Goal: Task Accomplishment & Management: Use online tool/utility

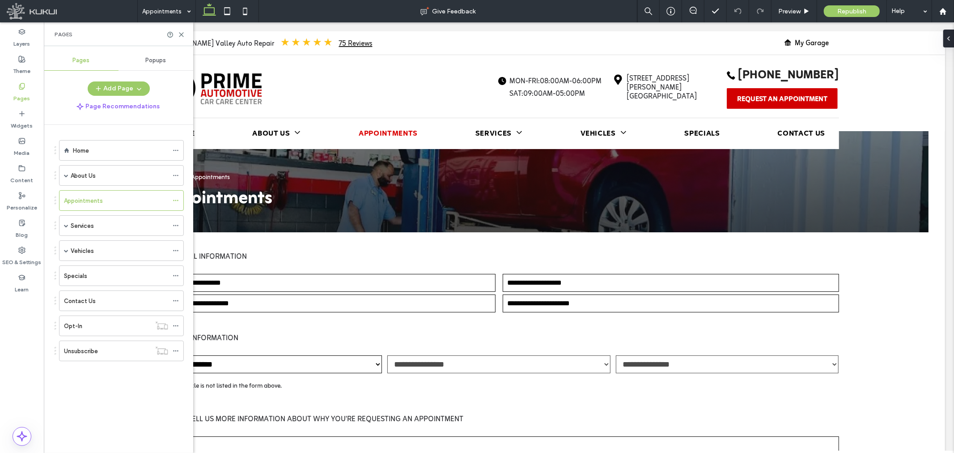
click at [179, 30] on div "Pages" at bounding box center [118, 34] width 149 height 24
click at [182, 33] on icon at bounding box center [181, 34] width 7 height 7
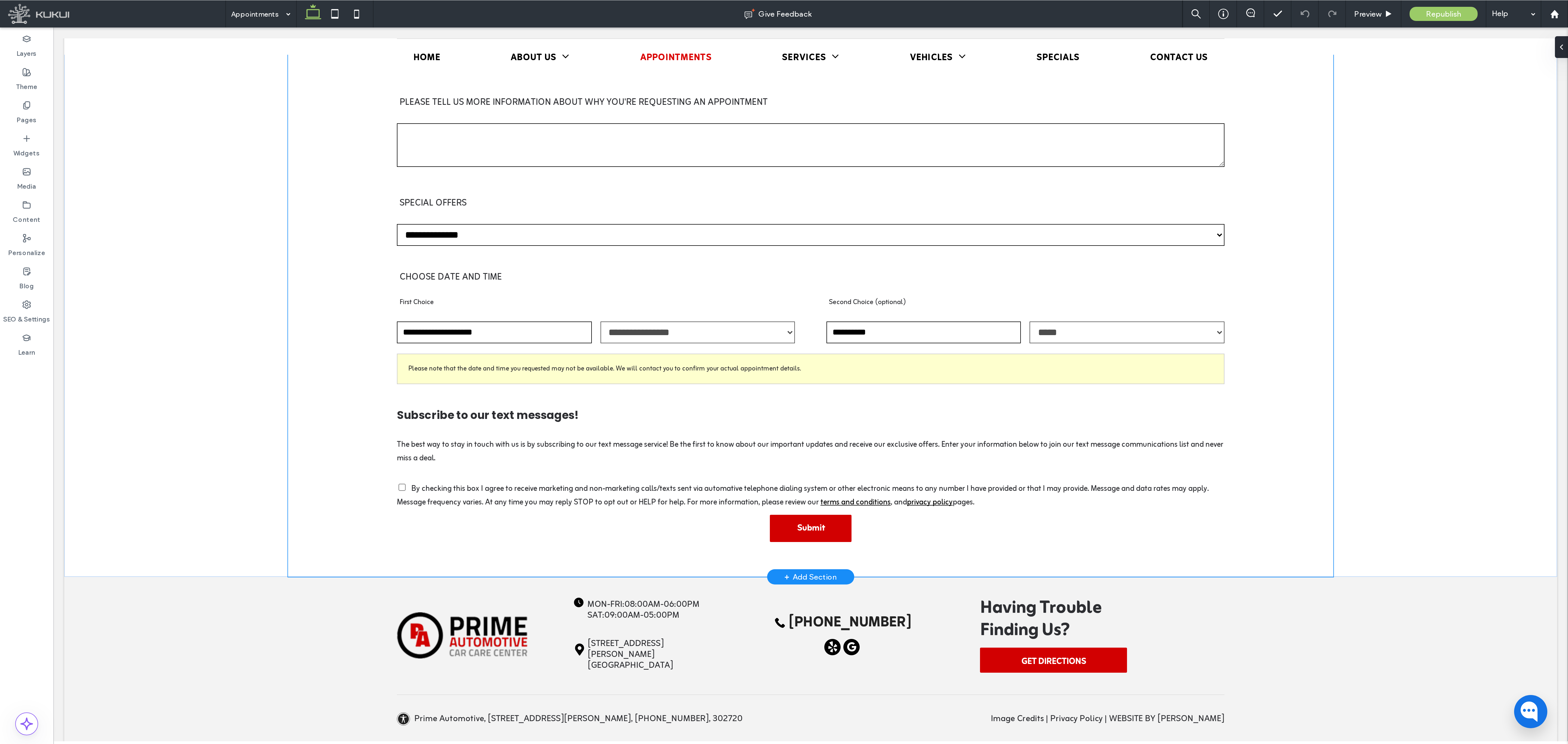
scroll to position [159, 0]
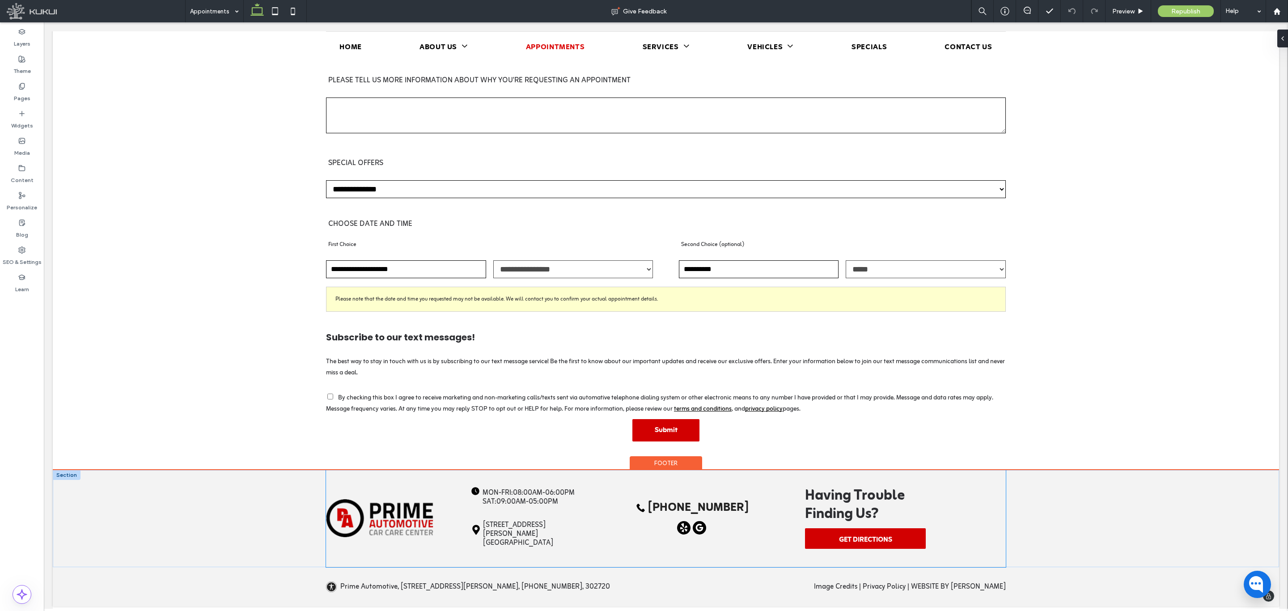
click at [764, 370] on div "Clock icon indicating the time is approximately 4:05. Loading ... Missing busin…" at bounding box center [666, 518] width 680 height 97
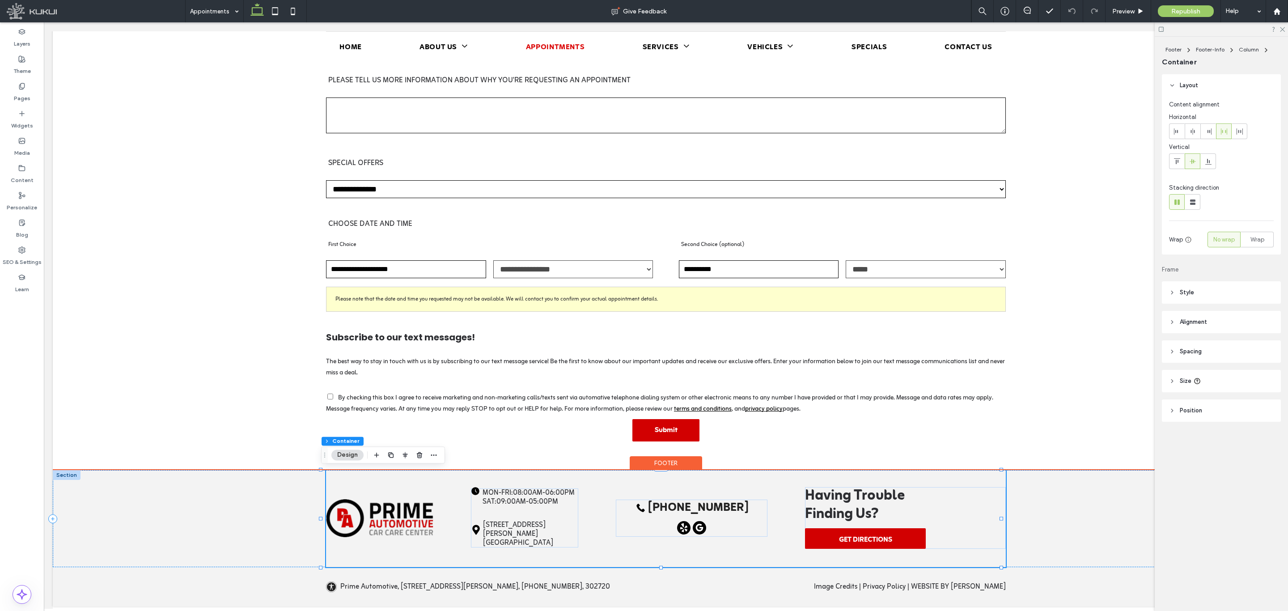
click at [764, 370] on div "Clock icon indicating the time is approximately 4:05. Loading ... Missing busin…" at bounding box center [666, 518] width 680 height 97
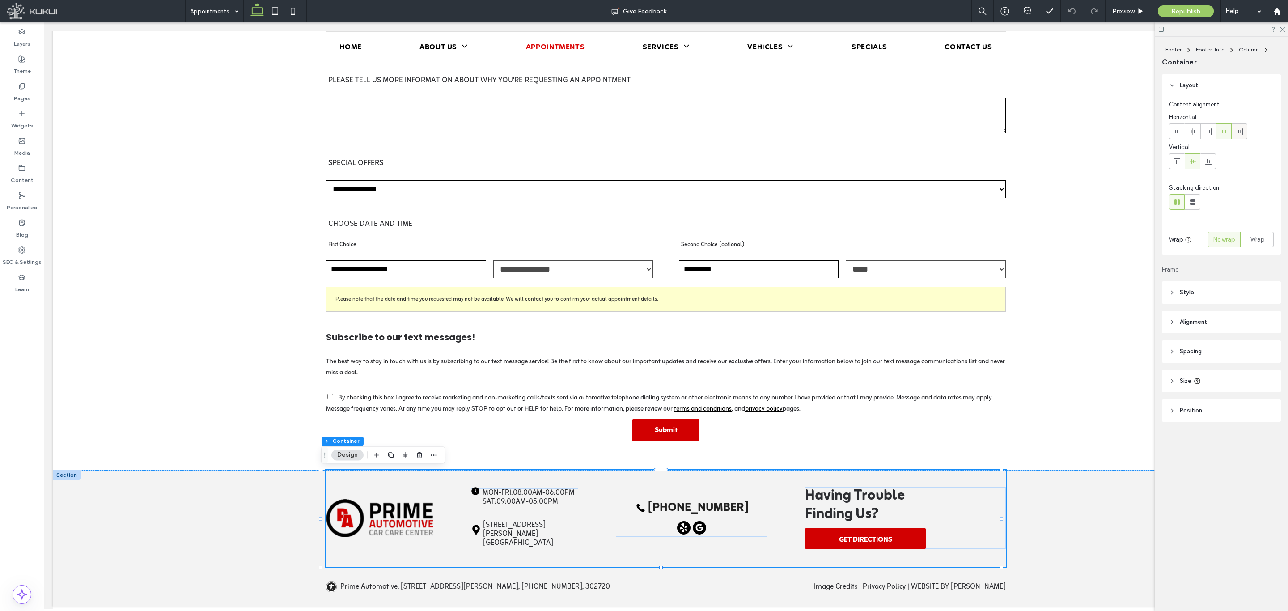
click at [780, 130] on use at bounding box center [1240, 131] width 6 height 6
click at [780, 132] on div at bounding box center [1223, 131] width 15 height 15
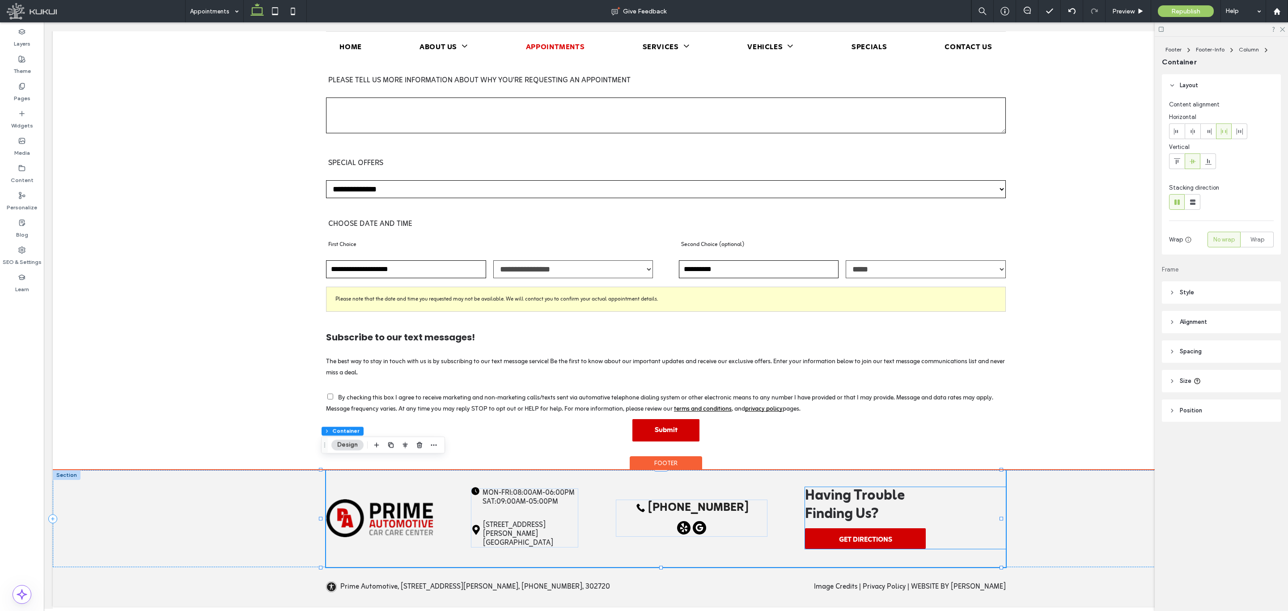
click at [780, 370] on p "Having Trouble Finding Us?" at bounding box center [905, 505] width 201 height 37
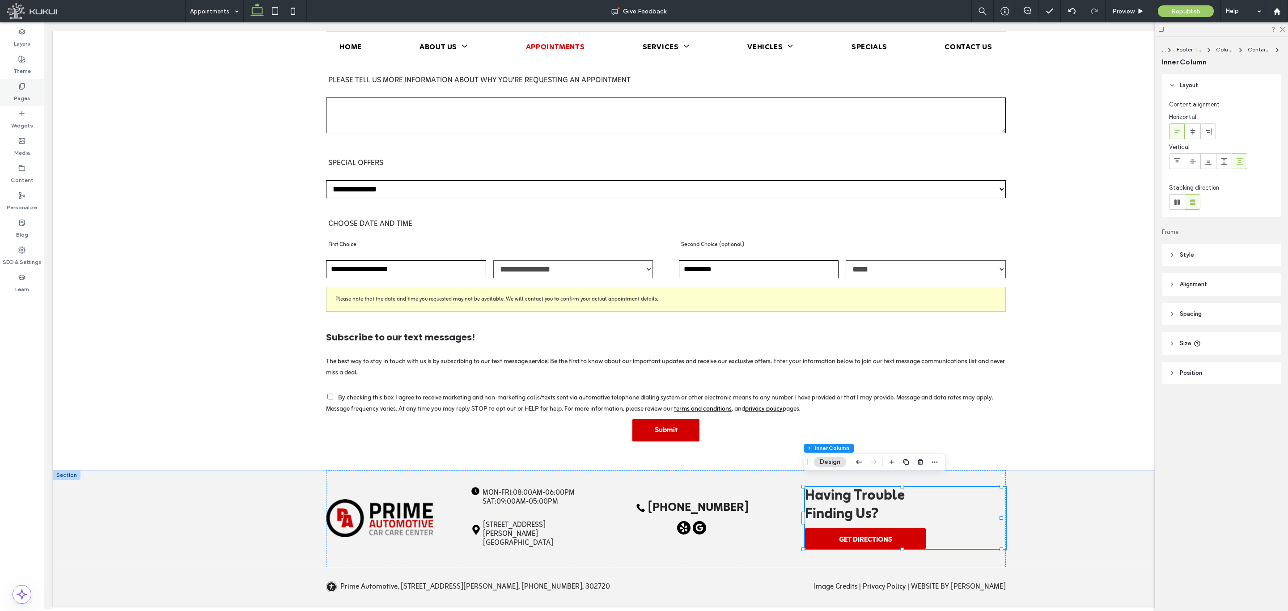
click at [33, 80] on div "Pages" at bounding box center [22, 92] width 44 height 27
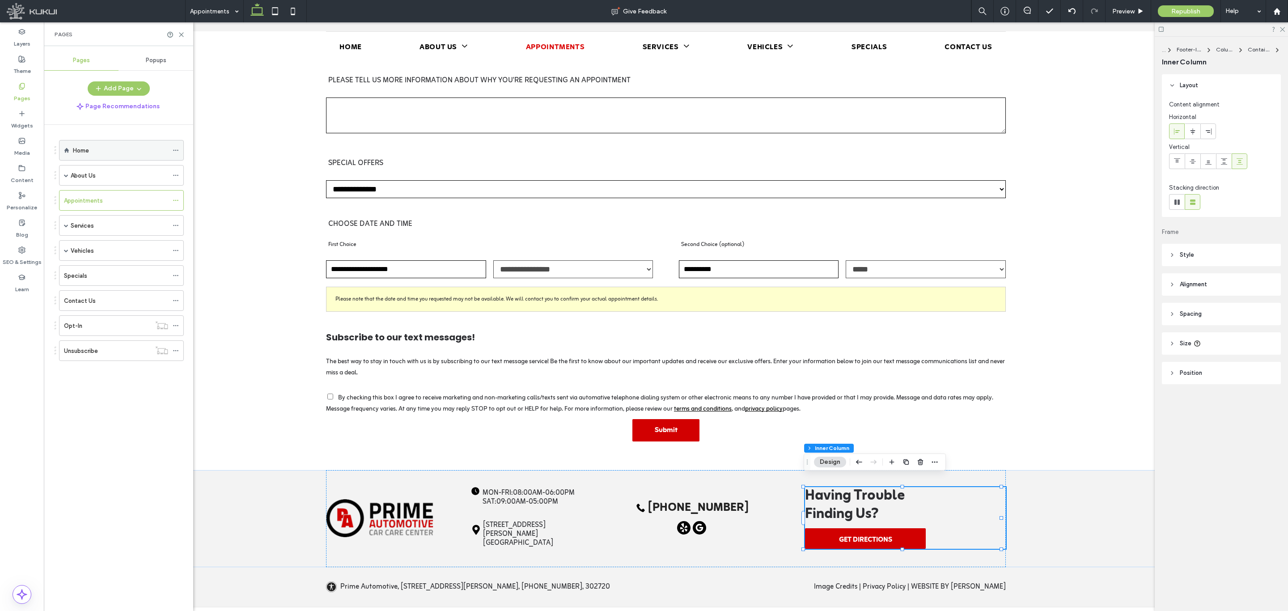
click at [100, 156] on div "Home" at bounding box center [120, 150] width 95 height 20
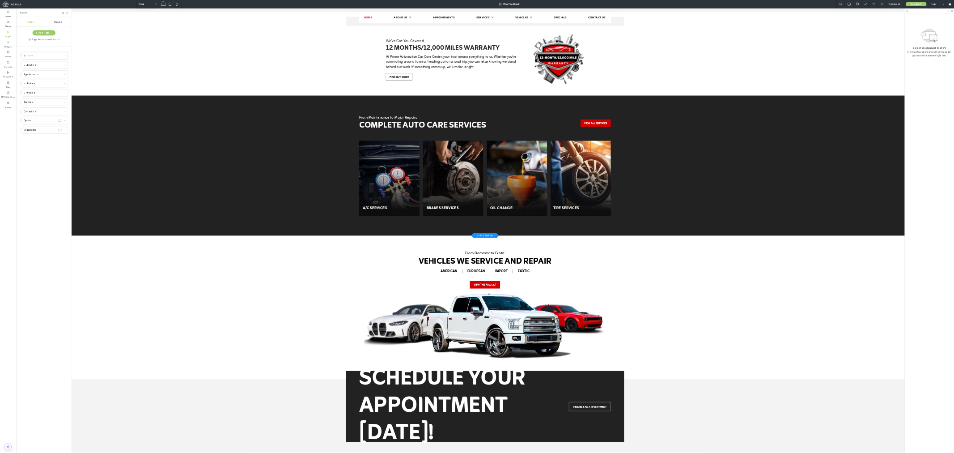
scroll to position [1292, 0]
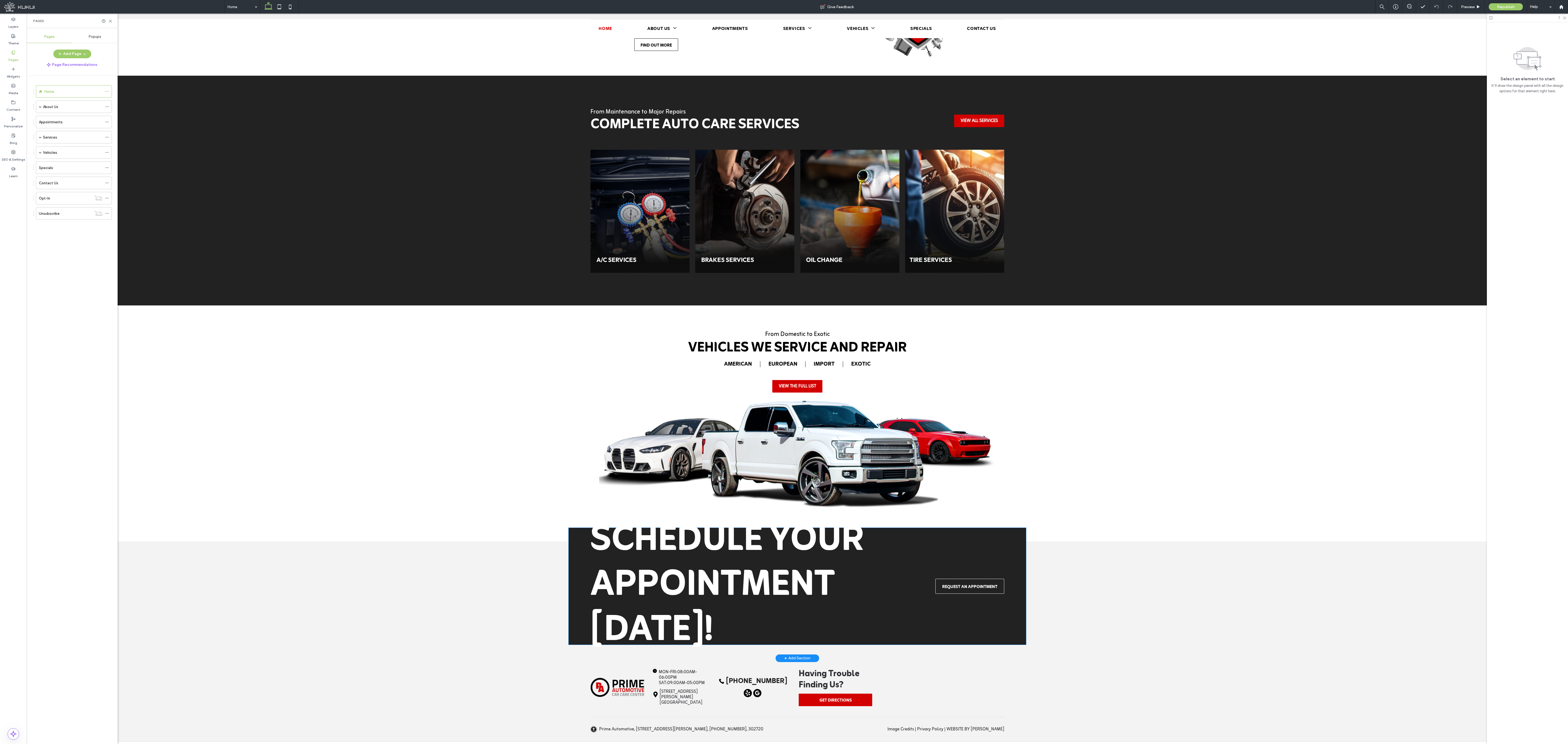
click at [475, 225] on span "Schedule your appointment today!" at bounding box center [727, 586] width 273 height 153
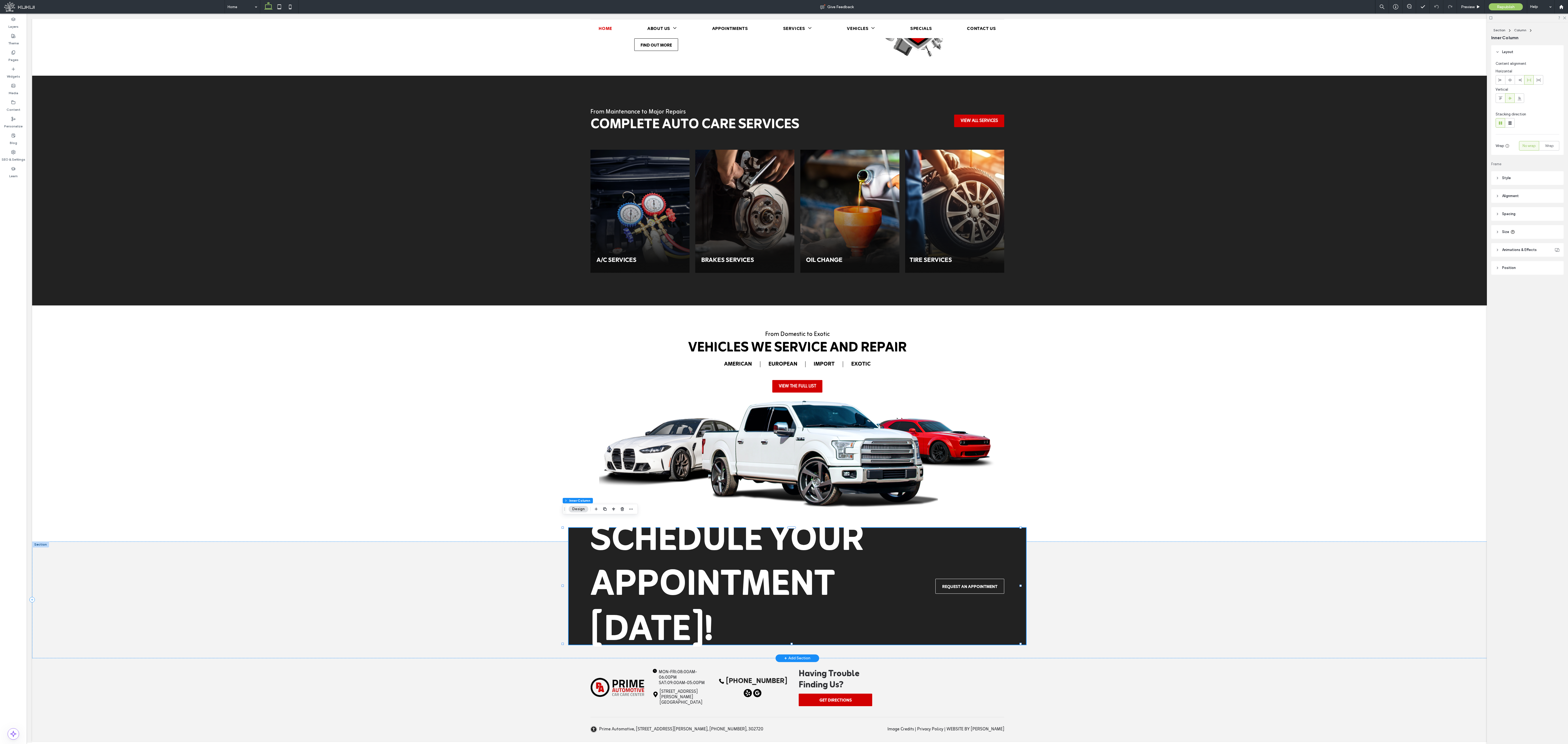
click at [475, 225] on span "Schedule your appointment today!" at bounding box center [727, 586] width 273 height 153
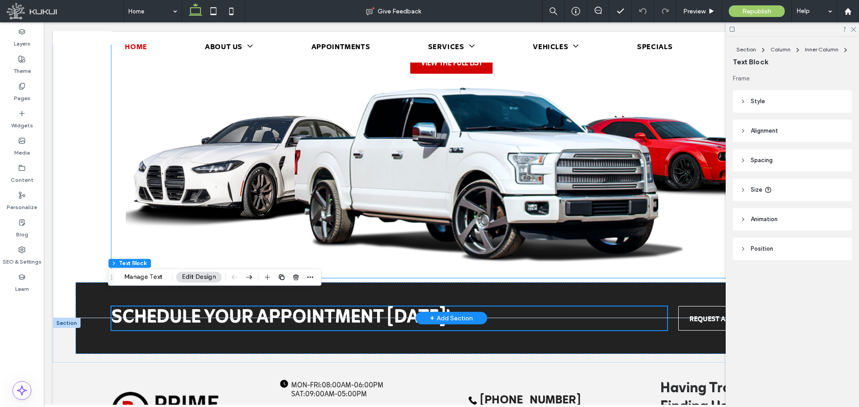
scroll to position [1828, 0]
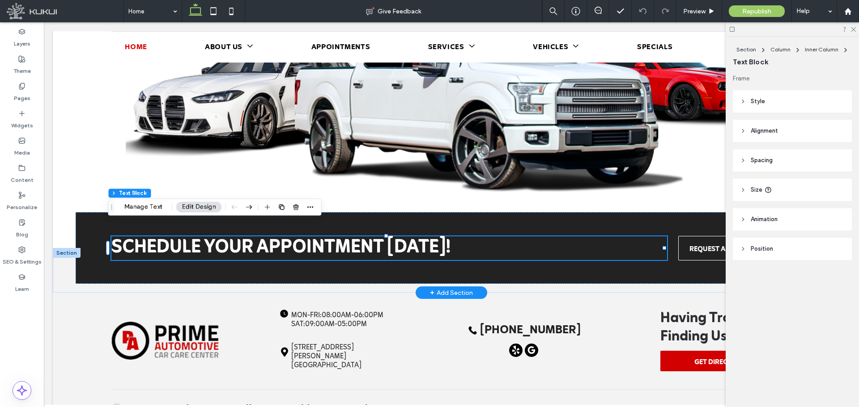
click at [416, 237] on span "Schedule your appointment today!" at bounding box center [280, 248] width 339 height 33
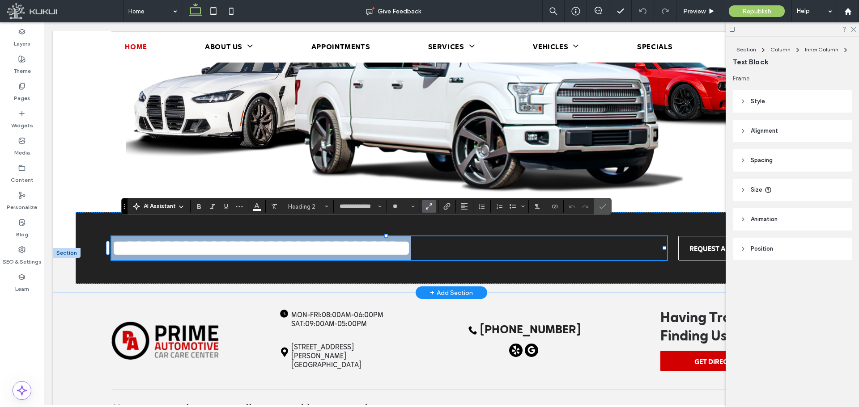
click at [411, 237] on span "**********" at bounding box center [261, 248] width 300 height 23
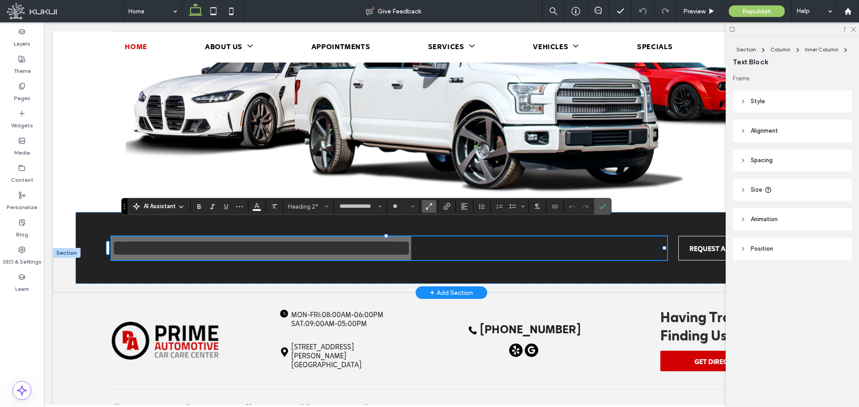
click at [428, 206] on icon "Text scaling - so text proportions will adjust dynamically as visitors’ screen …" at bounding box center [429, 207] width 8 height 8
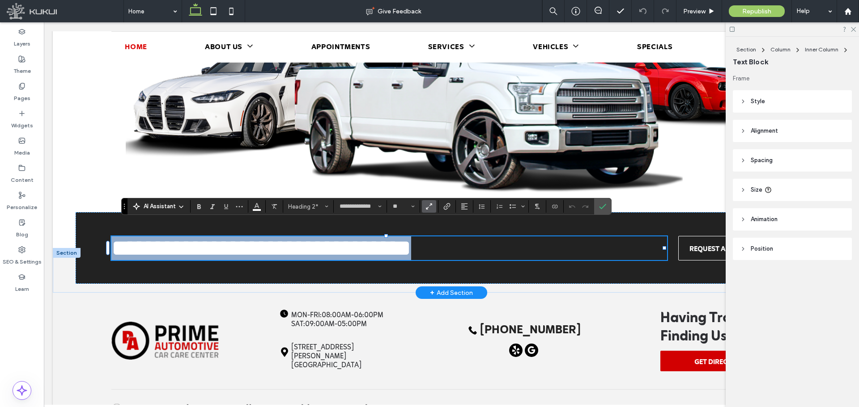
scroll to position [1829, 0]
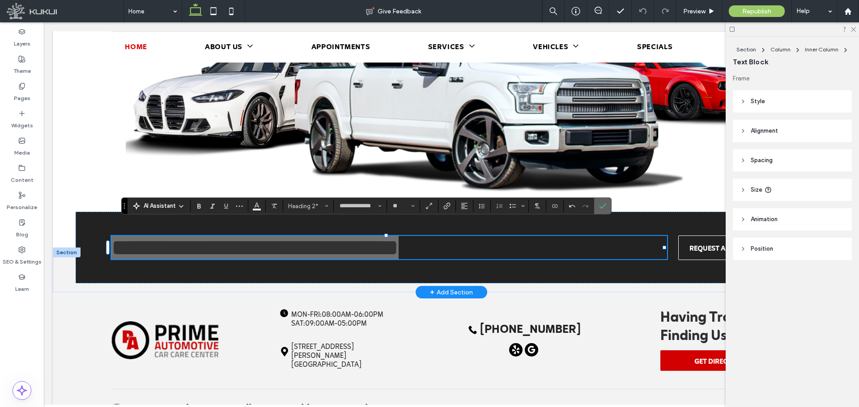
click at [602, 206] on icon "Confirm" at bounding box center [602, 206] width 7 height 7
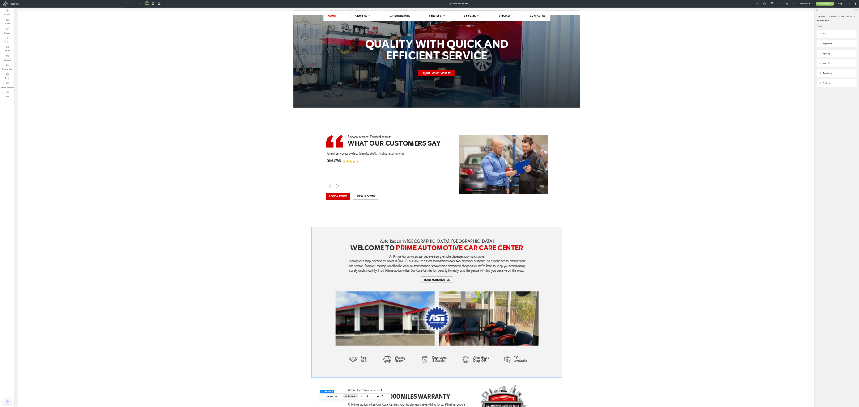
scroll to position [0, 0]
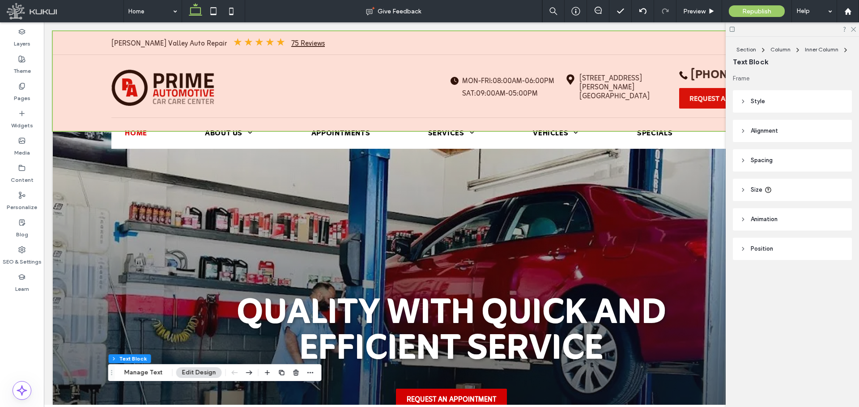
click at [255, 39] on div at bounding box center [451, 81] width 797 height 100
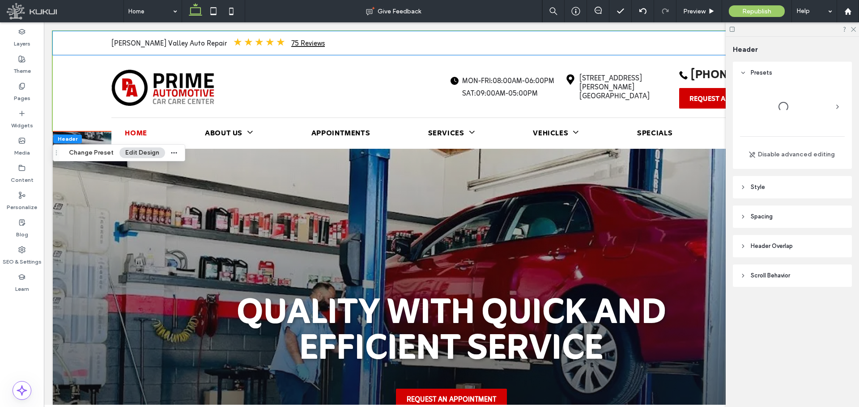
click at [291, 39] on link "75 Reviews" at bounding box center [308, 44] width 34 height 13
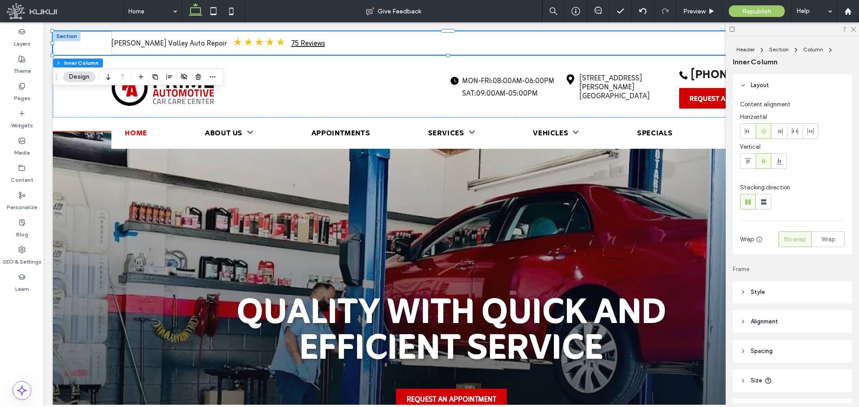
click at [291, 39] on link "75 Reviews" at bounding box center [308, 44] width 34 height 13
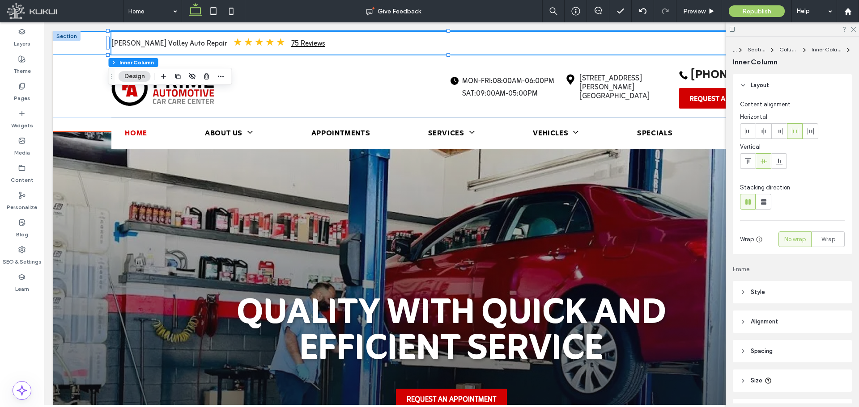
click at [291, 39] on link "75 Reviews" at bounding box center [308, 44] width 34 height 13
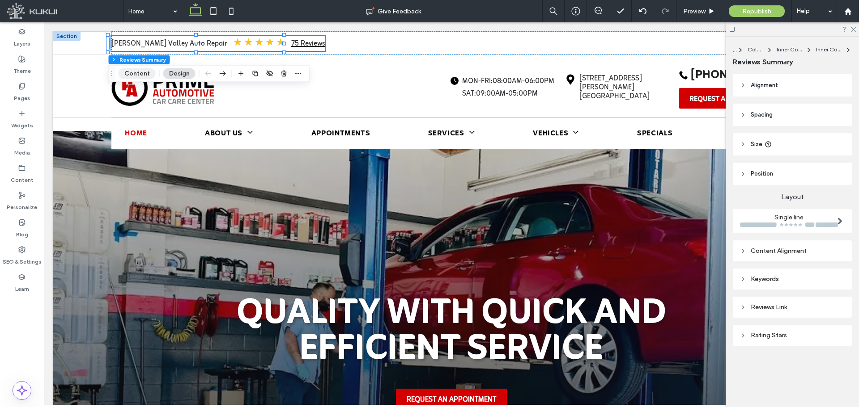
click at [133, 72] on button "Content" at bounding box center [137, 73] width 37 height 11
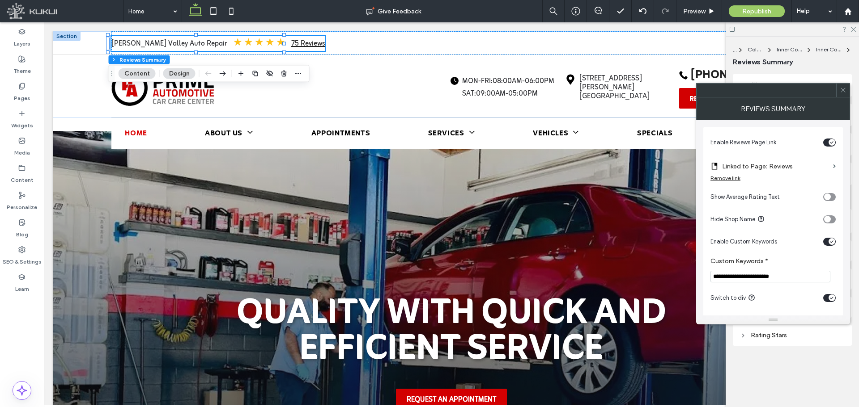
click at [780, 166] on label "Linked to Page: Reviews" at bounding box center [775, 166] width 107 height 17
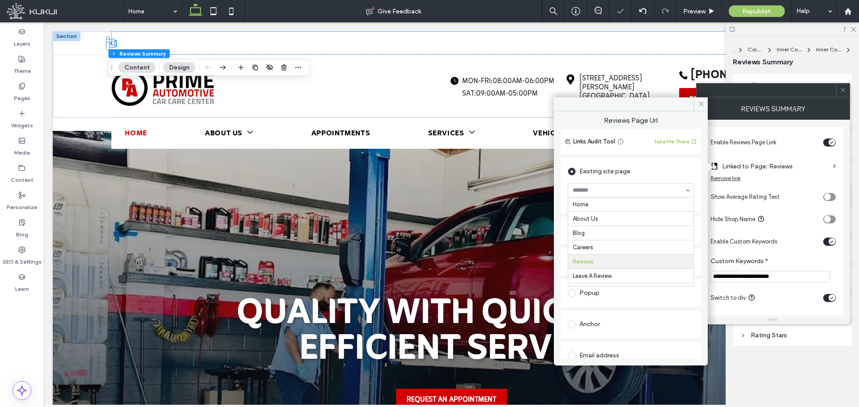
scroll to position [57, 0]
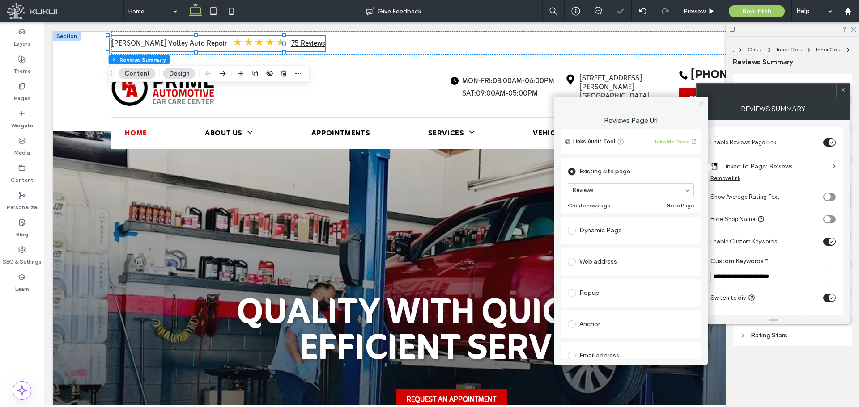
click at [703, 105] on icon at bounding box center [701, 104] width 7 height 7
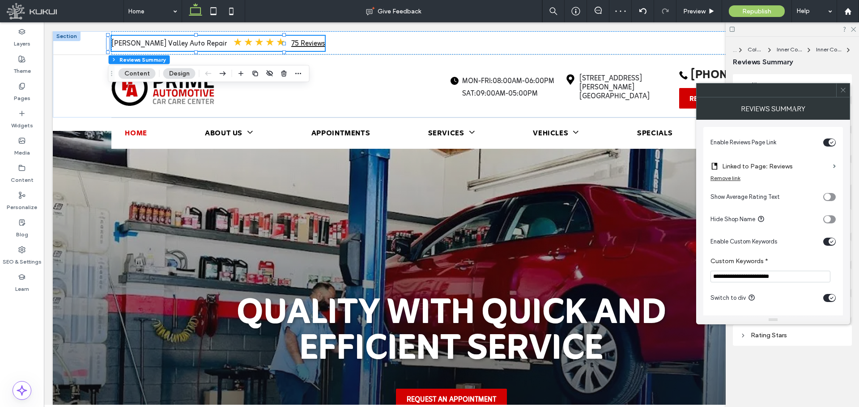
click at [780, 86] on span at bounding box center [842, 90] width 7 height 13
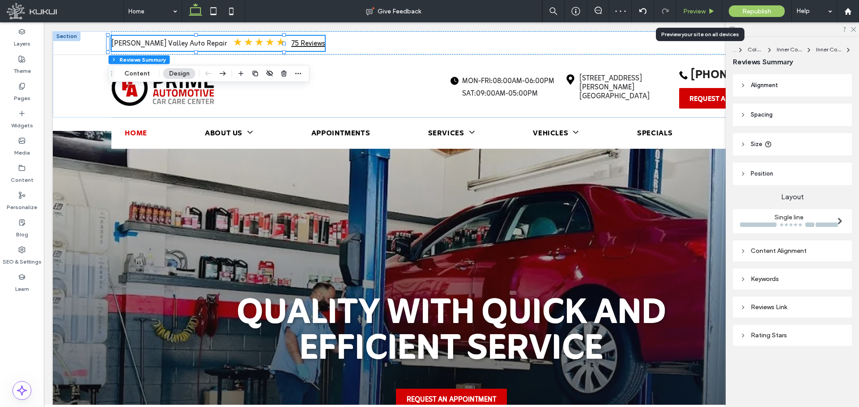
click at [693, 13] on span "Preview" at bounding box center [694, 12] width 22 height 8
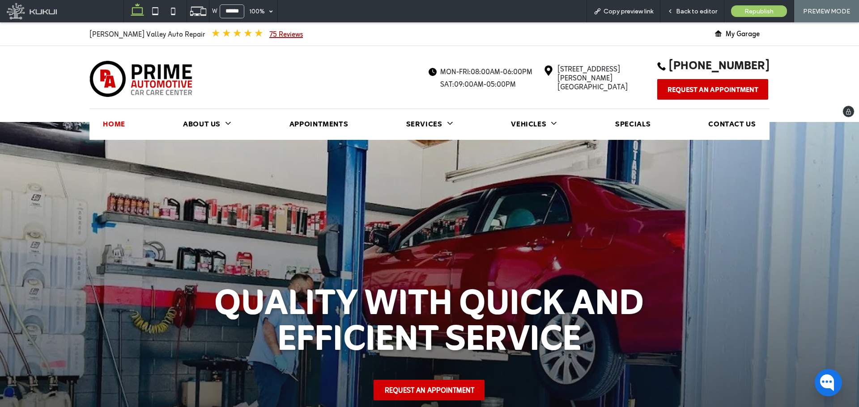
click at [269, 34] on link "75 Reviews" at bounding box center [286, 35] width 34 height 13
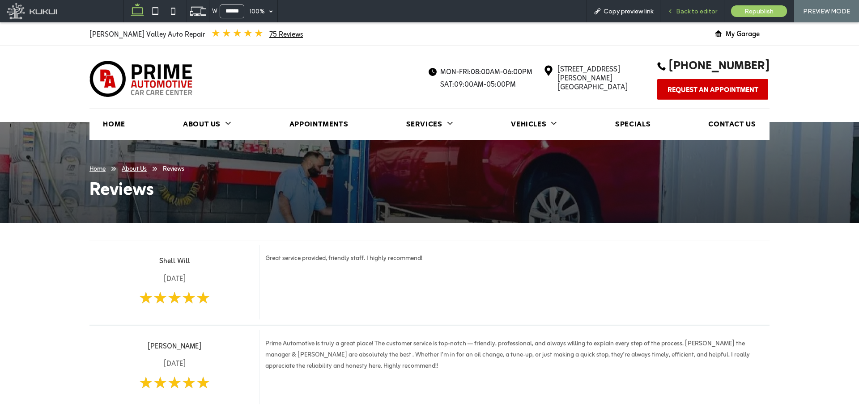
click at [693, 14] on span "Back to editor" at bounding box center [696, 12] width 41 height 8
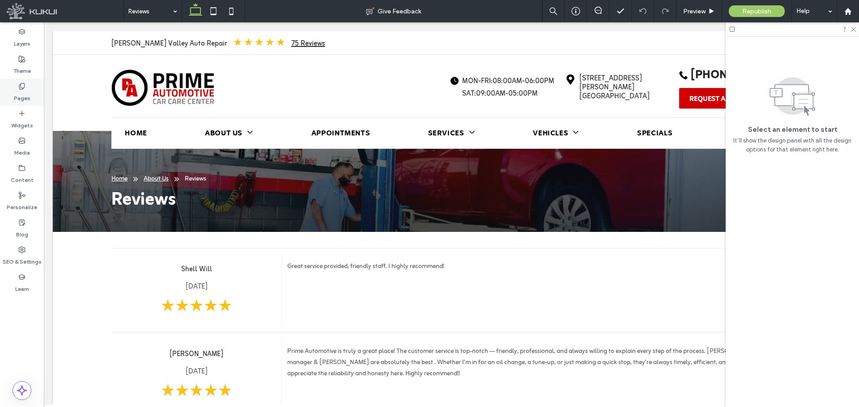
click at [30, 96] on div "Pages" at bounding box center [22, 92] width 44 height 27
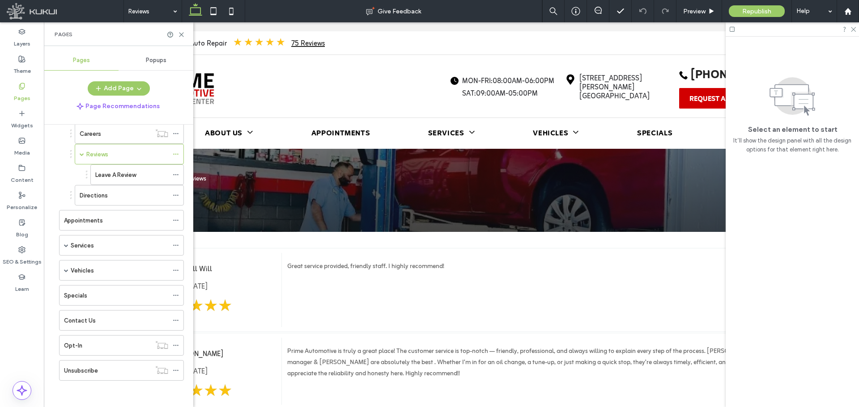
scroll to position [83, 0]
click at [119, 318] on div "Contact Us" at bounding box center [116, 320] width 104 height 9
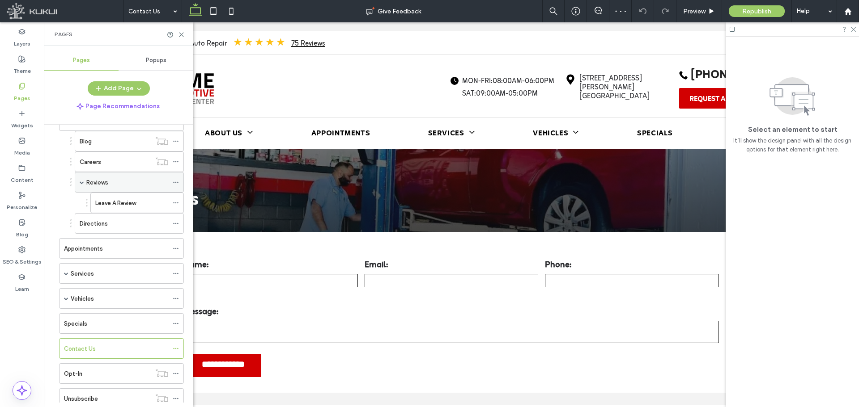
scroll to position [38, 0]
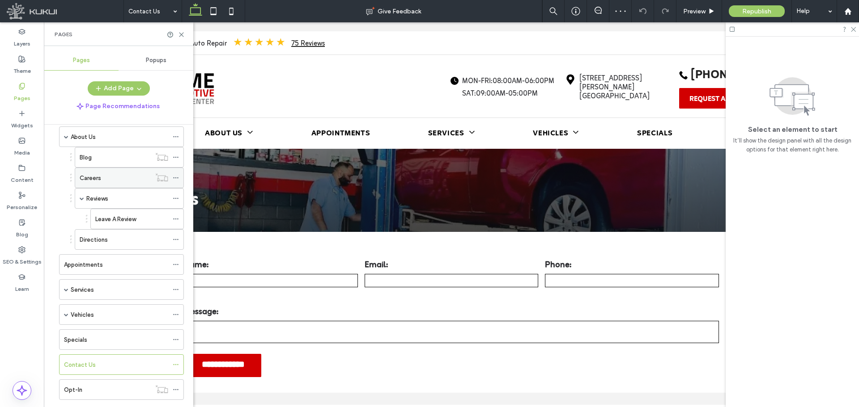
click at [114, 177] on div "Careers" at bounding box center [115, 178] width 71 height 9
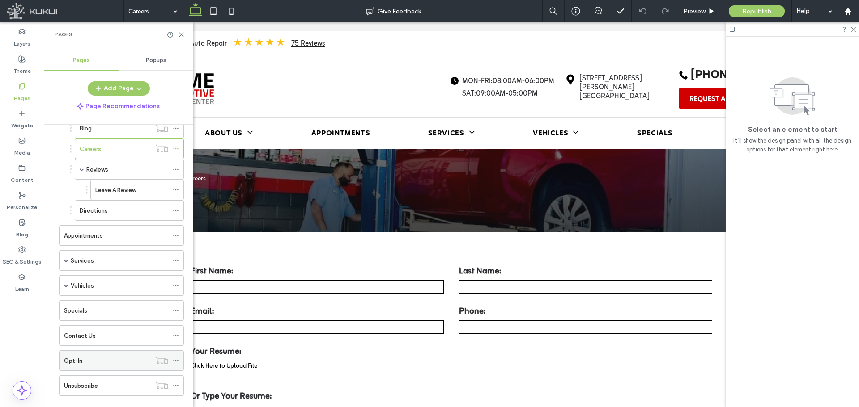
scroll to position [83, 0]
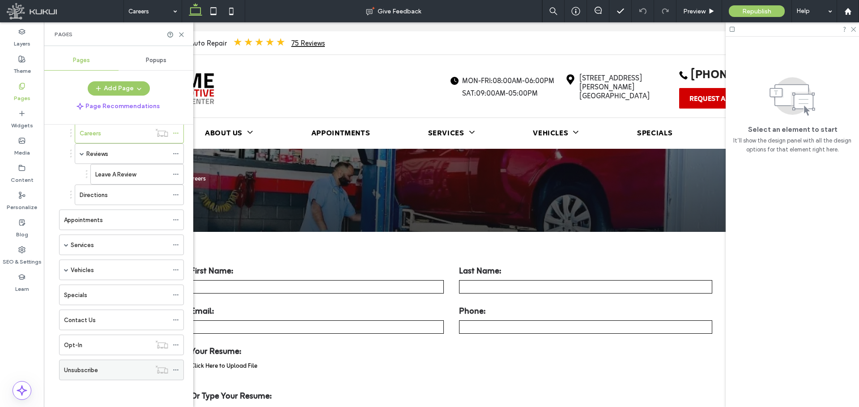
click at [107, 364] on div "Unsubscribe" at bounding box center [107, 370] width 87 height 20
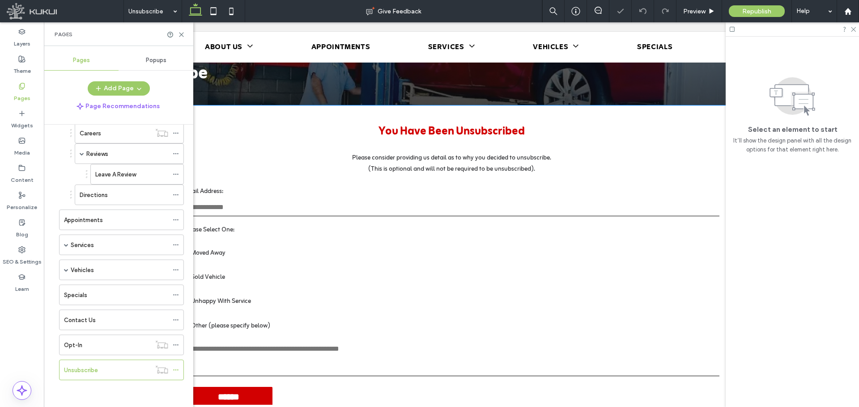
scroll to position [134, 0]
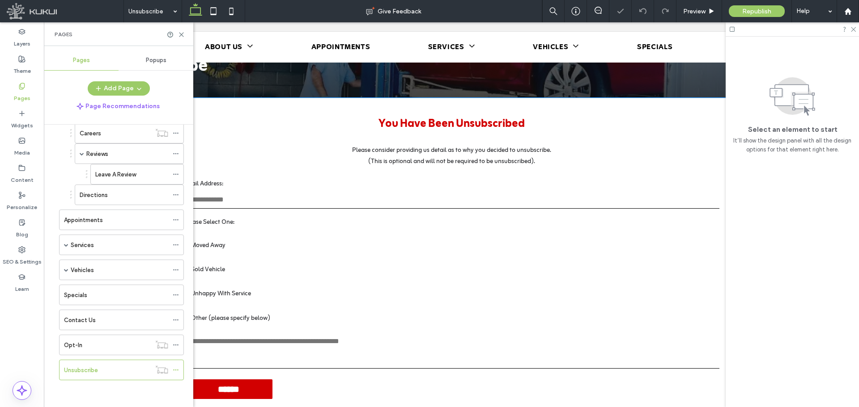
click at [366, 264] on div "Email Address: Please Select One: Moved Away Sold Vehicle Unhappy With Service …" at bounding box center [451, 273] width 543 height 199
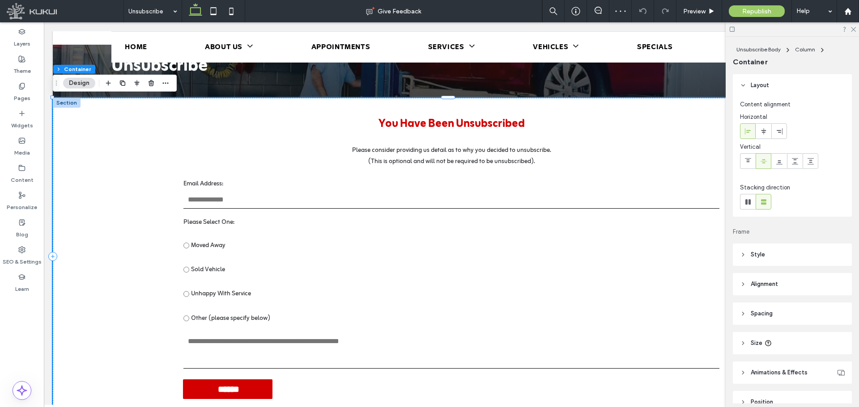
click at [366, 264] on div "Email Address: Please Select One: Moved Away Sold Vehicle Unhappy With Service …" at bounding box center [451, 273] width 543 height 199
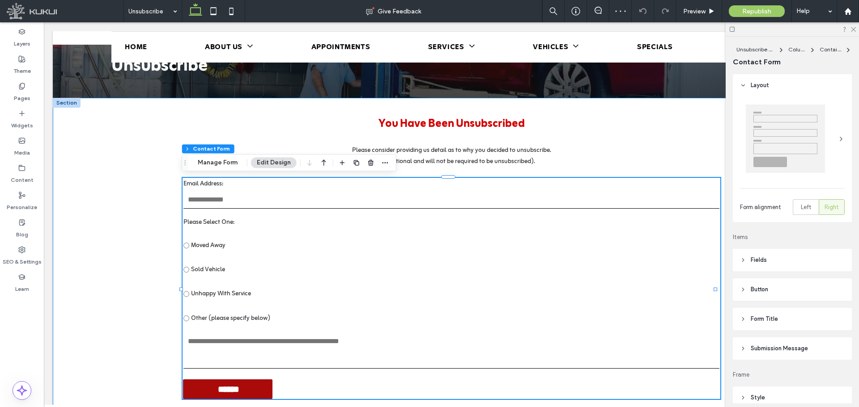
type input "*"
type input "***"
click at [30, 94] on div "Pages" at bounding box center [22, 92] width 44 height 27
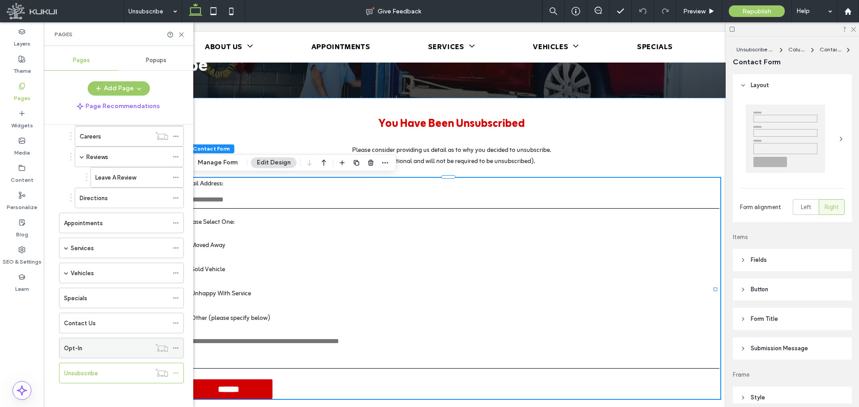
scroll to position [83, 0]
click at [97, 314] on div "Contact Us" at bounding box center [116, 320] width 104 height 20
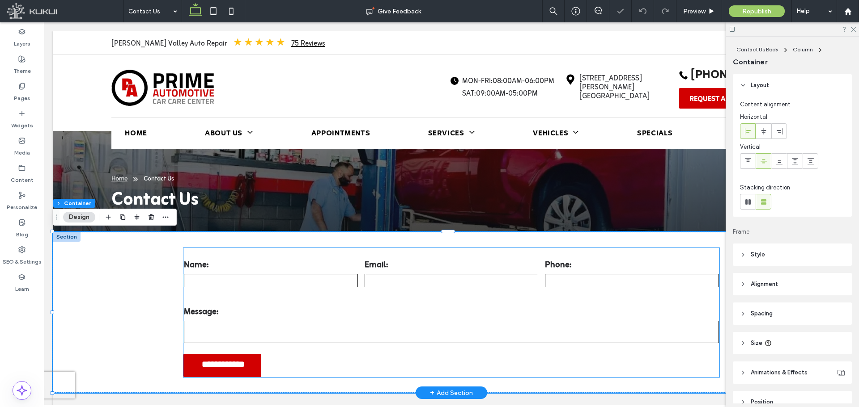
click at [365, 296] on div "Name: Email: Phone: Message:" at bounding box center [451, 297] width 542 height 104
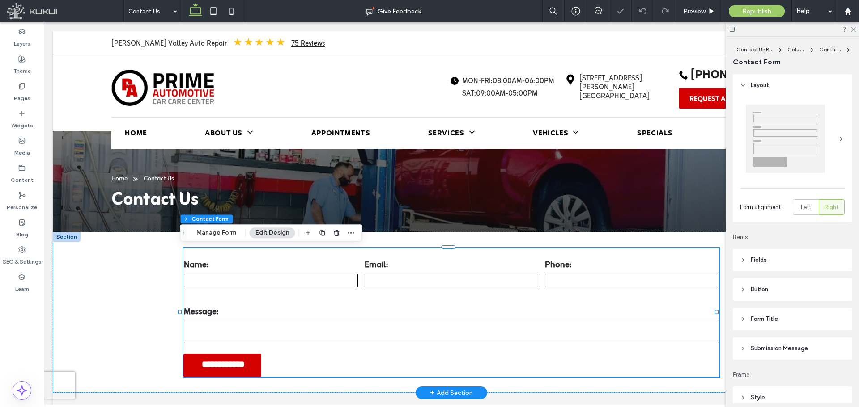
type input "*"
type input "***"
type input "*"
type input "***"
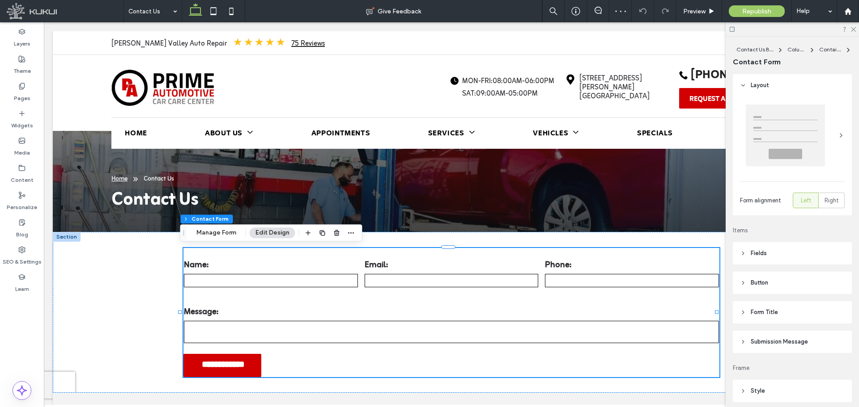
click at [762, 258] on header "Fields" at bounding box center [792, 253] width 119 height 22
click at [762, 255] on span "Fields" at bounding box center [758, 253] width 16 height 9
click at [780, 271] on div "Field Text" at bounding box center [818, 278] width 52 height 20
click at [770, 305] on span "Label" at bounding box center [784, 307] width 89 height 9
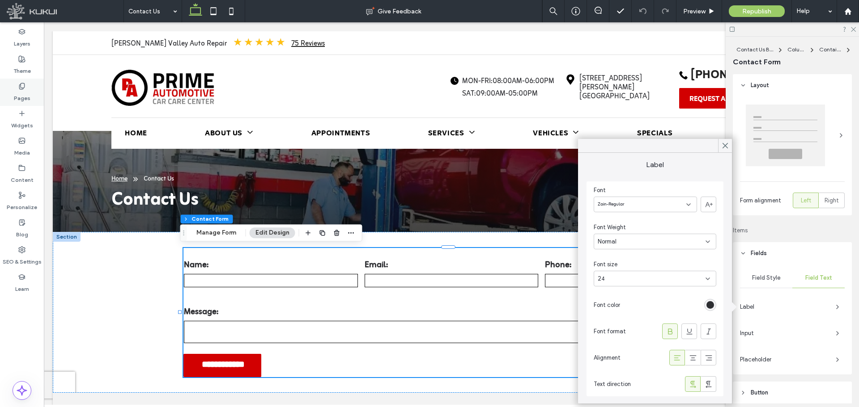
click at [25, 93] on label "Pages" at bounding box center [22, 96] width 17 height 13
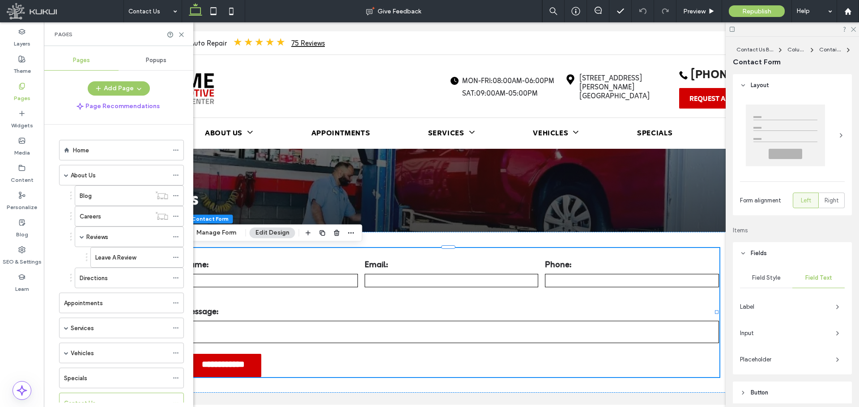
scroll to position [83, 0]
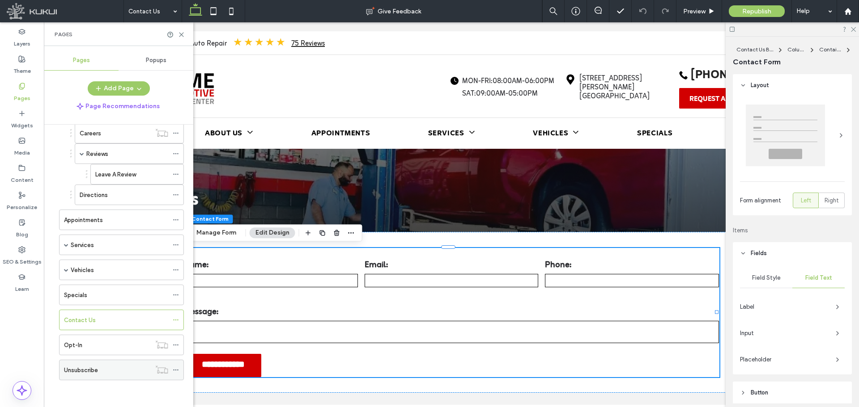
click at [103, 370] on div "Unsubscribe" at bounding box center [121, 370] width 125 height 21
click at [88, 370] on label "Unsubscribe" at bounding box center [81, 371] width 34 height 16
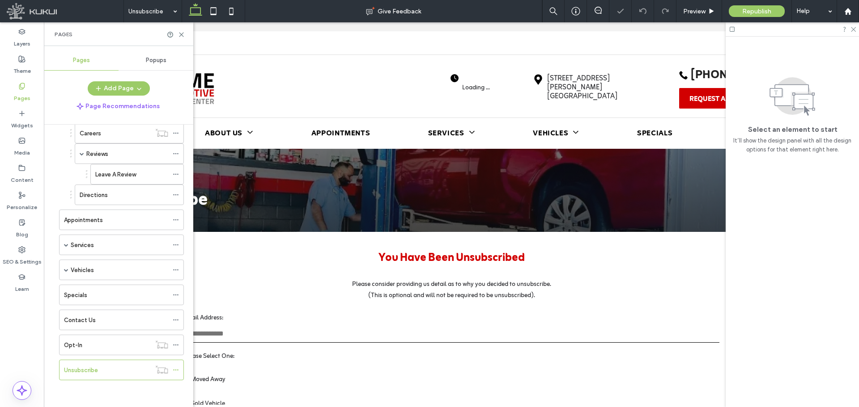
click at [349, 334] on input "email" at bounding box center [451, 334] width 536 height 18
click at [336, 344] on div "Email Address:" at bounding box center [451, 328] width 542 height 38
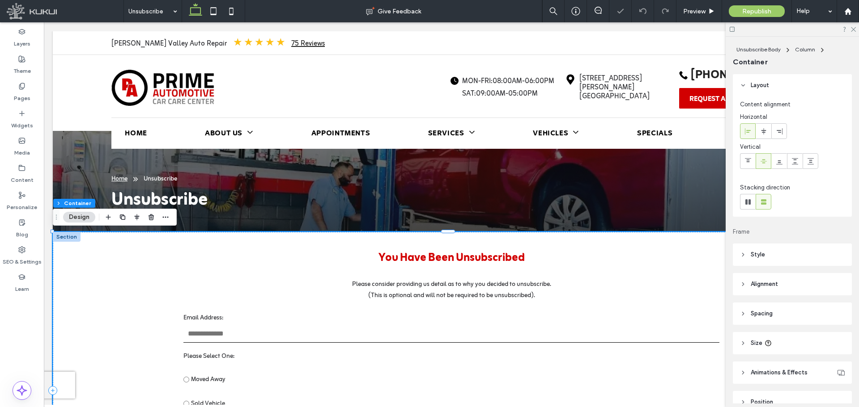
click at [336, 344] on div "Email Address:" at bounding box center [451, 328] width 542 height 38
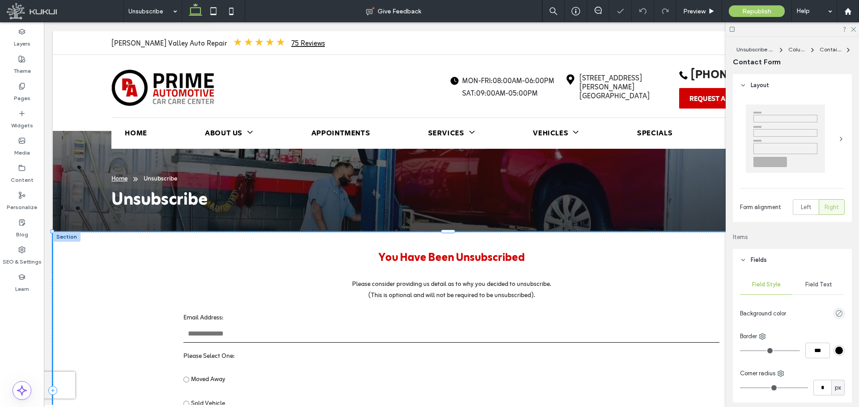
type input "*"
type input "***"
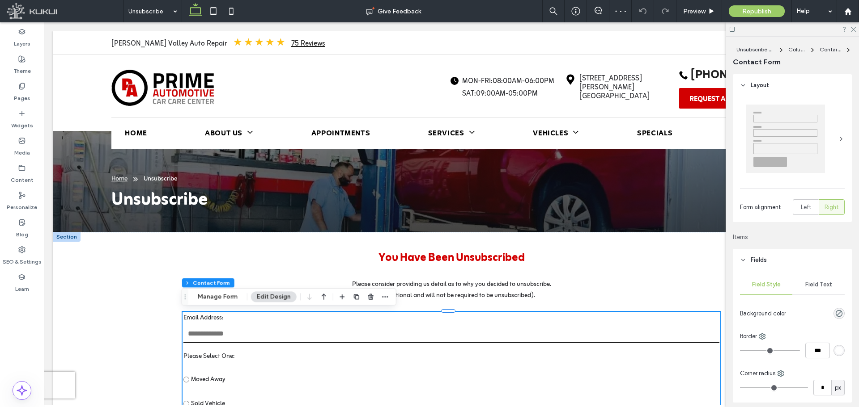
scroll to position [89, 0]
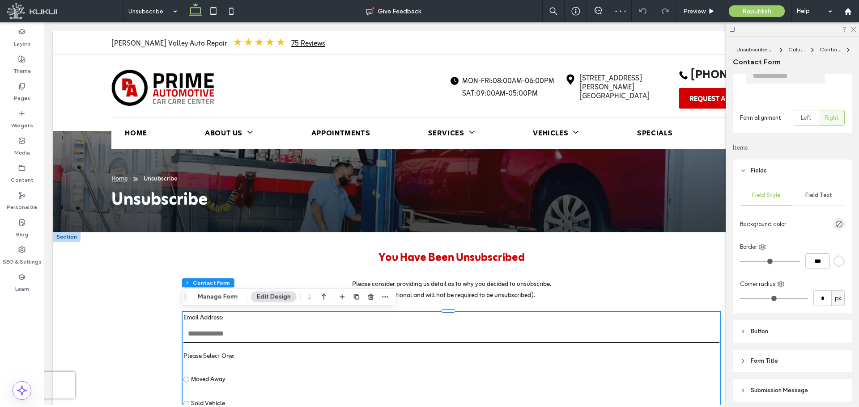
click at [780, 261] on div "rgb(255, 255, 255)" at bounding box center [839, 262] width 8 height 8
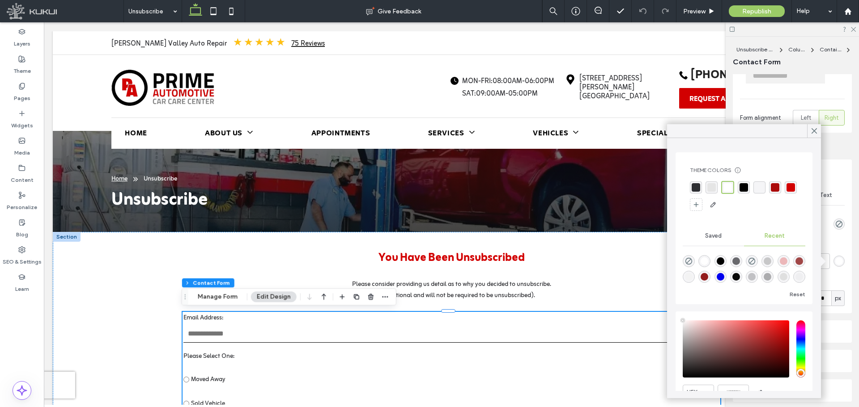
click at [695, 183] on div "rgba(45, 46, 50, 1)" at bounding box center [696, 188] width 12 height 12
click at [780, 136] on span at bounding box center [814, 130] width 8 height 13
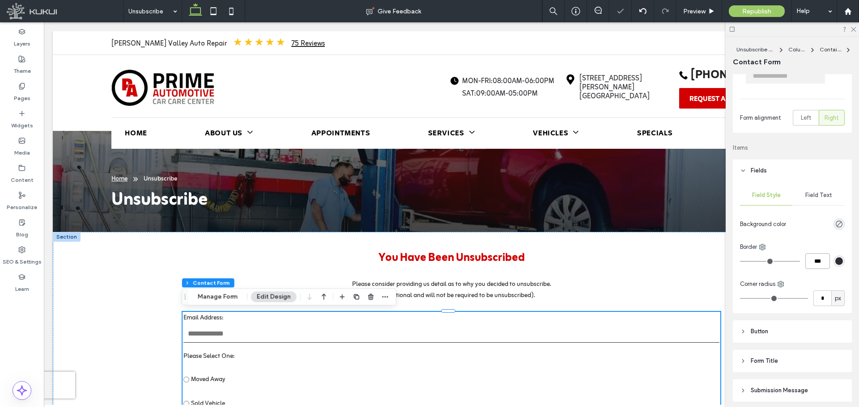
click at [780, 262] on input "***" at bounding box center [817, 262] width 25 height 16
type input "*"
type input "***"
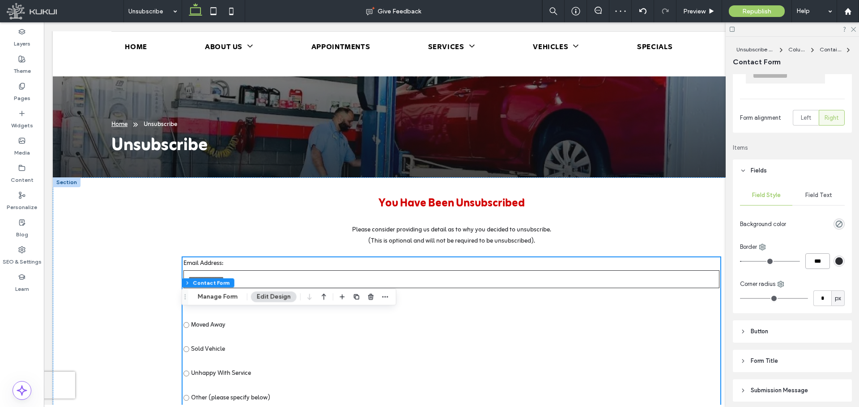
scroll to position [179, 0]
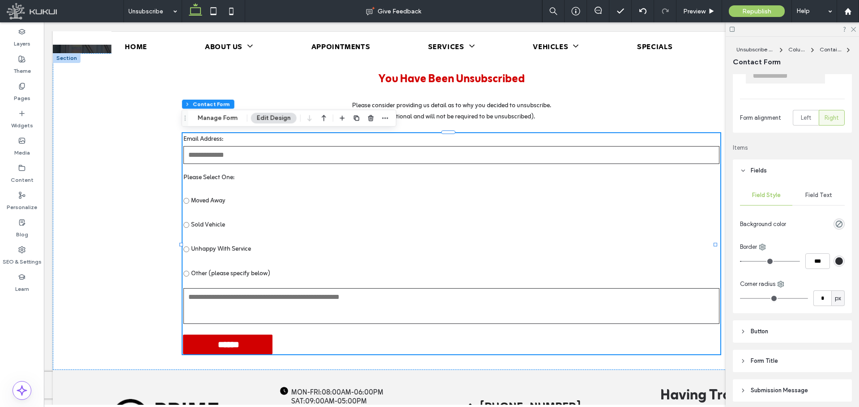
click at [780, 192] on span "Field Text" at bounding box center [818, 195] width 27 height 7
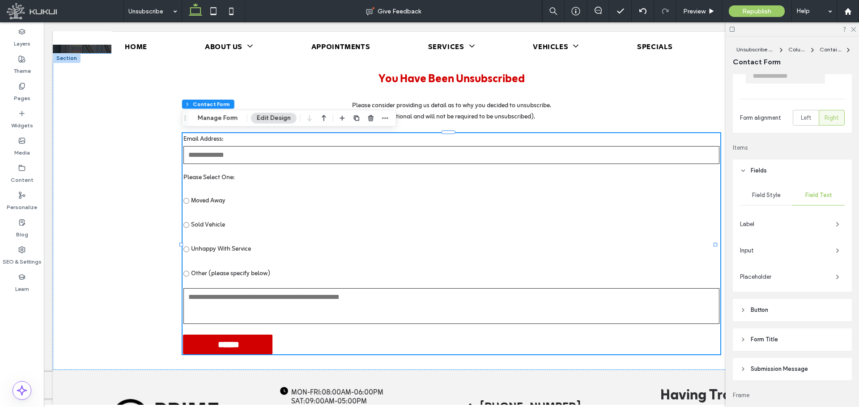
click at [771, 227] on span "Label" at bounding box center [784, 224] width 89 height 9
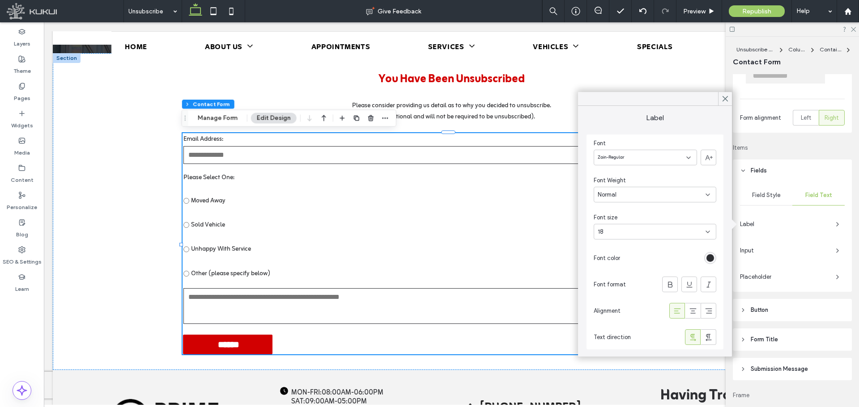
click at [686, 230] on div "18" at bounding box center [649, 232] width 104 height 9
type input "**"
click at [656, 247] on div "24" at bounding box center [655, 248] width 122 height 16
click at [625, 228] on div "18" at bounding box center [649, 232] width 104 height 9
type input "**"
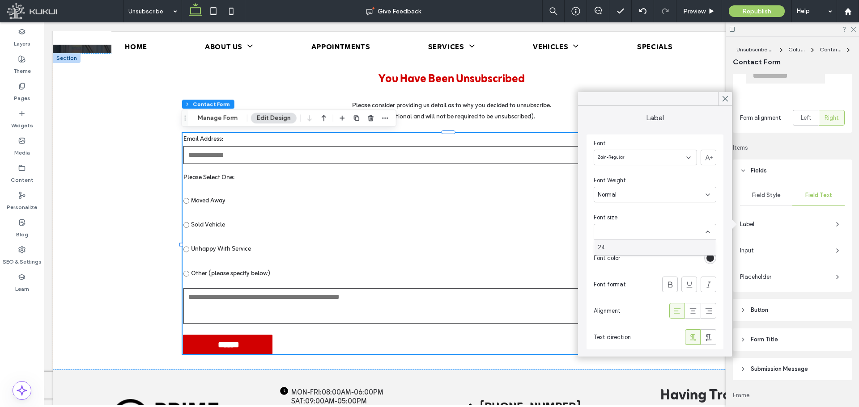
click at [631, 246] on div "24" at bounding box center [655, 248] width 122 height 16
click at [636, 280] on div "24" at bounding box center [655, 283] width 122 height 16
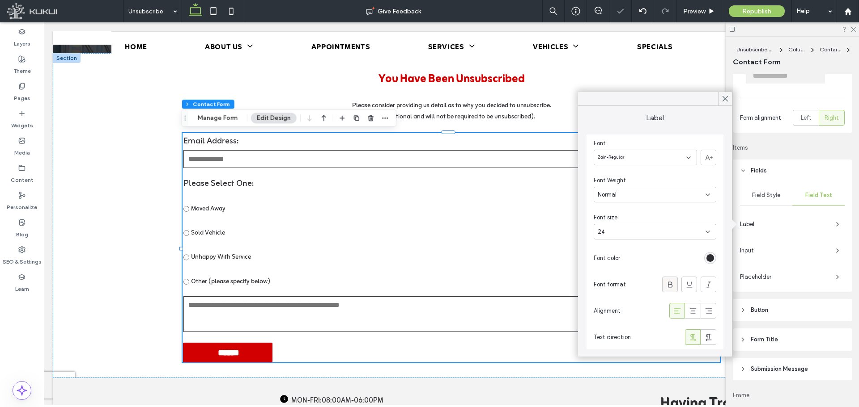
click at [669, 280] on icon at bounding box center [669, 284] width 9 height 9
drag, startPoint x: 722, startPoint y: 99, endPoint x: 602, endPoint y: 92, distance: 119.7
click at [722, 99] on icon at bounding box center [725, 99] width 8 height 8
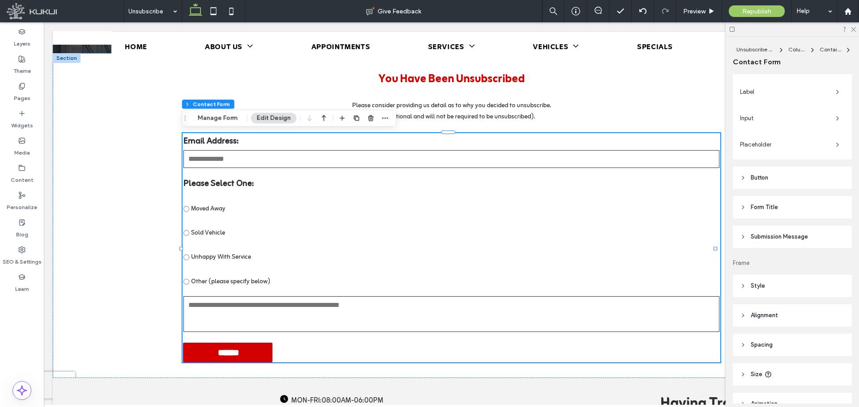
scroll to position [224, 0]
click at [27, 94] on label "Pages" at bounding box center [22, 96] width 17 height 13
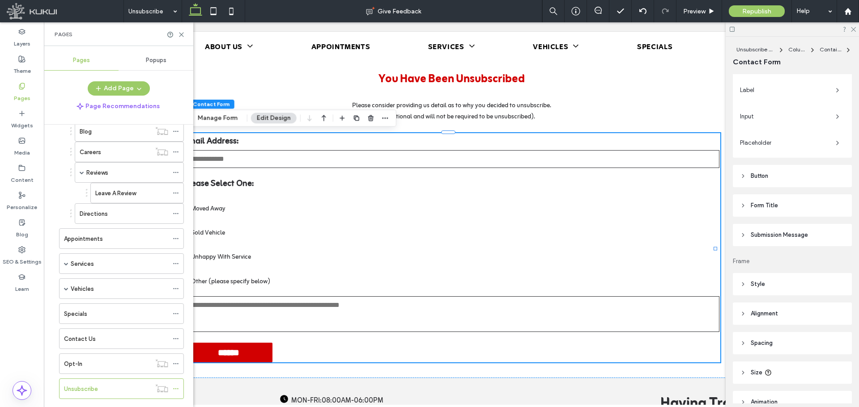
scroll to position [83, 0]
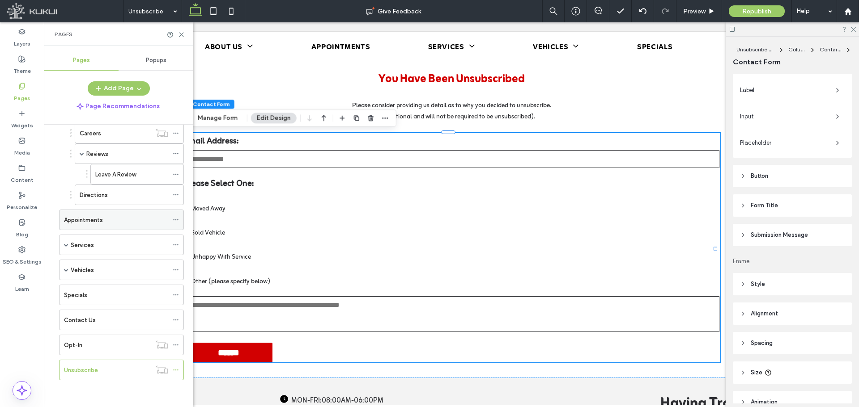
click at [103, 223] on div "Appointments" at bounding box center [116, 220] width 104 height 9
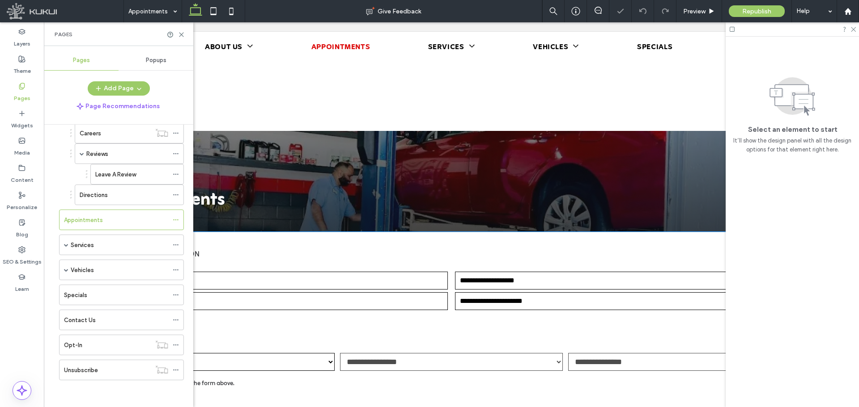
scroll to position [89, 0]
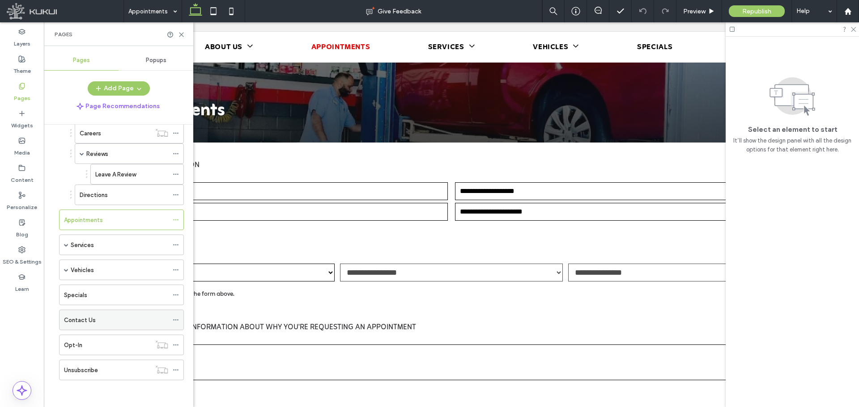
click at [102, 316] on div "Contact Us" at bounding box center [116, 320] width 104 height 9
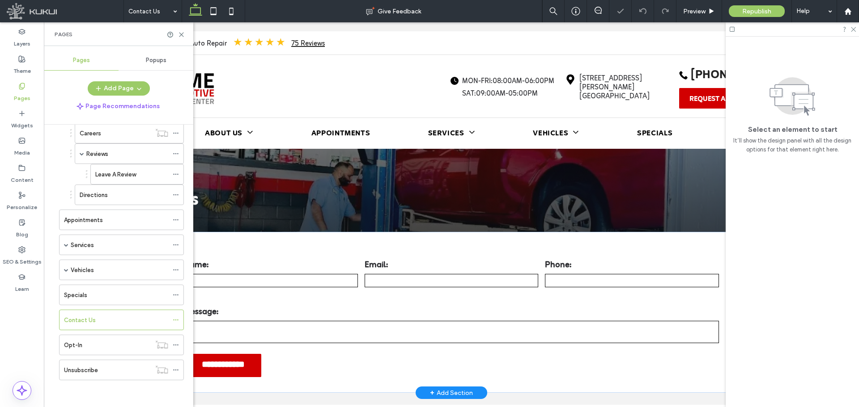
click at [424, 271] on label "Email:" at bounding box center [451, 265] width 174 height 15
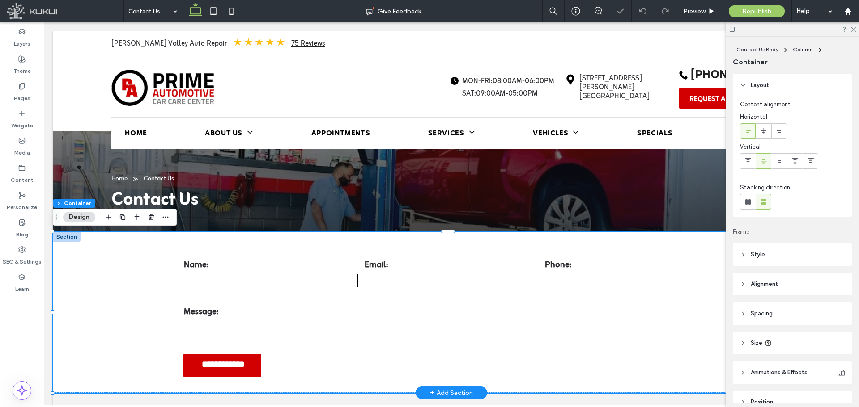
click at [416, 271] on label "Email:" at bounding box center [451, 265] width 174 height 15
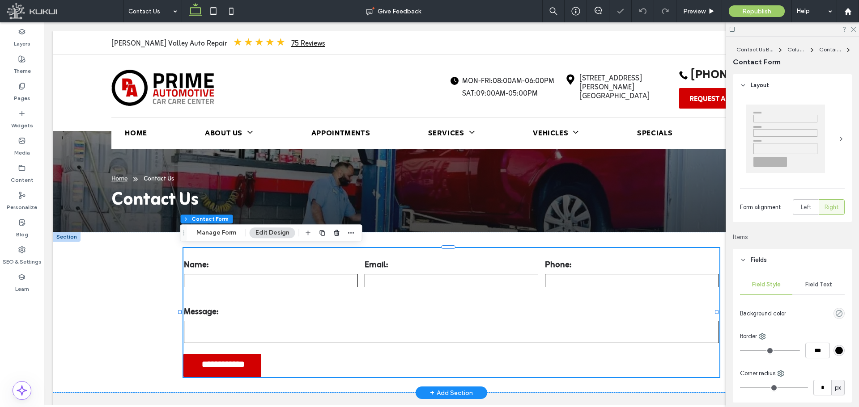
type input "*"
type input "***"
type input "*"
type input "***"
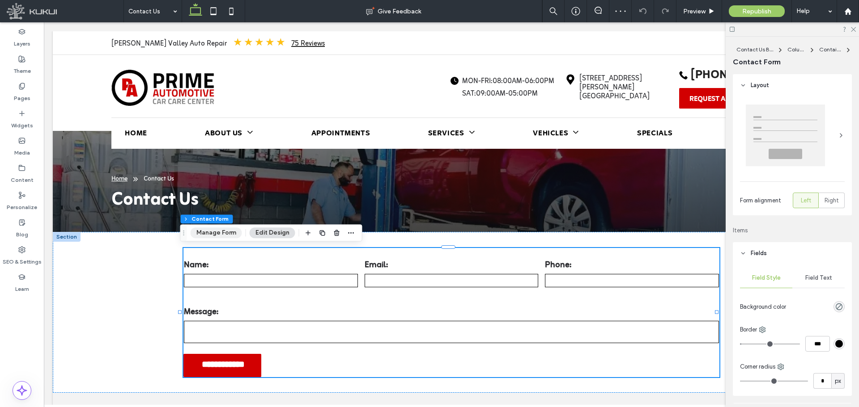
click at [235, 233] on button "Manage Form" at bounding box center [216, 233] width 51 height 11
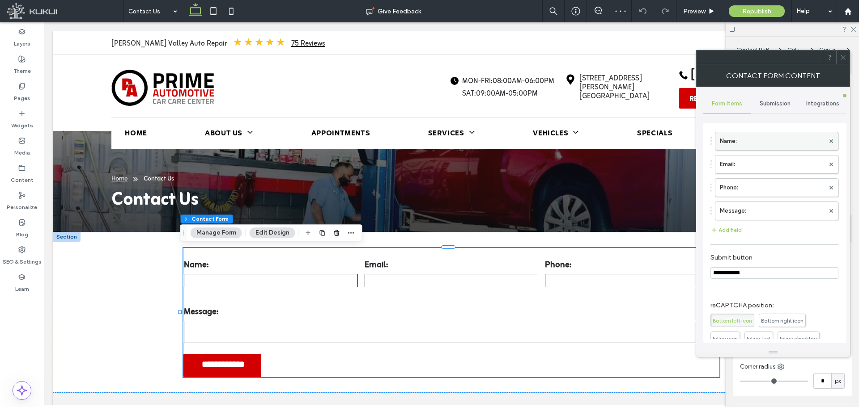
click at [756, 140] on label "Name:" at bounding box center [772, 141] width 105 height 18
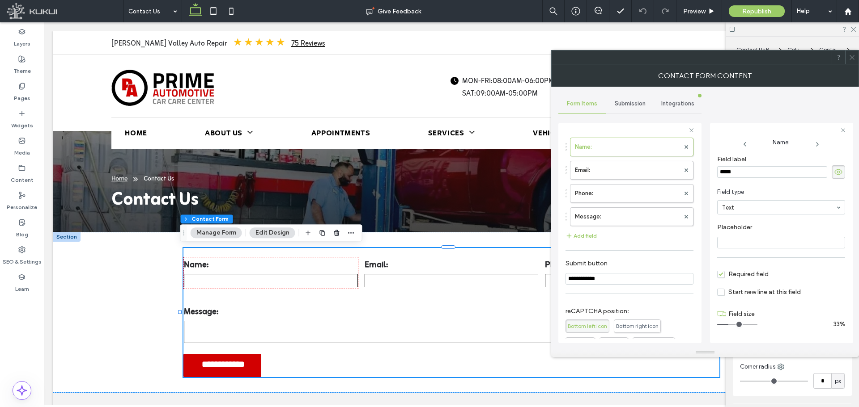
click at [758, 178] on div "*****" at bounding box center [781, 171] width 128 height 13
click at [758, 177] on input "*****" at bounding box center [772, 172] width 110 height 12
click at [751, 237] on input "Placeholder" at bounding box center [781, 243] width 128 height 12
paste input "*****"
type input "*****"
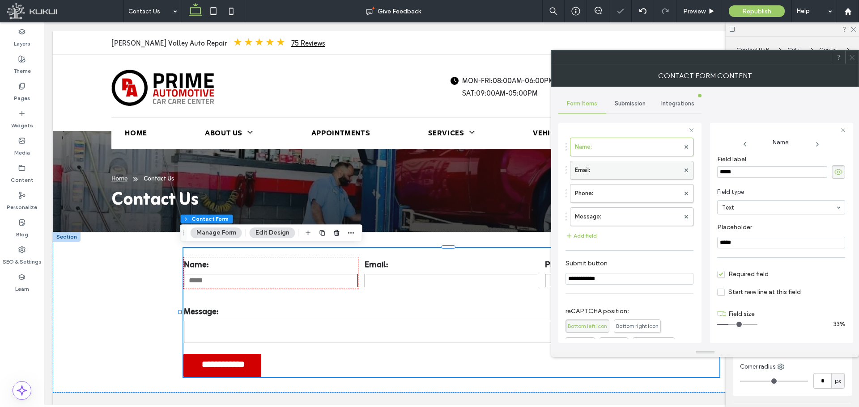
click at [604, 173] on label "Email:" at bounding box center [627, 170] width 105 height 18
click at [748, 181] on div "Field label ******" at bounding box center [781, 167] width 128 height 32
click at [749, 174] on input "******" at bounding box center [772, 172] width 110 height 12
click at [750, 245] on input "Placeholder" at bounding box center [781, 243] width 128 height 12
paste input "******"
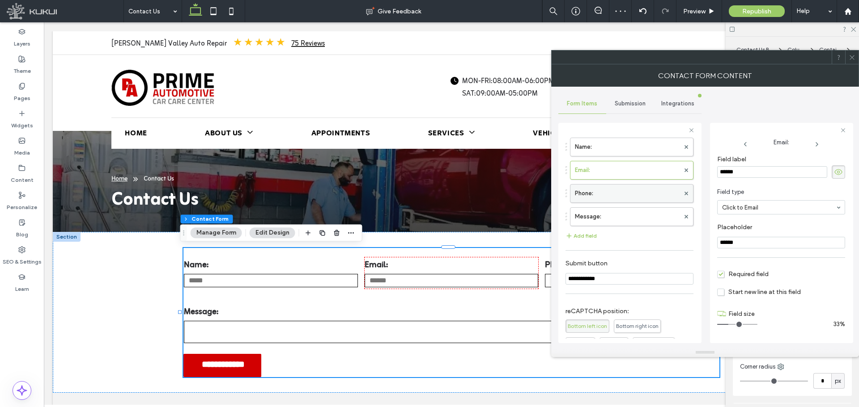
type input "******"
click at [610, 196] on label "Phone:" at bounding box center [627, 194] width 105 height 18
click at [749, 174] on input "******" at bounding box center [772, 172] width 110 height 12
click at [749, 246] on input "Placeholder" at bounding box center [781, 243] width 128 height 12
paste input "******"
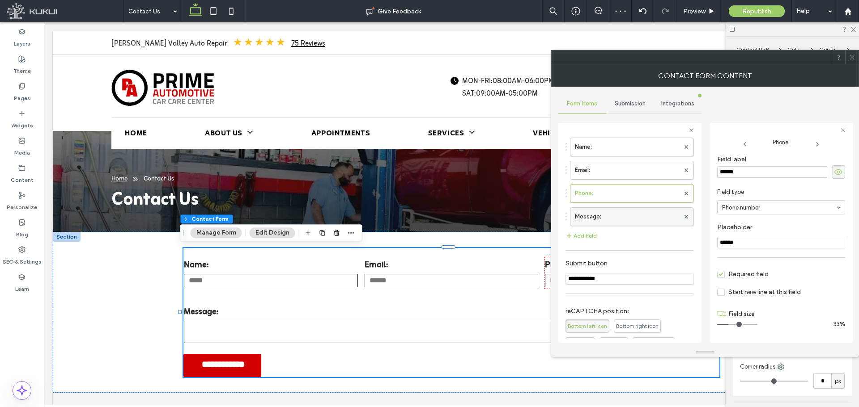
type input "******"
click at [629, 217] on label "Message:" at bounding box center [627, 217] width 105 height 18
type input "**"
click at [761, 168] on input "********" at bounding box center [772, 172] width 110 height 12
click at [742, 244] on input "Placeholder" at bounding box center [781, 243] width 128 height 12
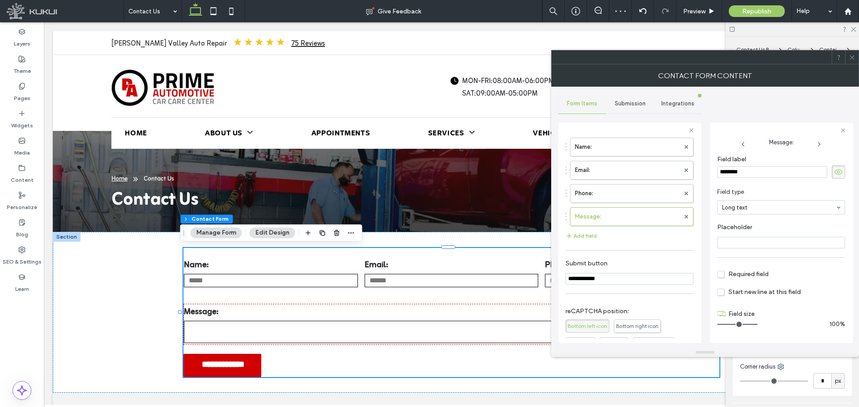
paste input "********"
type input "********"
click at [42, 100] on div "Pages" at bounding box center [22, 92] width 44 height 27
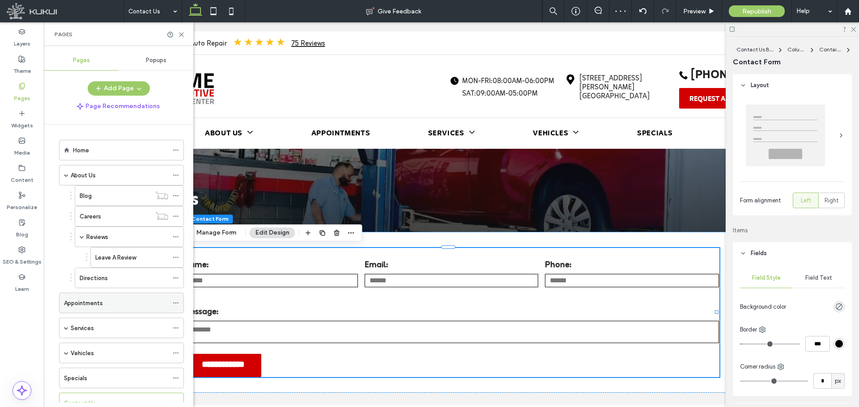
click at [104, 295] on div "Appointments" at bounding box center [116, 303] width 104 height 20
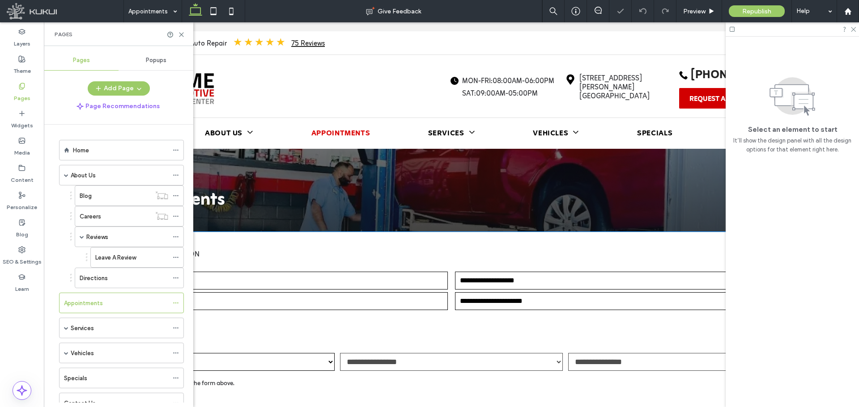
click at [355, 318] on legend "Vehicle Information" at bounding box center [451, 328] width 680 height 32
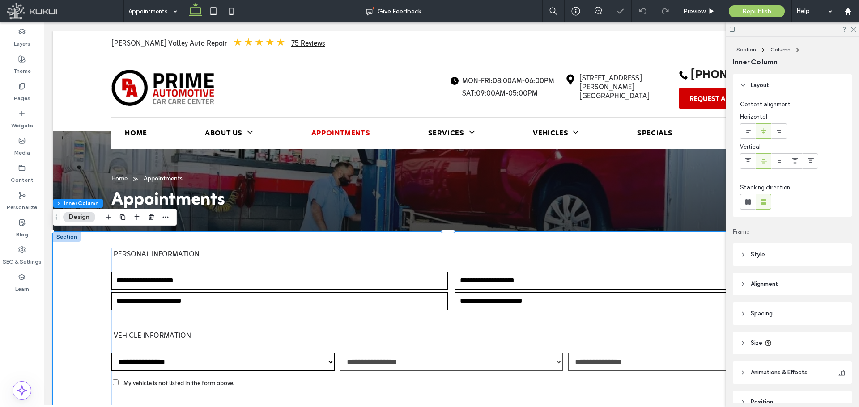
click at [355, 318] on legend "Vehicle Information" at bounding box center [451, 328] width 680 height 32
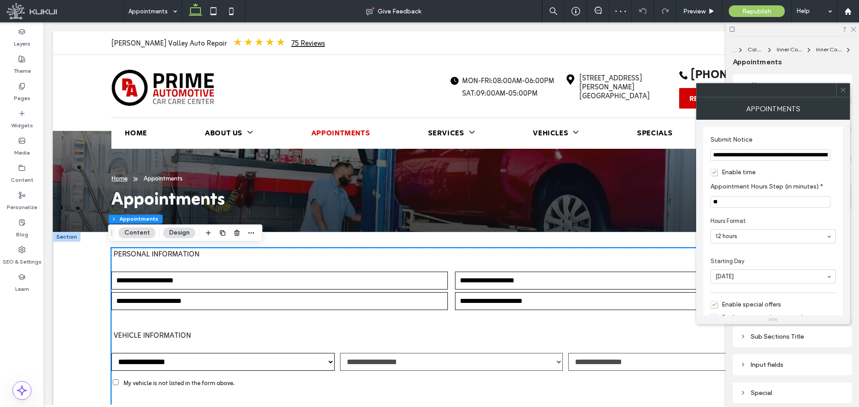
click at [780, 85] on span at bounding box center [842, 90] width 7 height 13
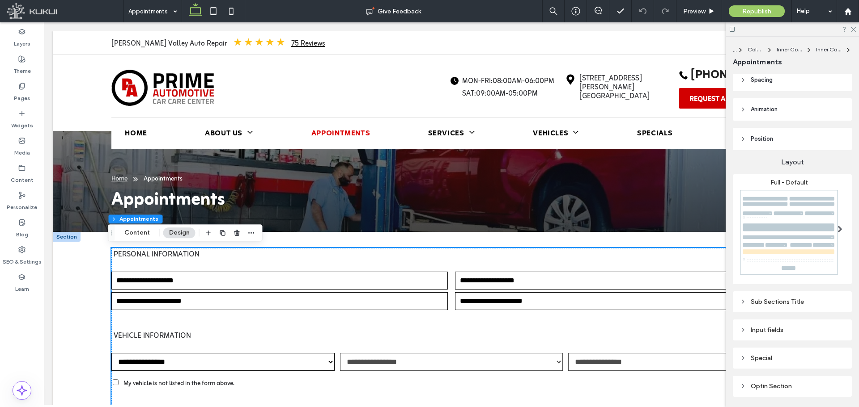
scroll to position [89, 0]
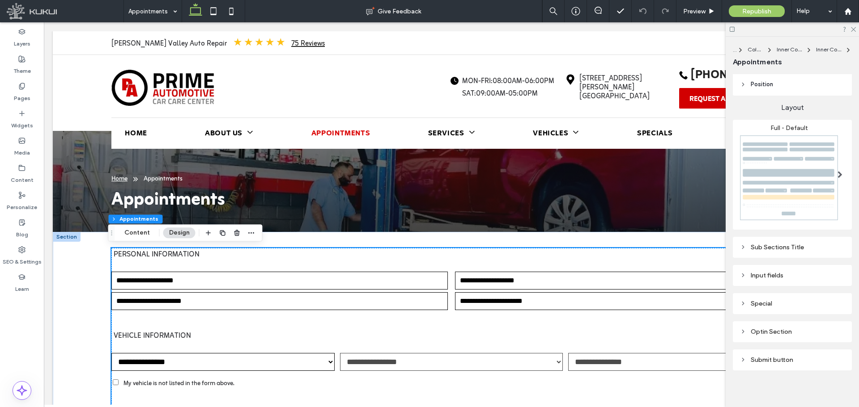
click at [780, 273] on div "Input fields" at bounding box center [792, 276] width 105 height 8
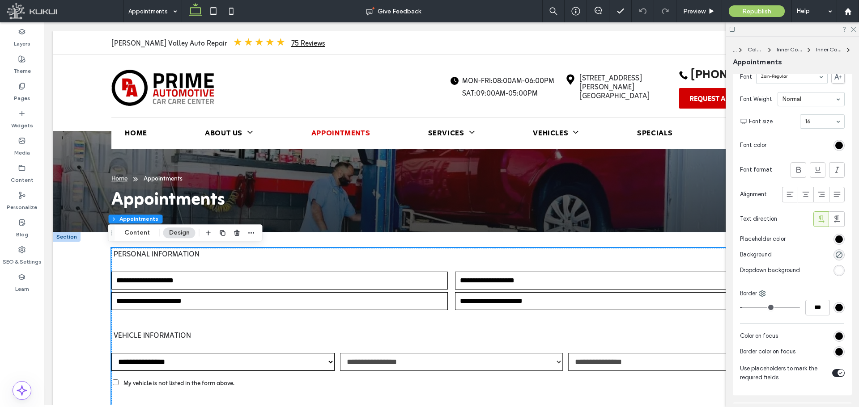
scroll to position [358, 0]
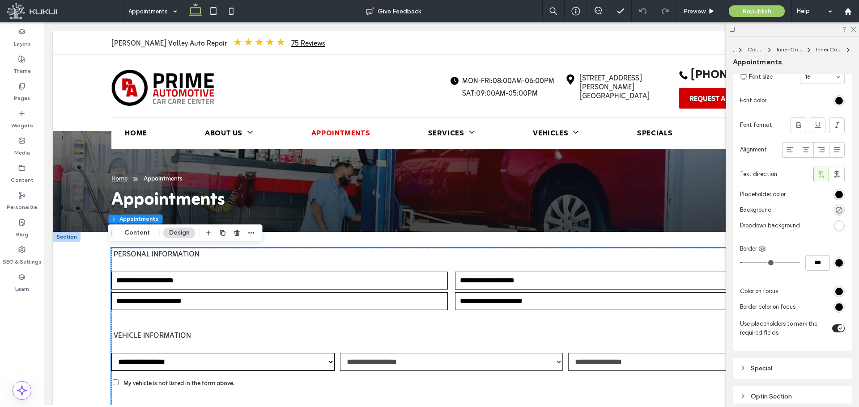
click at [780, 191] on div "#000000" at bounding box center [839, 195] width 8 height 8
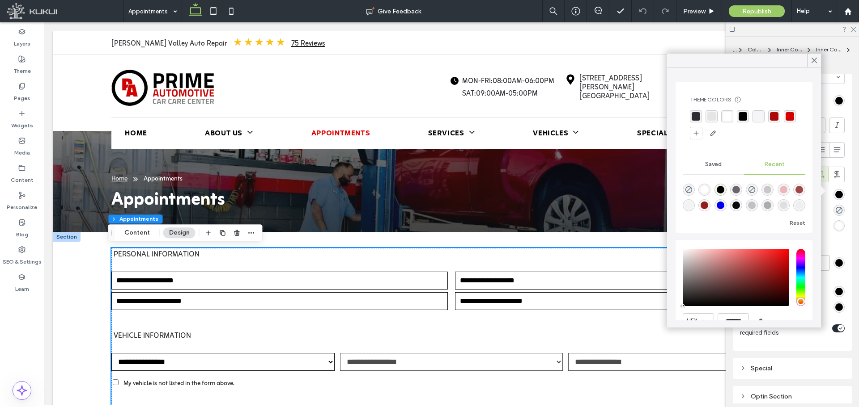
click at [712, 115] on div "rgba(229, 229, 229, 1)" at bounding box center [711, 116] width 8 height 8
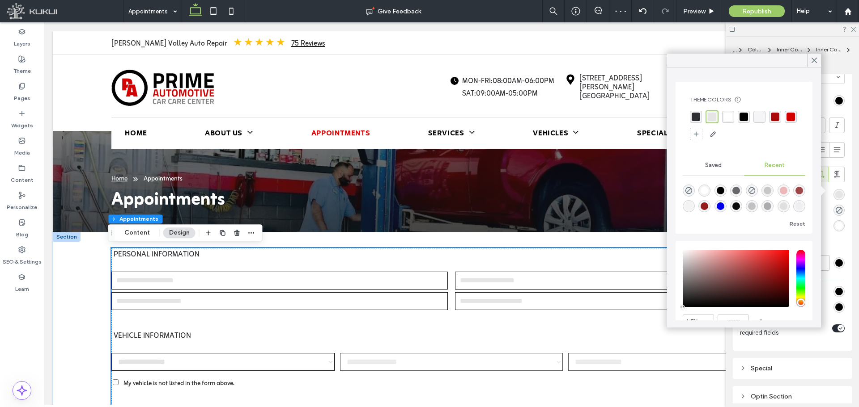
click at [699, 114] on div "rgba(45, 46, 50, 1)" at bounding box center [695, 117] width 8 height 8
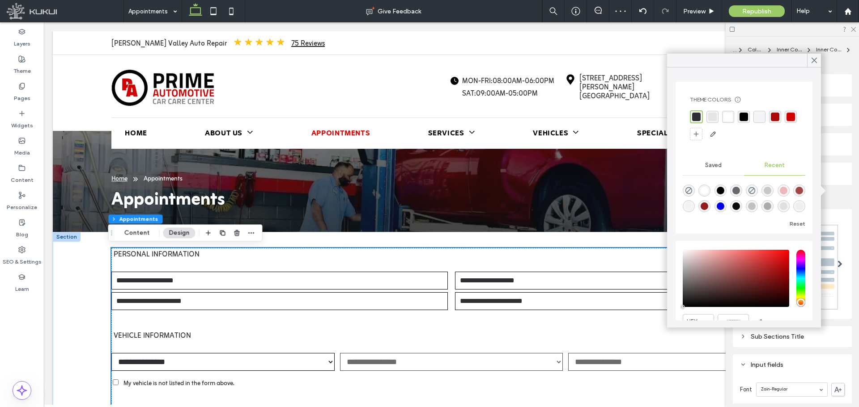
scroll to position [358, 0]
click at [808, 60] on div at bounding box center [814, 60] width 14 height 13
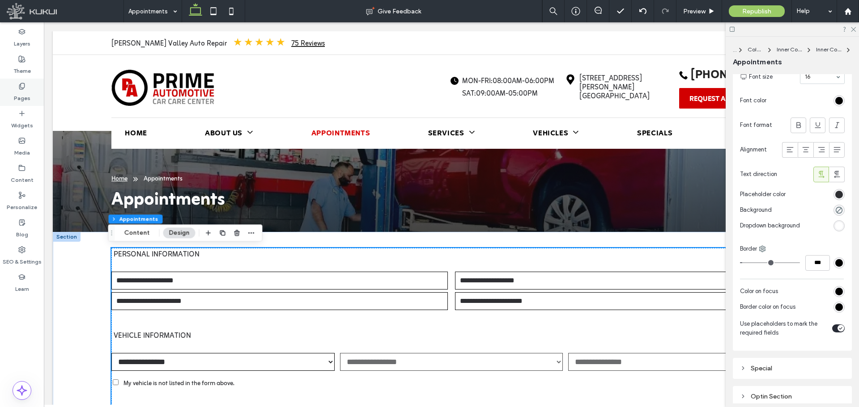
click at [26, 90] on label "Pages" at bounding box center [22, 96] width 17 height 13
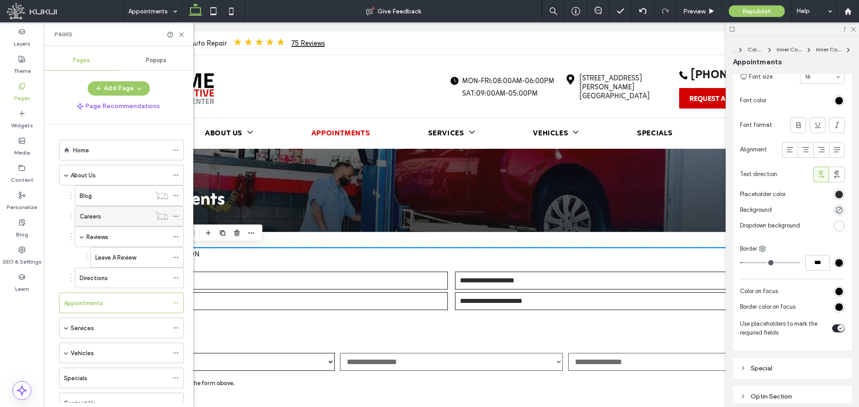
click at [106, 211] on div "Careers" at bounding box center [115, 217] width 71 height 20
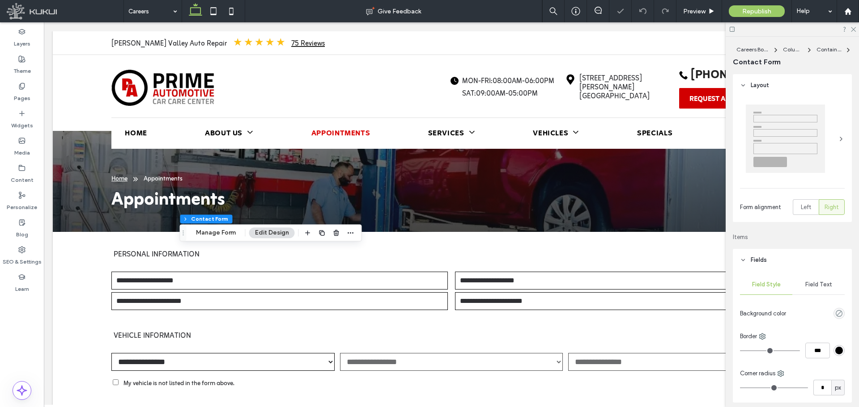
type input "*"
type input "***"
type input "*"
type input "***"
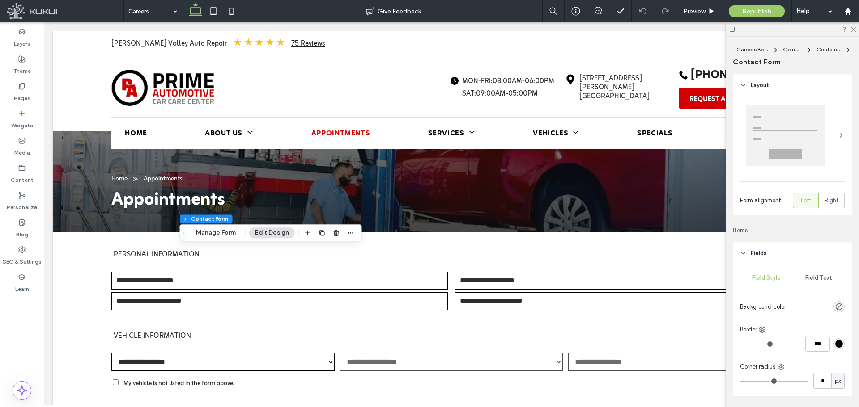
scroll to position [89, 0]
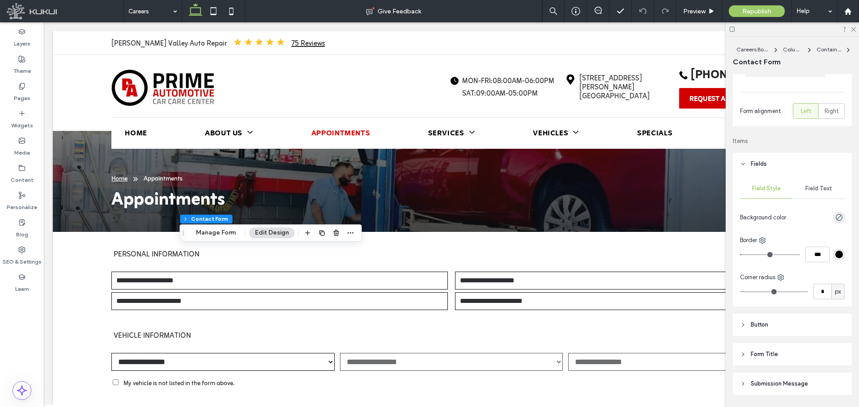
click at [817, 192] on div "Field Text" at bounding box center [818, 189] width 52 height 20
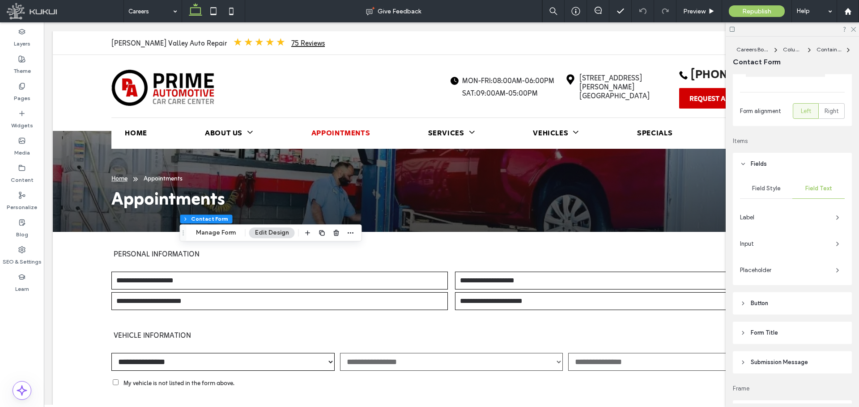
click at [772, 267] on span "Placeholder" at bounding box center [784, 270] width 89 height 9
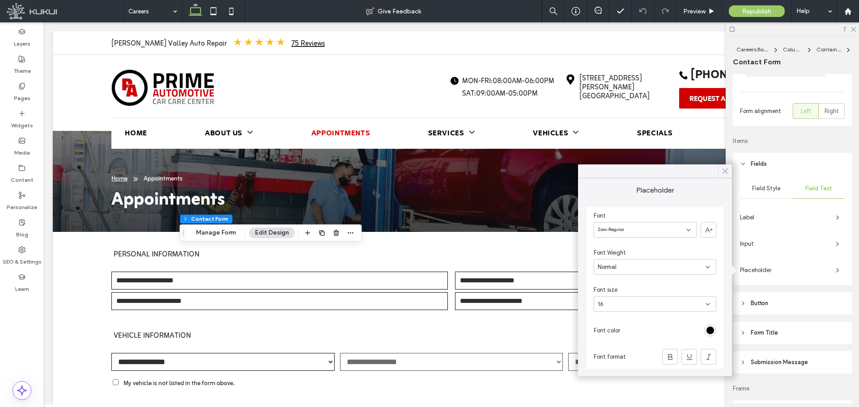
click at [724, 177] on span at bounding box center [725, 171] width 8 height 13
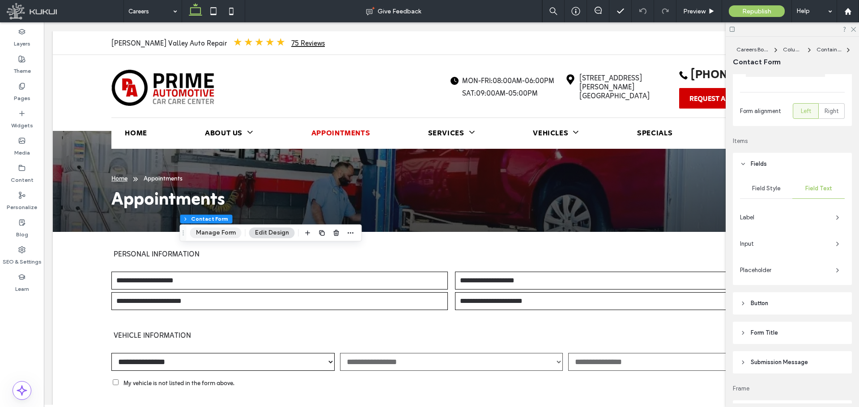
click at [226, 231] on button "Manage Form" at bounding box center [215, 233] width 51 height 11
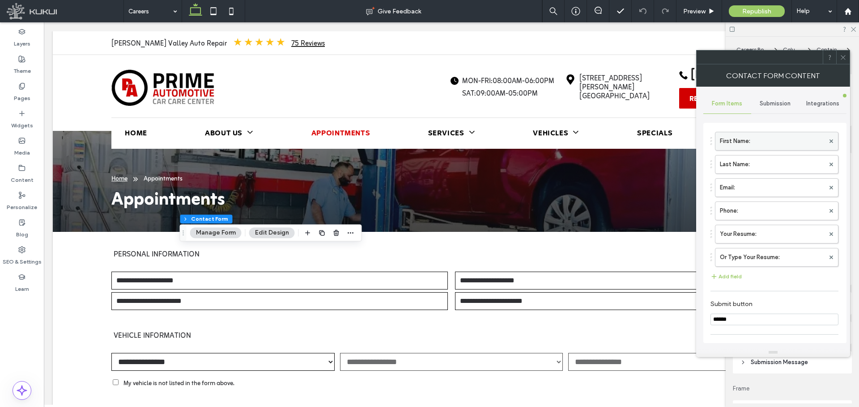
click at [752, 140] on label "First Name:" at bounding box center [772, 141] width 105 height 18
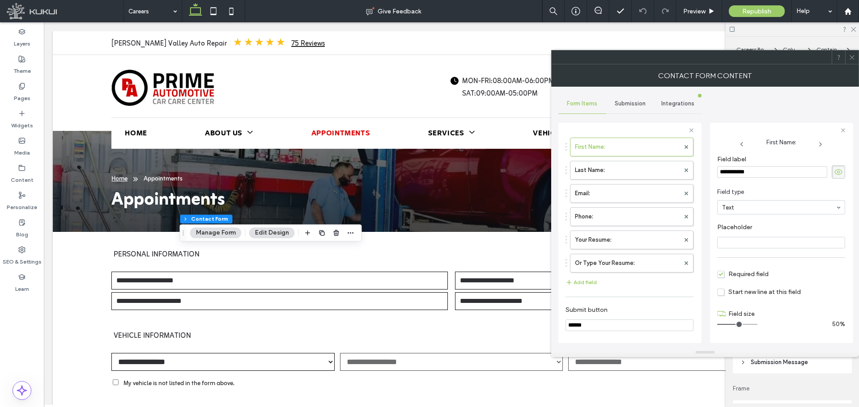
click at [758, 172] on input "**********" at bounding box center [772, 172] width 110 height 12
click at [744, 237] on input "Placeholder" at bounding box center [781, 243] width 128 height 12
paste input "**********"
click at [622, 172] on label "Last Name:" at bounding box center [627, 170] width 105 height 18
click at [751, 172] on input "**********" at bounding box center [772, 172] width 110 height 12
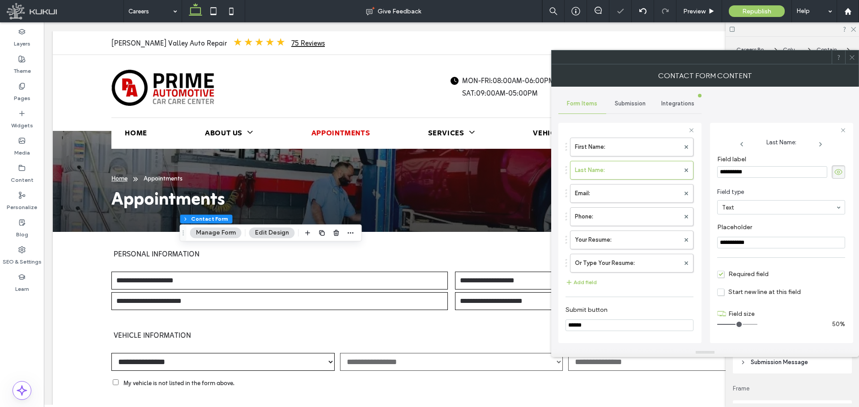
click at [761, 242] on input "**********" at bounding box center [781, 243] width 128 height 12
paste input "Placeholder"
type input "**********"
click at [601, 192] on label "Email:" at bounding box center [627, 194] width 105 height 18
click at [760, 172] on input "******" at bounding box center [772, 172] width 110 height 12
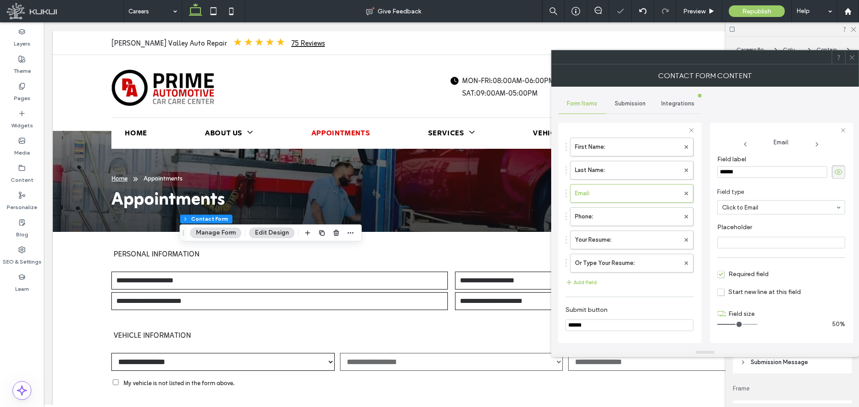
click at [758, 246] on input "Placeholder" at bounding box center [781, 243] width 128 height 12
paste input "******"
type input "******"
click at [619, 223] on label "Phone:" at bounding box center [627, 217] width 105 height 18
click at [771, 177] on input "******" at bounding box center [772, 172] width 110 height 12
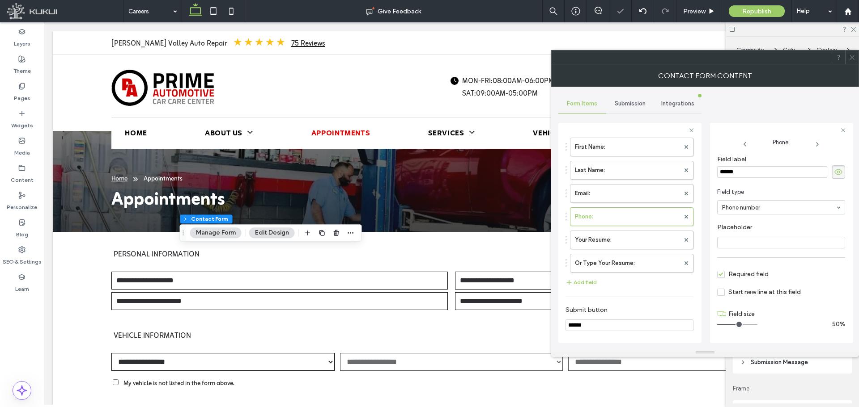
click at [755, 239] on input "Placeholder" at bounding box center [781, 243] width 128 height 12
paste input "******"
type input "******"
click at [627, 239] on label "Your Resume:" at bounding box center [627, 240] width 105 height 18
type input "**"
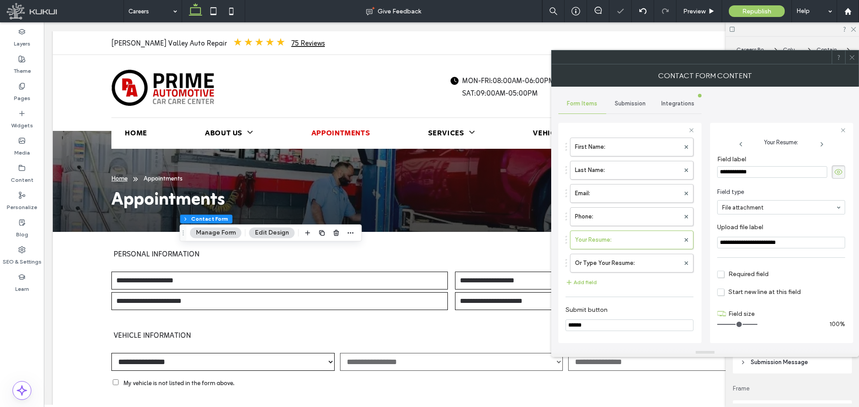
click at [747, 176] on input "**********" at bounding box center [772, 172] width 110 height 12
click at [616, 265] on label "Or Type Your Resume:" at bounding box center [627, 263] width 105 height 18
click at [764, 183] on section "Field type Long text" at bounding box center [781, 201] width 128 height 36
click at [764, 180] on div "**********" at bounding box center [781, 167] width 128 height 32
click at [764, 178] on div "**********" at bounding box center [781, 171] width 128 height 13
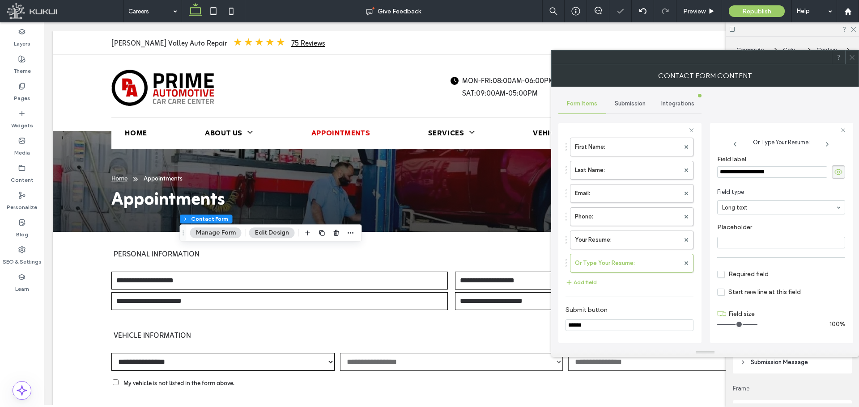
click at [764, 177] on input "**********" at bounding box center [772, 172] width 110 height 12
click at [750, 243] on input "Placeholder" at bounding box center [781, 243] width 128 height 12
paste input "**********"
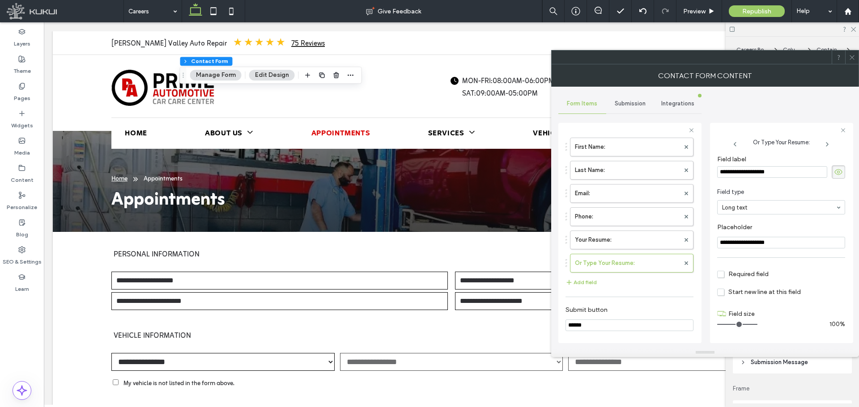
type input "**********"
click at [851, 57] on icon at bounding box center [851, 57] width 7 height 7
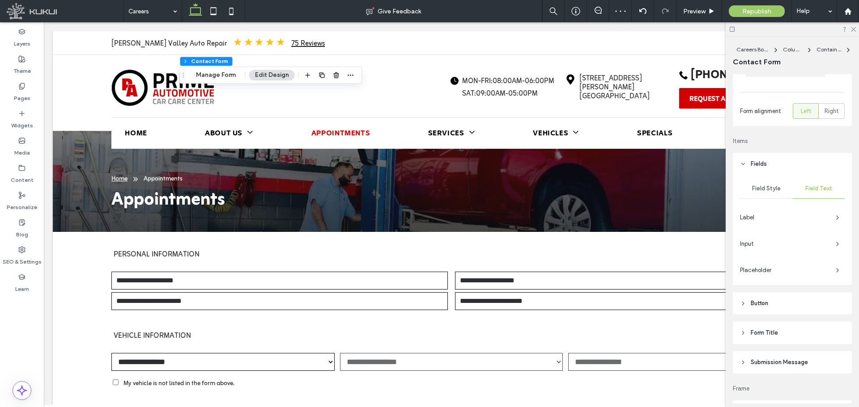
click at [761, 271] on span "Placeholder" at bounding box center [784, 270] width 89 height 9
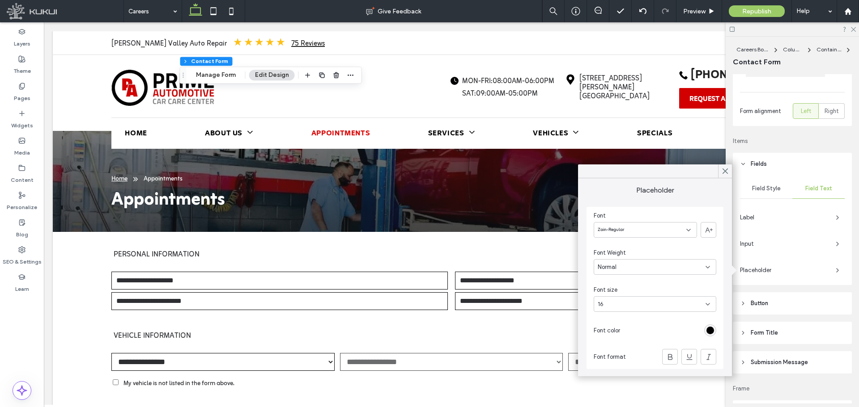
click at [688, 348] on div "Font Zain-Regular Font Weight Normal Font size 16 Font color Font format" at bounding box center [654, 288] width 137 height 162
click at [687, 355] on use at bounding box center [689, 357] width 6 height 6
click at [709, 333] on div "rgb(117, 117, 117)" at bounding box center [710, 331] width 8 height 8
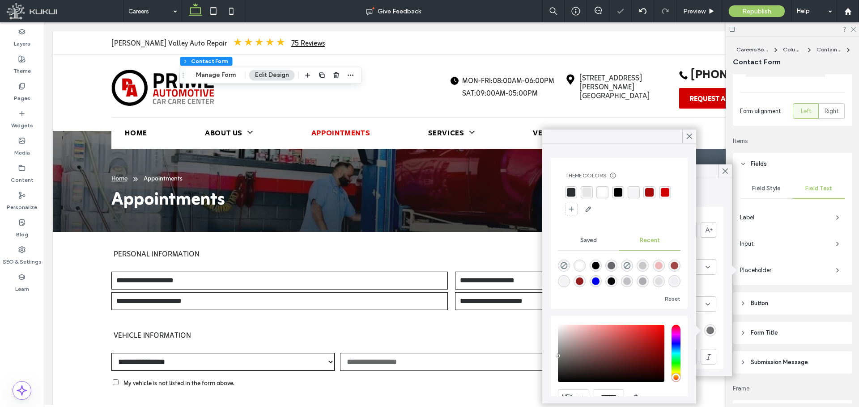
click at [570, 191] on div "rgba(45, 46, 50, 1)" at bounding box center [571, 192] width 8 height 8
click at [687, 136] on icon at bounding box center [689, 136] width 8 height 8
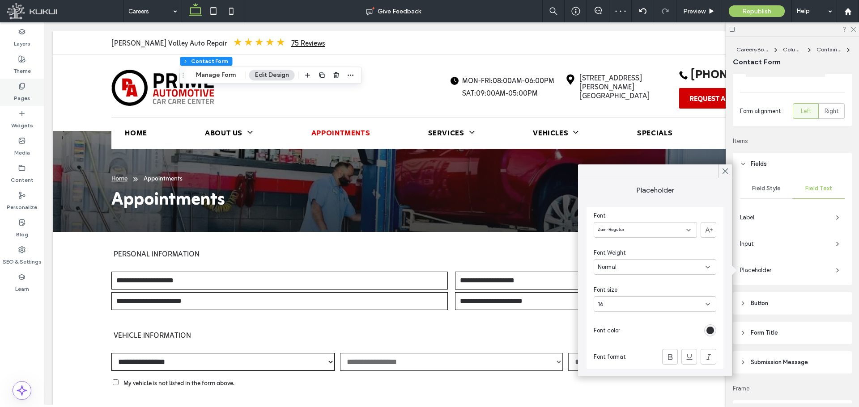
click at [17, 92] on label "Pages" at bounding box center [22, 96] width 17 height 13
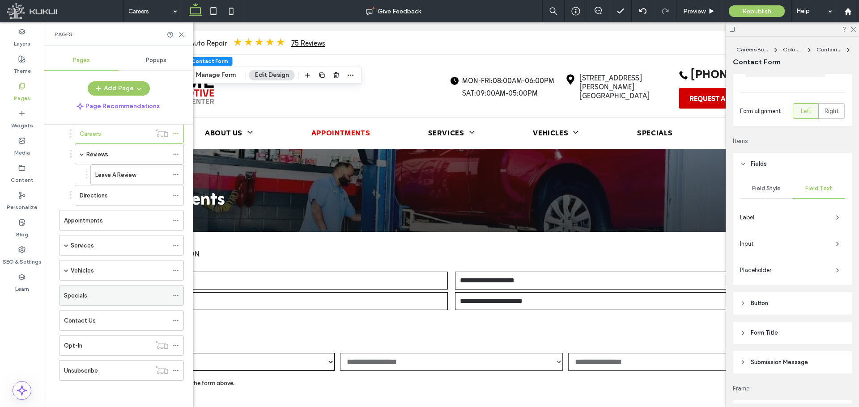
scroll to position [83, 0]
click at [106, 314] on div "Contact Us" at bounding box center [116, 320] width 104 height 20
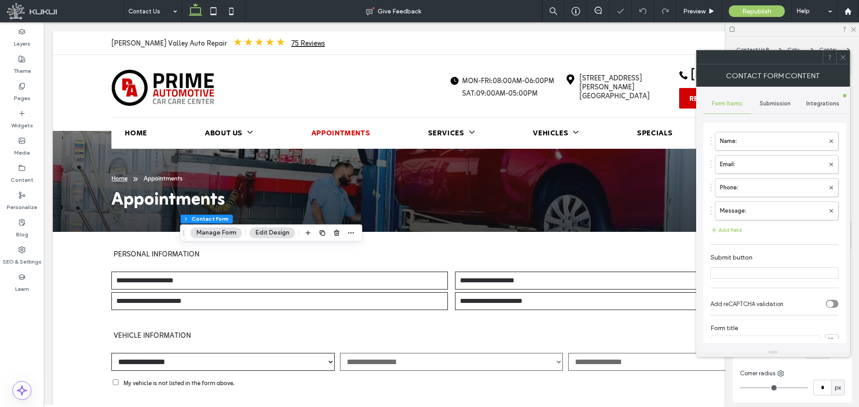
type input "**********"
type input "*"
type input "***"
type input "*"
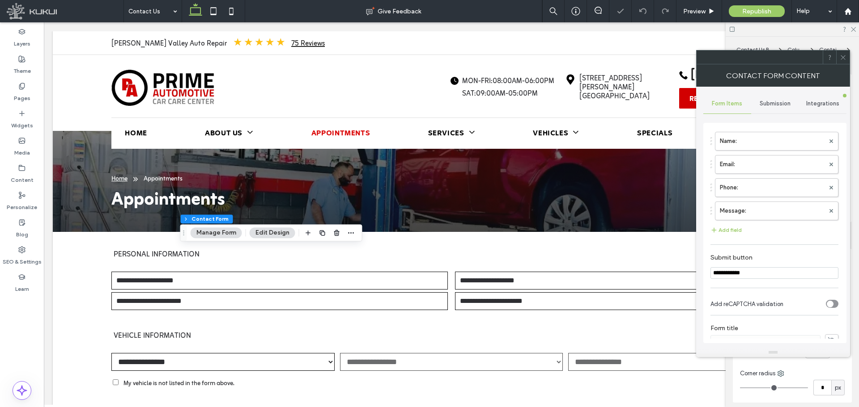
type input "***"
click at [849, 59] on div at bounding box center [773, 57] width 154 height 14
click at [847, 58] on div at bounding box center [842, 57] width 13 height 13
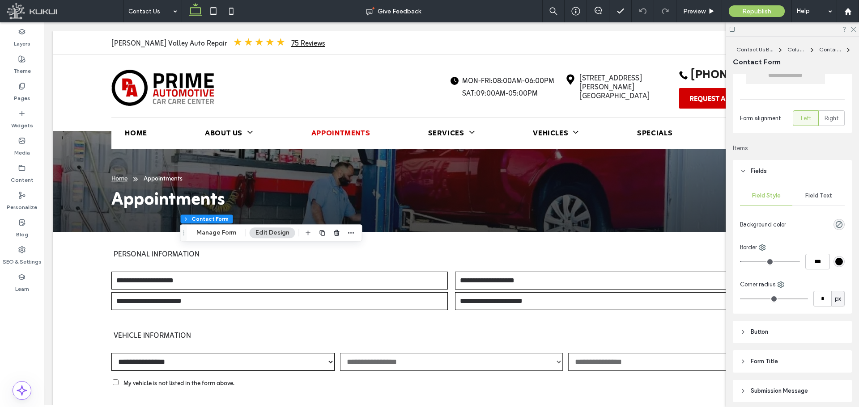
scroll to position [89, 0]
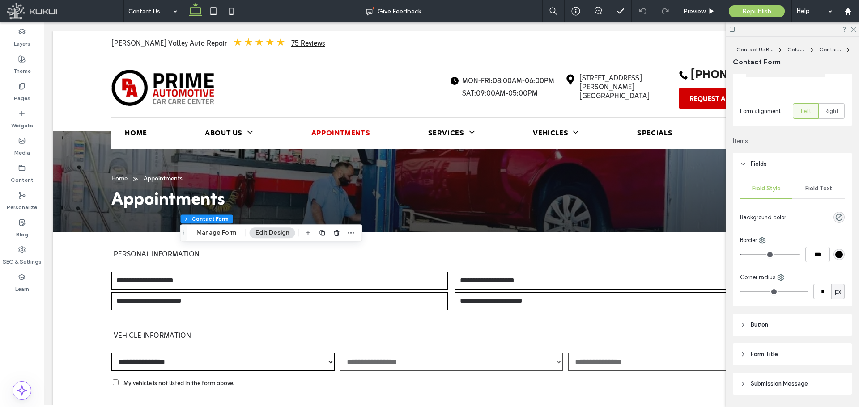
click at [813, 195] on div "Field Text" at bounding box center [818, 189] width 52 height 20
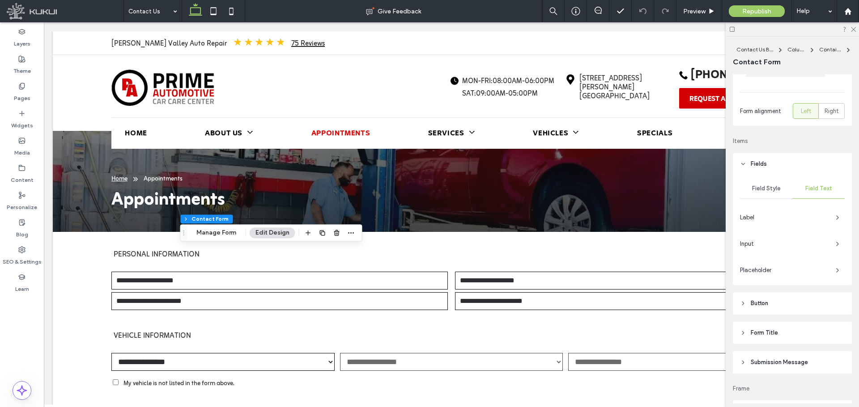
click at [786, 241] on span "Input" at bounding box center [784, 244] width 89 height 9
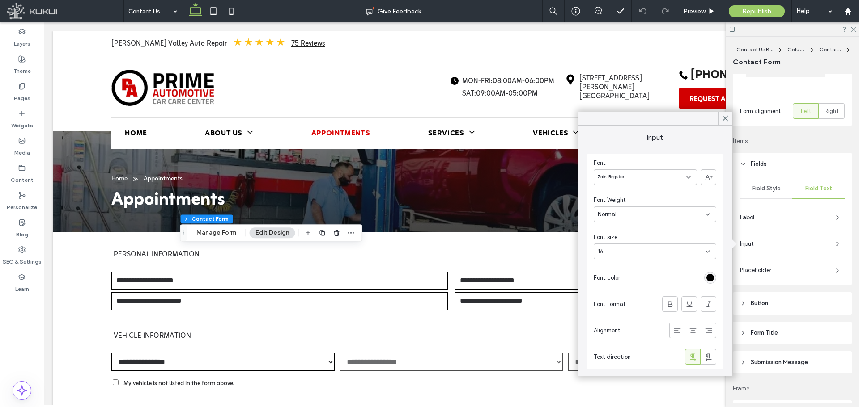
click at [784, 267] on span "Placeholder" at bounding box center [784, 270] width 89 height 9
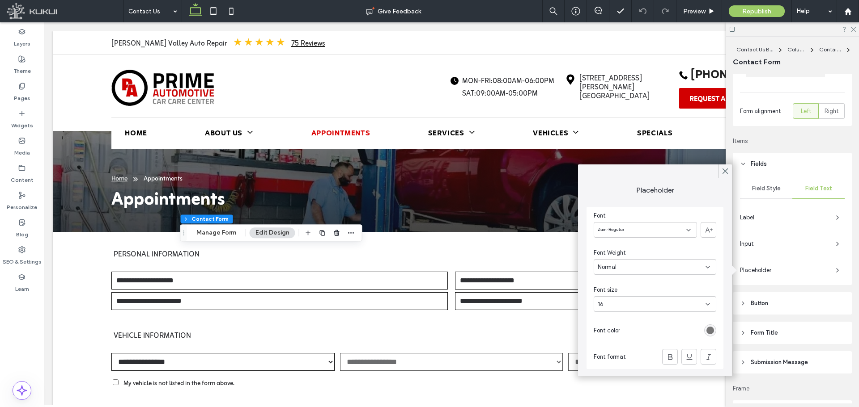
click at [710, 330] on div "rgb(117, 117, 117)" at bounding box center [710, 331] width 8 height 8
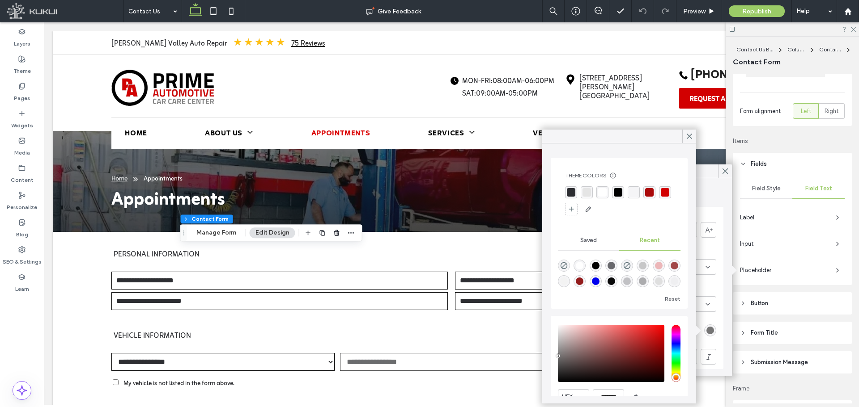
click at [572, 195] on div "rgba(45, 46, 50, 1)" at bounding box center [571, 192] width 8 height 8
click at [686, 136] on icon at bounding box center [689, 136] width 8 height 8
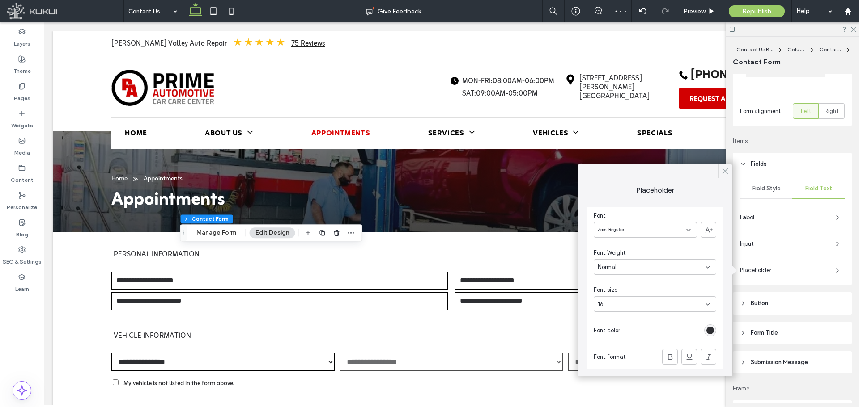
click at [720, 173] on div at bounding box center [725, 171] width 14 height 13
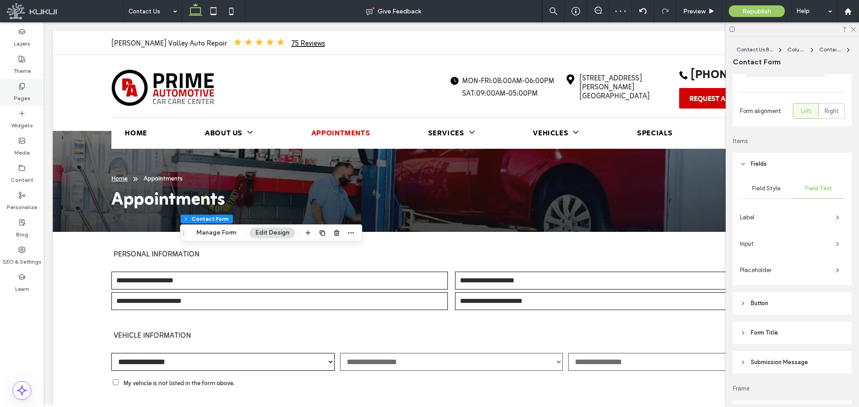
click at [6, 86] on div "Pages" at bounding box center [22, 92] width 44 height 27
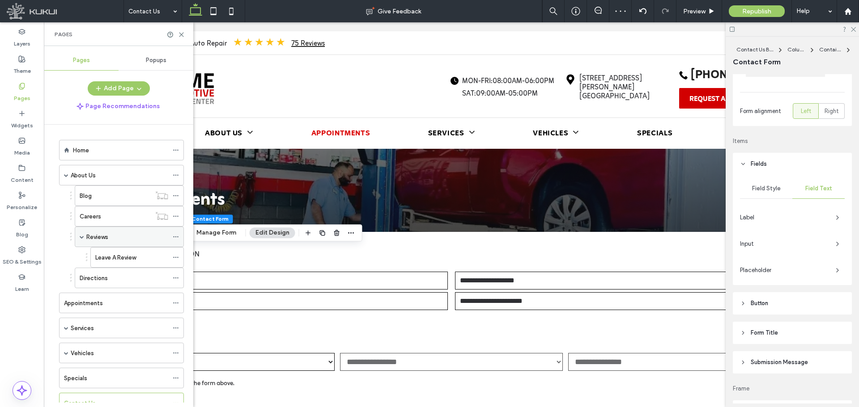
scroll to position [83, 0]
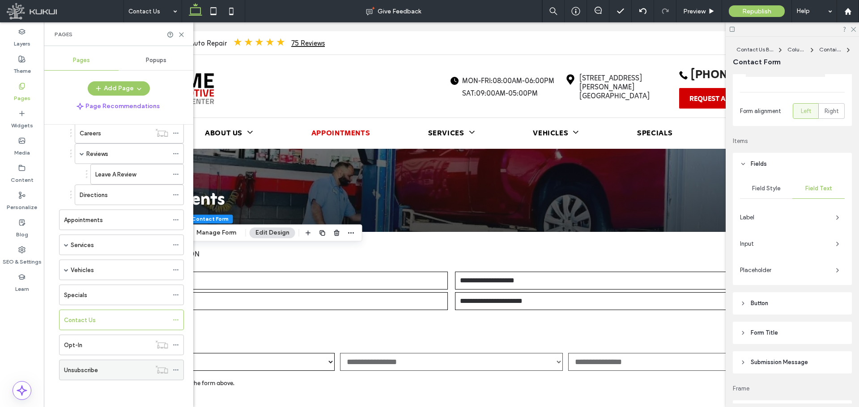
click at [87, 377] on div "Unsubscribe" at bounding box center [107, 370] width 87 height 20
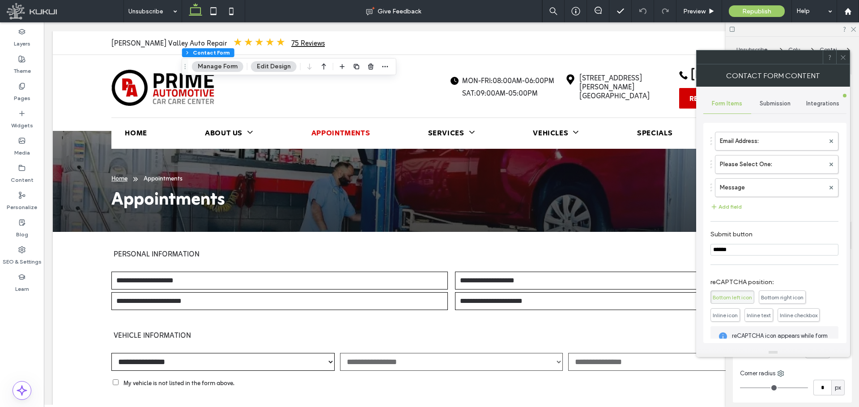
click at [841, 52] on span at bounding box center [842, 57] width 7 height 13
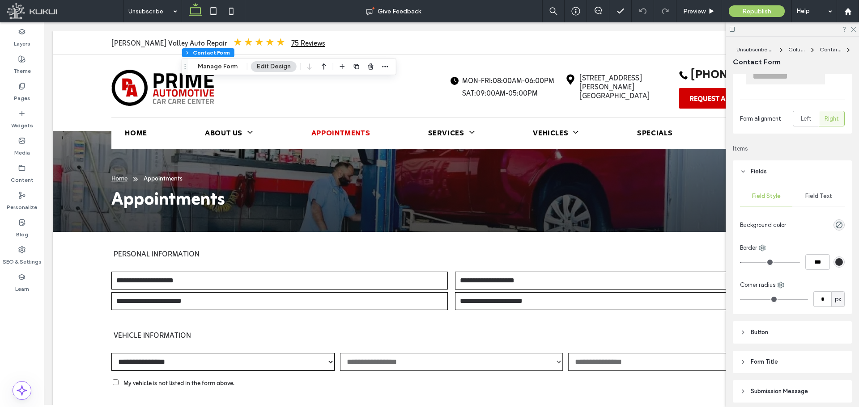
scroll to position [179, 0]
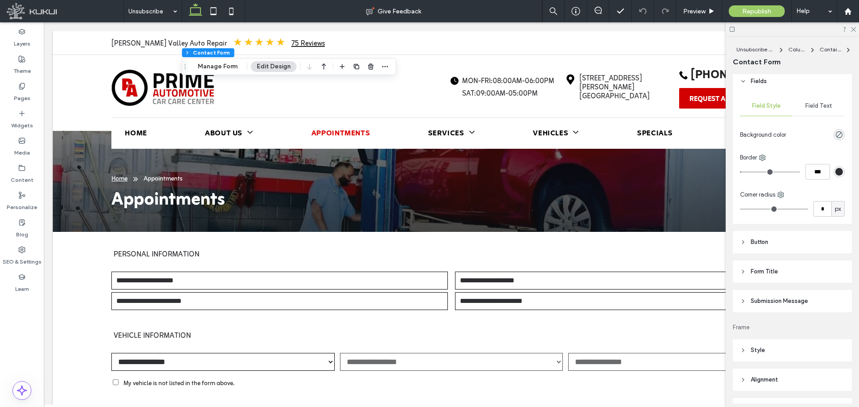
click at [801, 270] on header "Form Title" at bounding box center [792, 272] width 119 height 22
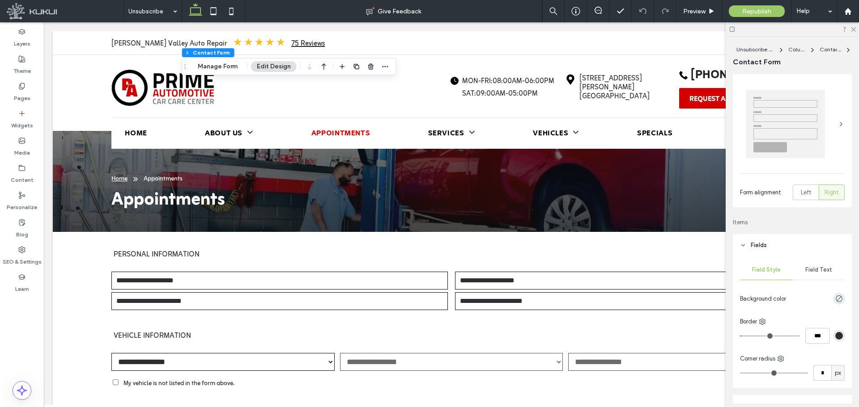
scroll to position [0, 0]
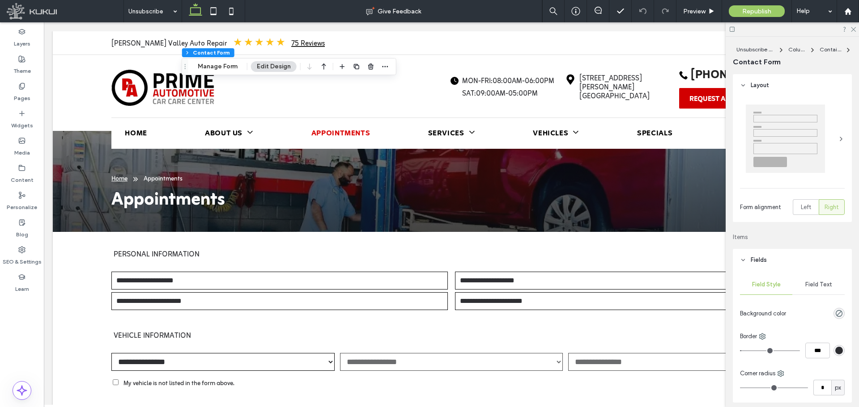
click at [809, 282] on span "Field Text" at bounding box center [818, 284] width 27 height 7
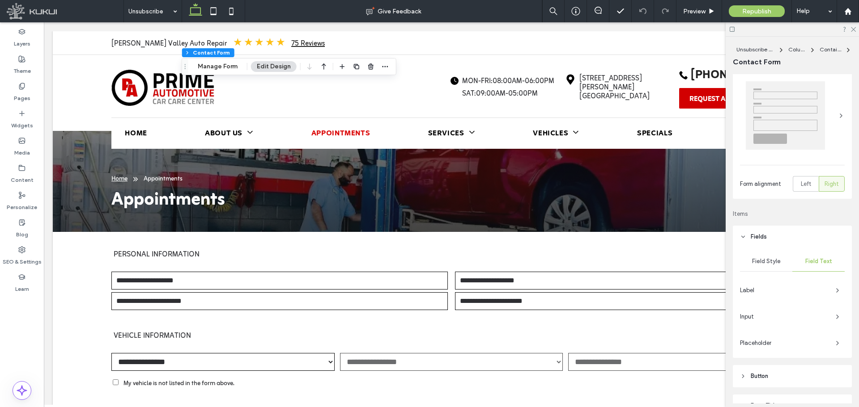
scroll to position [45, 0]
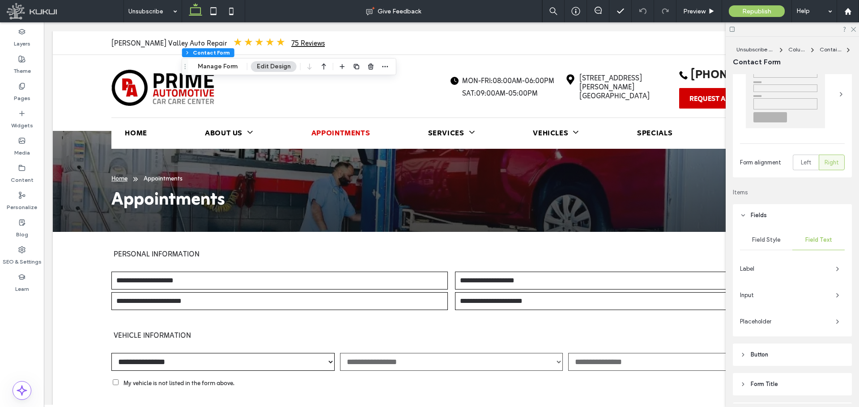
click at [762, 318] on span "Placeholder" at bounding box center [784, 322] width 89 height 9
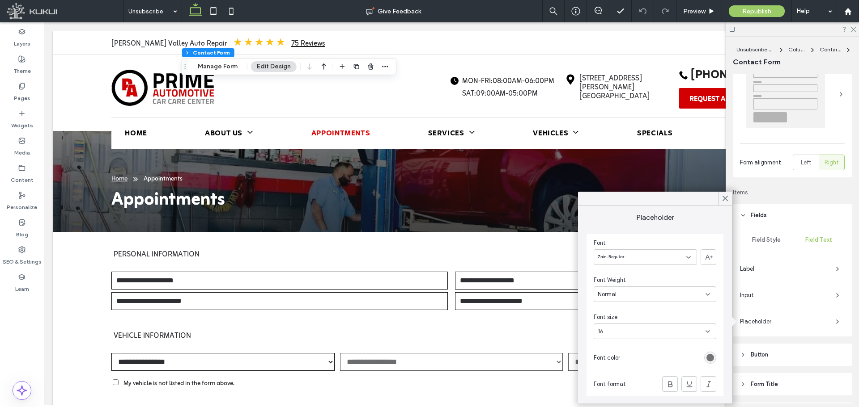
click at [713, 353] on div "rgb(117, 117, 117)" at bounding box center [710, 358] width 12 height 12
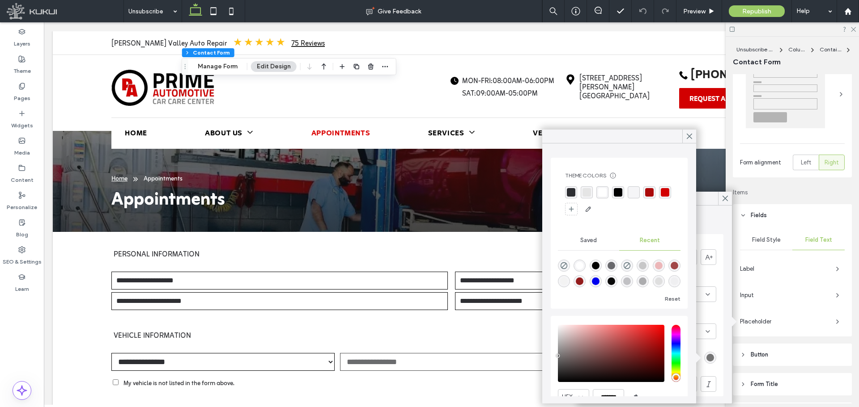
click at [572, 193] on div "rgba(45, 46, 50, 1)" at bounding box center [571, 192] width 8 height 8
click at [686, 140] on icon at bounding box center [689, 136] width 8 height 8
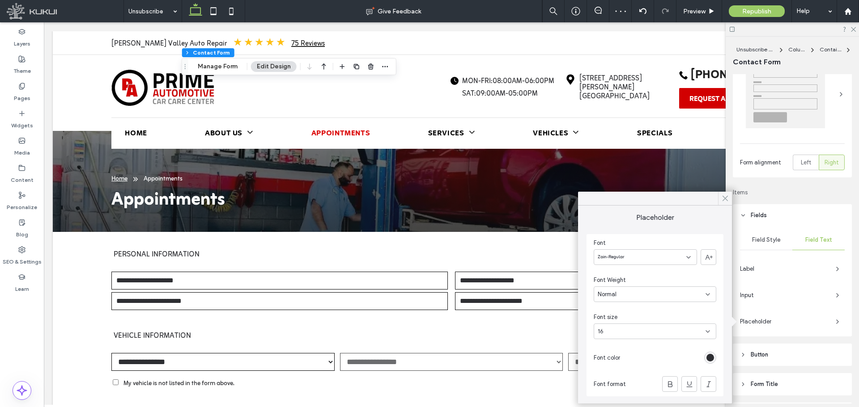
click at [724, 197] on icon at bounding box center [725, 199] width 8 height 8
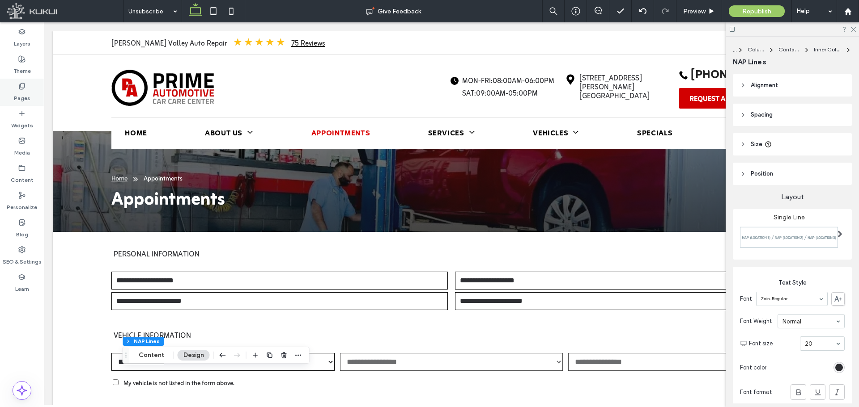
click at [21, 88] on icon at bounding box center [21, 86] width 7 height 7
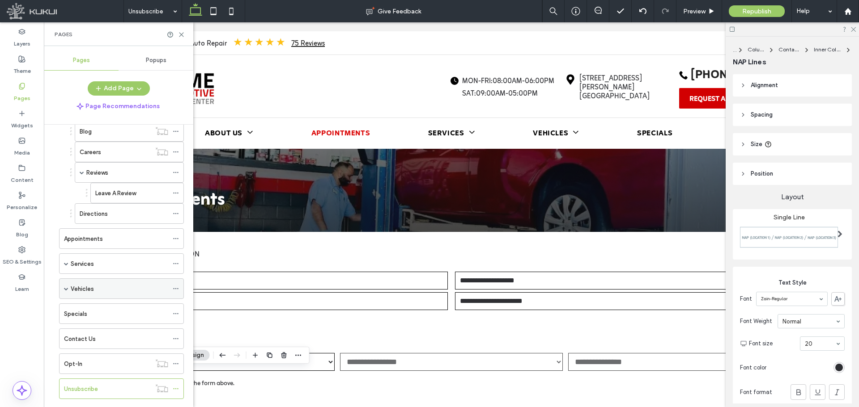
scroll to position [83, 0]
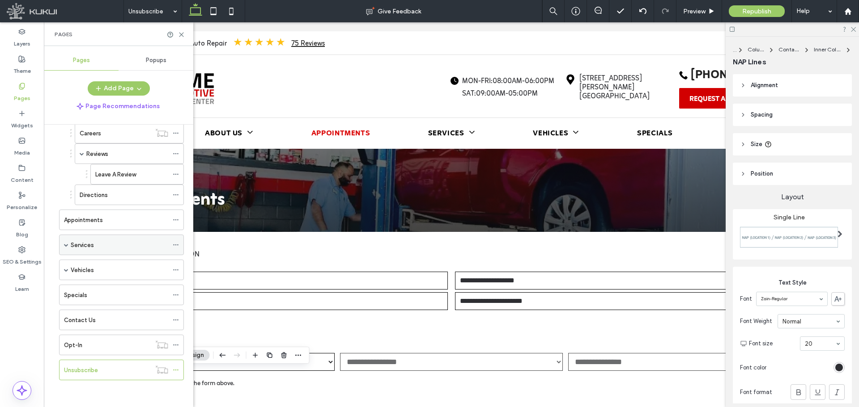
click at [101, 245] on div "Services" at bounding box center [119, 245] width 97 height 9
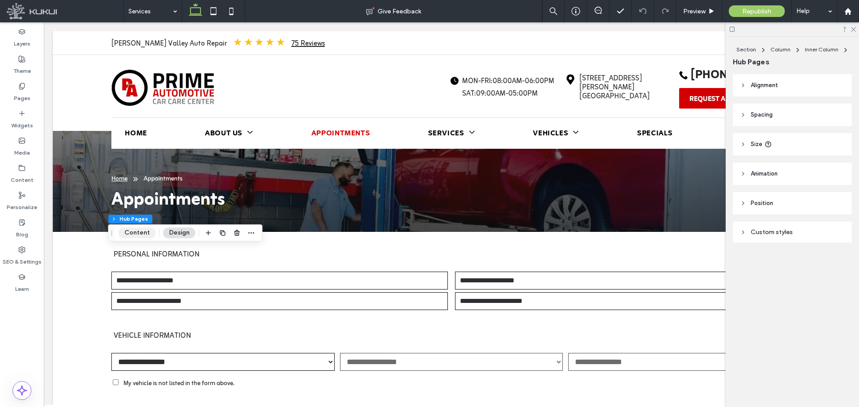
click at [134, 235] on button "Content" at bounding box center [137, 233] width 37 height 11
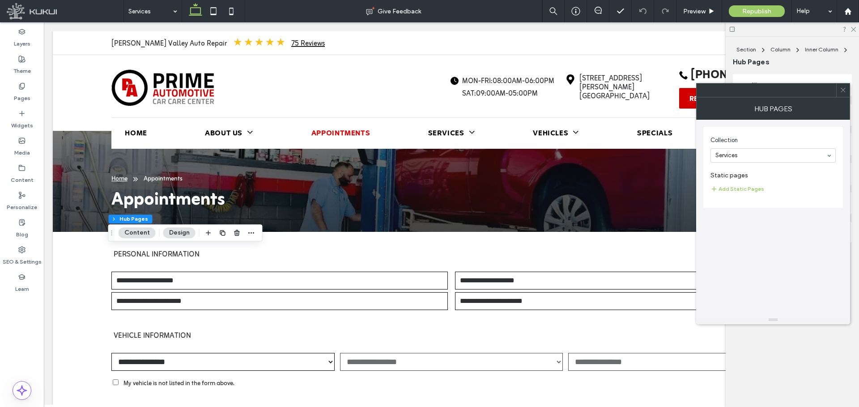
click at [839, 93] on div at bounding box center [842, 90] width 13 height 13
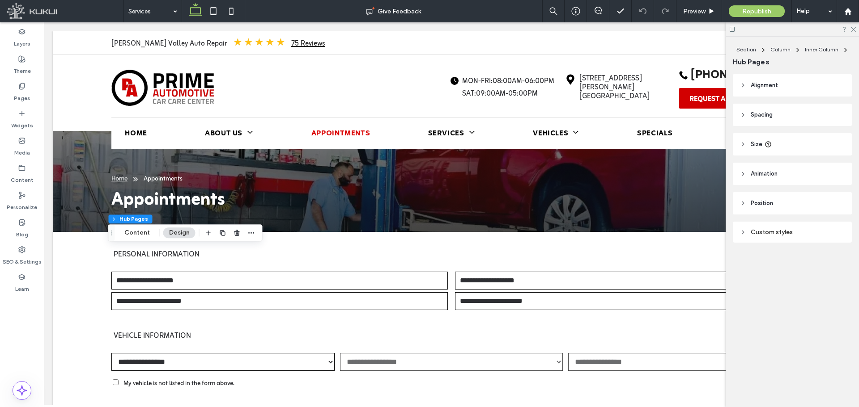
click at [798, 231] on div "Custom styles" at bounding box center [792, 233] width 105 height 8
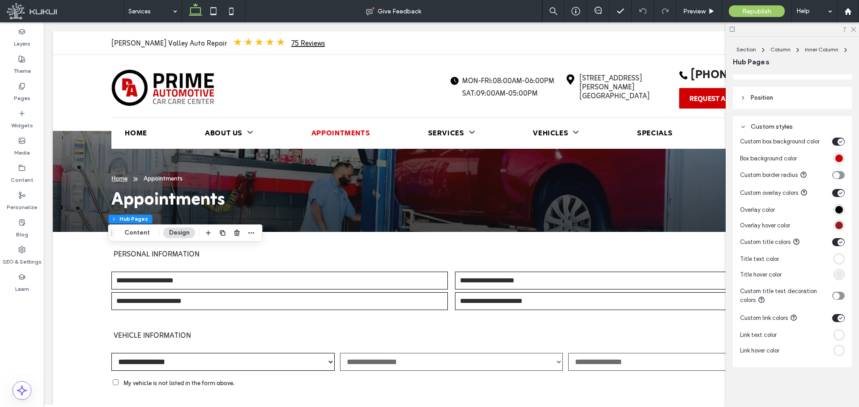
scroll to position [110, 0]
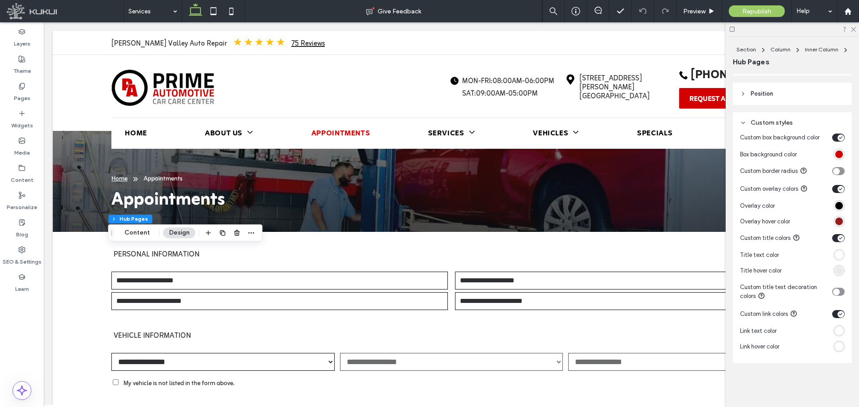
click at [835, 346] on div "#ffffff" at bounding box center [839, 347] width 8 height 8
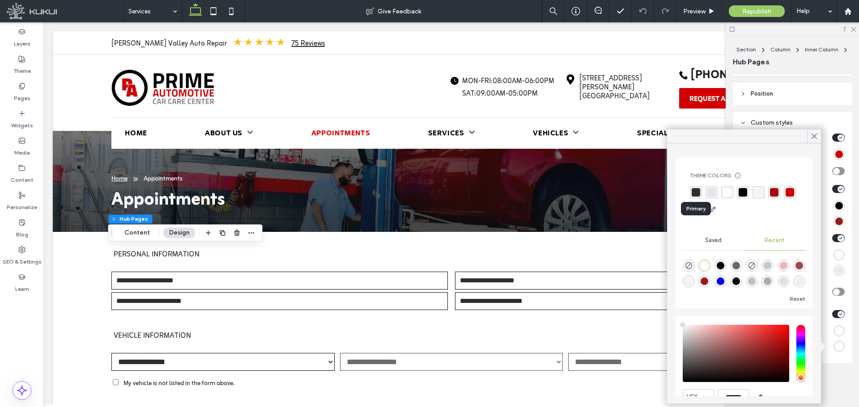
click at [699, 195] on div "rgba(45, 46, 50, 1)" at bounding box center [695, 192] width 8 height 8
click at [812, 134] on use at bounding box center [814, 136] width 4 height 5
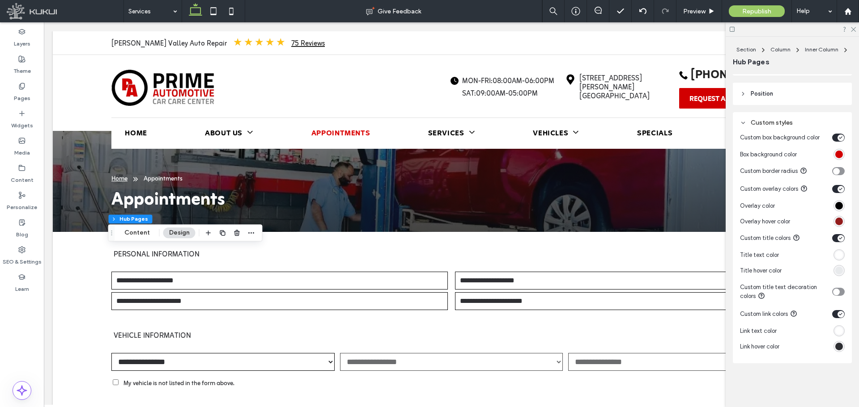
click at [836, 344] on div "rgba(45, 46, 50, 1)" at bounding box center [839, 347] width 8 height 8
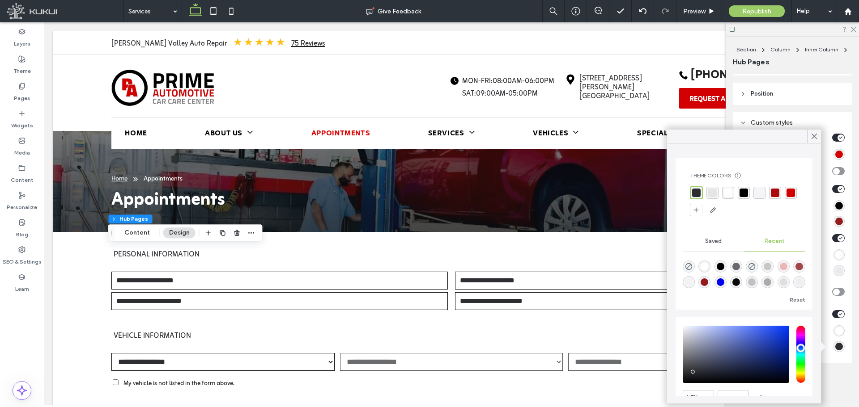
click at [713, 194] on div "rgba(229, 229, 229, 1)" at bounding box center [712, 193] width 8 height 8
click at [812, 135] on use at bounding box center [814, 136] width 4 height 5
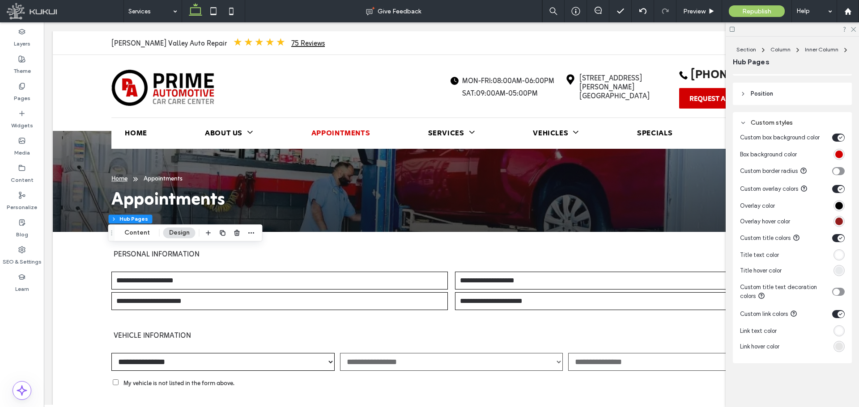
click at [835, 345] on div "rgba(229, 229, 229, 1)" at bounding box center [839, 347] width 8 height 8
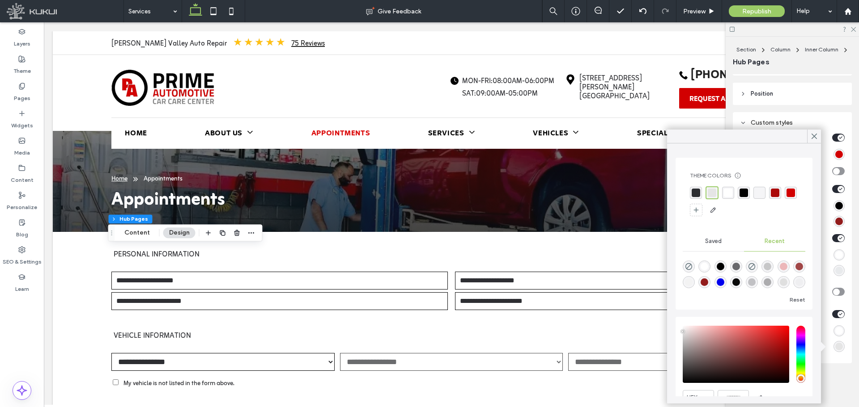
click at [775, 198] on div "rgba(171, 10, 10, 1)" at bounding box center [775, 193] width 12 height 12
click at [744, 192] on div "rgba(0, 0, 0, 1)" at bounding box center [742, 193] width 8 height 8
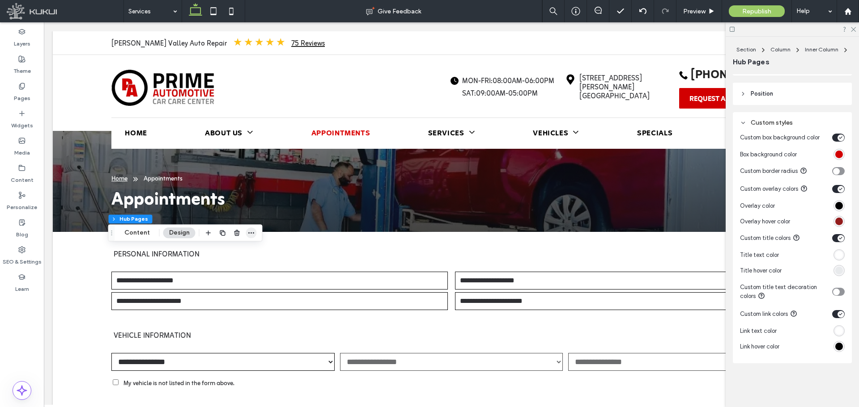
click at [248, 231] on icon "button" at bounding box center [251, 232] width 7 height 7
click at [219, 257] on label "Copy" at bounding box center [224, 253] width 64 height 8
click at [15, 80] on div "Pages" at bounding box center [22, 92] width 44 height 27
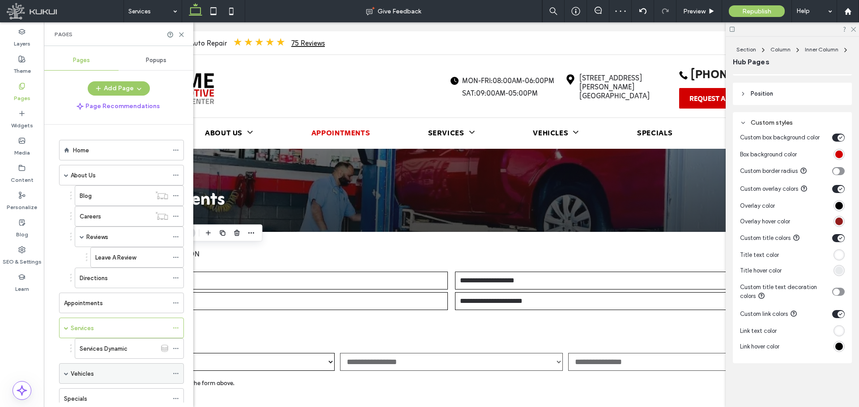
click at [93, 367] on div "Vehicles" at bounding box center [119, 374] width 97 height 20
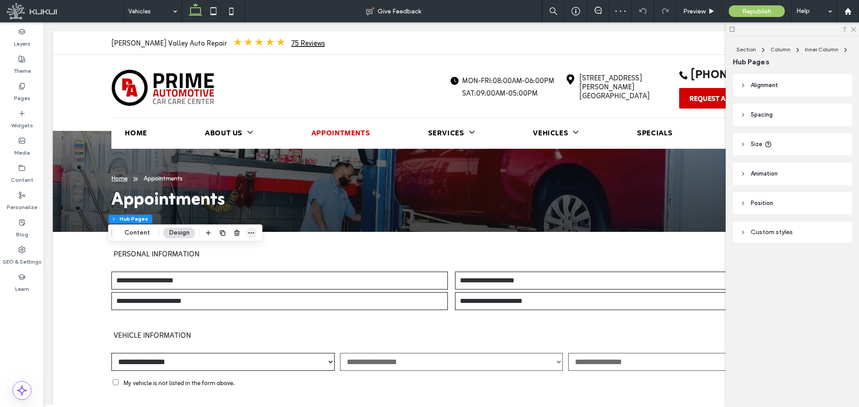
click at [250, 234] on icon "button" at bounding box center [251, 232] width 7 height 7
click at [224, 268] on label "Paste" at bounding box center [224, 270] width 64 height 8
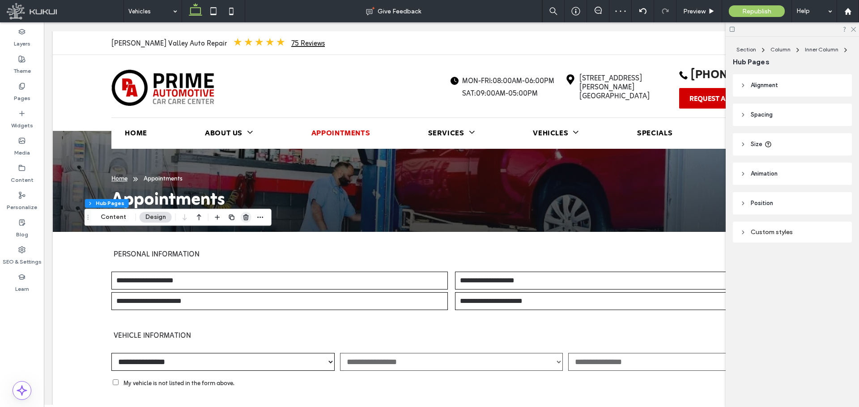
click at [245, 222] on span "button" at bounding box center [246, 217] width 11 height 11
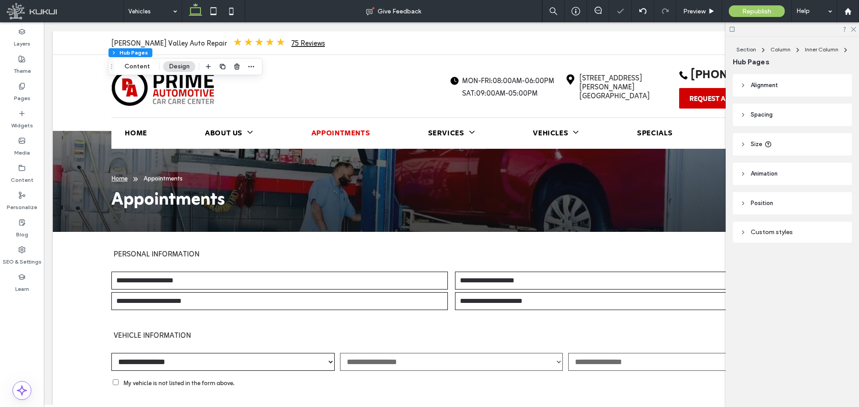
click at [256, 66] on div "Section Column Inner Column Hub Pages Content Design" at bounding box center [185, 66] width 154 height 17
click at [255, 67] on span "button" at bounding box center [251, 66] width 11 height 11
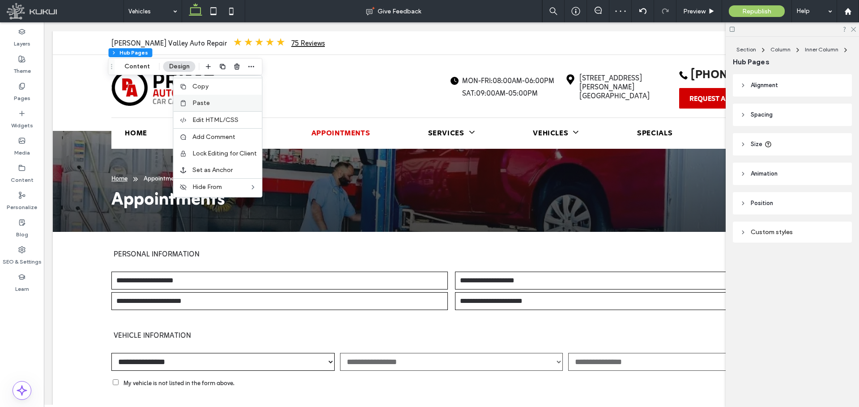
click at [225, 101] on label "Paste" at bounding box center [224, 103] width 64 height 8
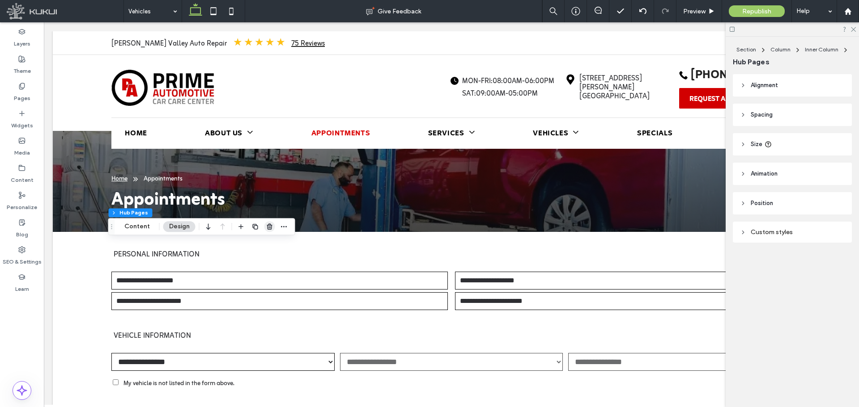
click at [268, 229] on icon "button" at bounding box center [269, 226] width 7 height 7
click at [122, 226] on button "Content" at bounding box center [113, 226] width 37 height 11
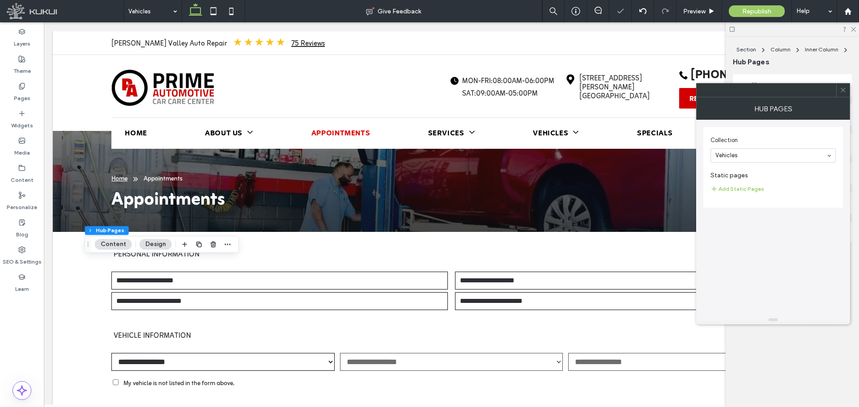
click at [846, 92] on div at bounding box center [842, 90] width 13 height 13
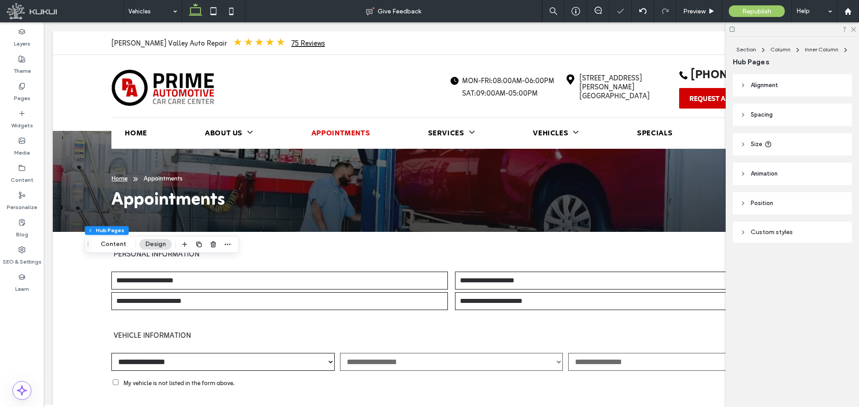
click at [790, 93] on header "Alignment" at bounding box center [792, 85] width 119 height 22
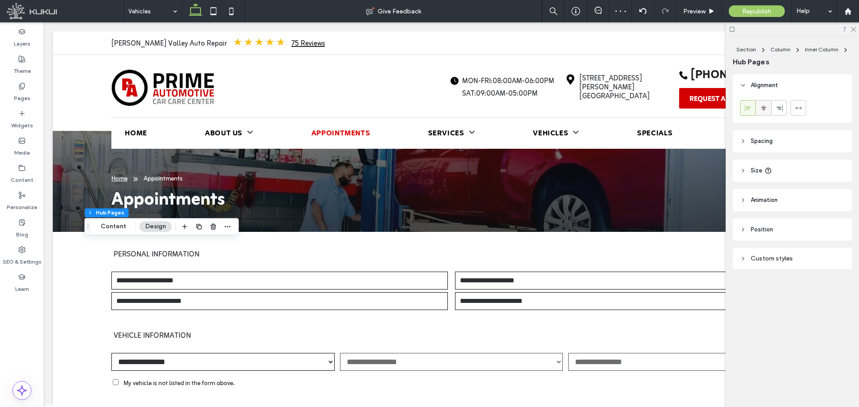
click at [767, 106] on div at bounding box center [763, 108] width 15 height 15
click at [209, 11] on icon at bounding box center [213, 11] width 18 height 18
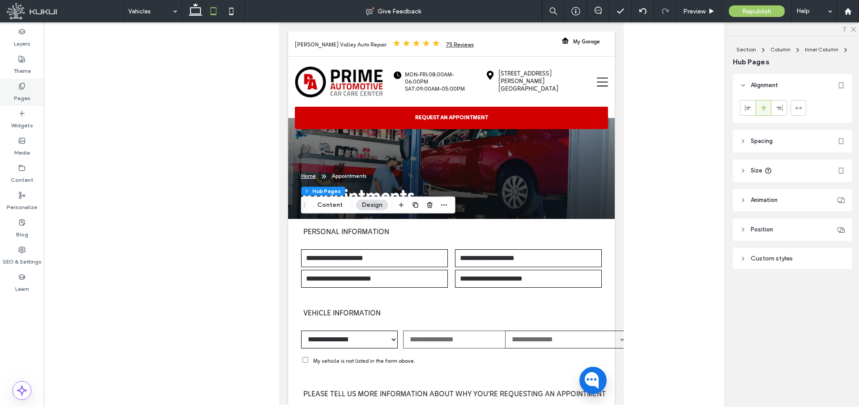
click at [25, 90] on label "Pages" at bounding box center [22, 96] width 17 height 13
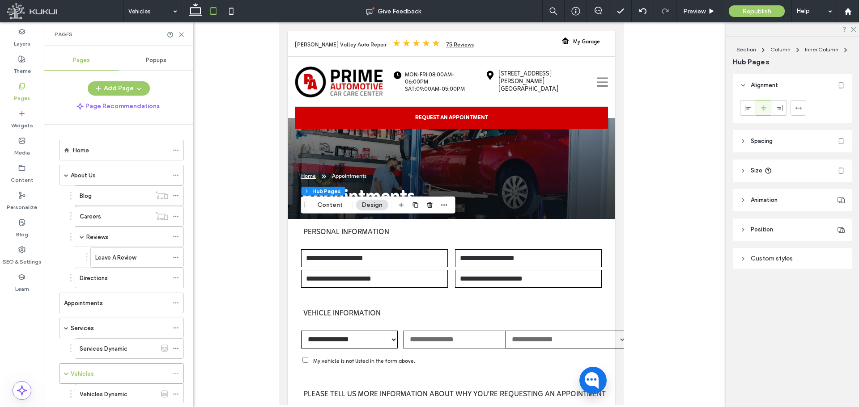
click at [87, 161] on ol "Home About Us Blog Careers Reviews Leave A Review Directions Appointments Servi…" at bounding box center [116, 322] width 136 height 365
click at [87, 159] on div "Home" at bounding box center [120, 150] width 95 height 20
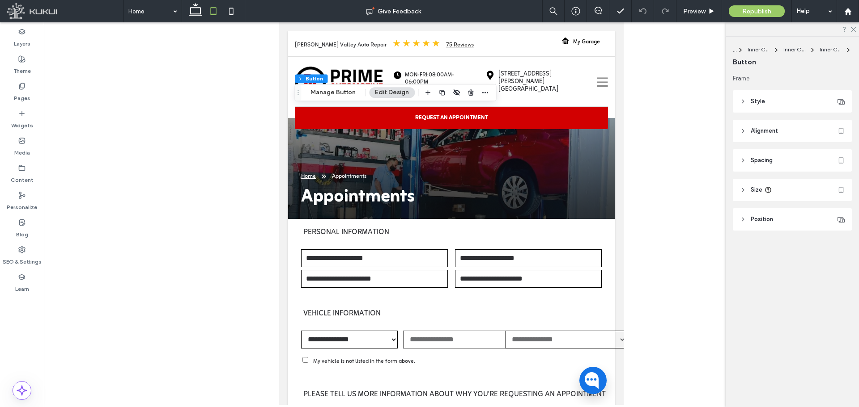
click at [320, 87] on div "Header Section Column Inner Column Inner Column Inner Column Button Manage Butt…" at bounding box center [395, 92] width 202 height 17
click at [320, 89] on button "Manage Button" at bounding box center [333, 92] width 57 height 11
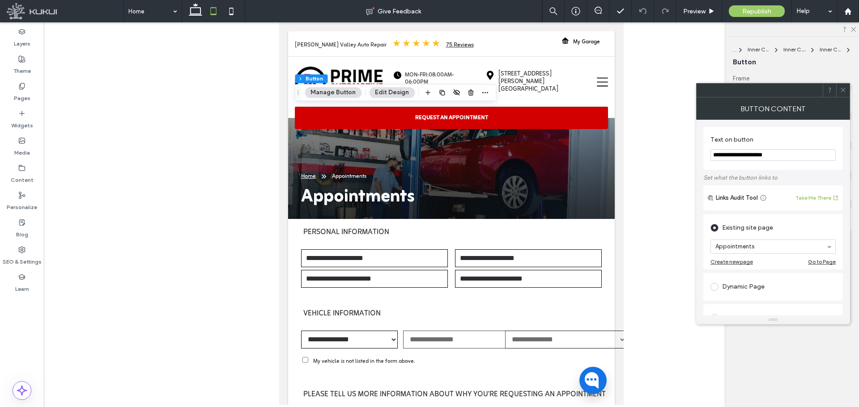
click at [845, 94] on span at bounding box center [842, 90] width 7 height 13
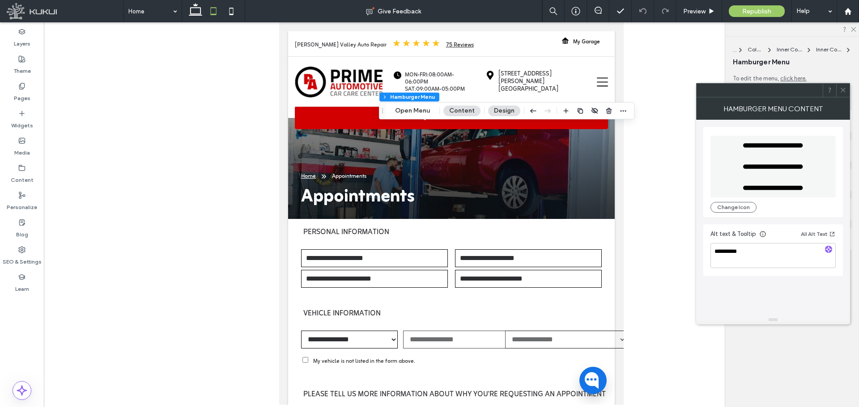
click at [845, 93] on span at bounding box center [842, 90] width 7 height 13
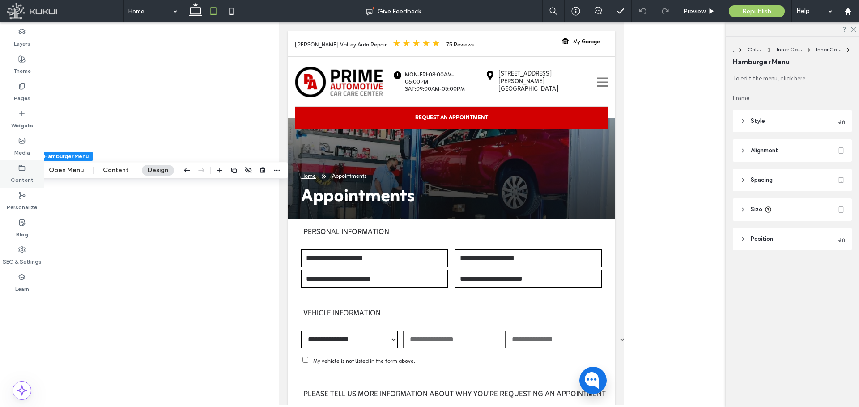
drag, startPoint x: 381, startPoint y: 109, endPoint x: 35, endPoint y: 169, distance: 351.2
click at [35, 169] on div "Layers Theme Pages Widgets Media Content Personalize Blog SEO & Settings Learn …" at bounding box center [429, 214] width 859 height 385
click at [232, 11] on icon at bounding box center [231, 11] width 18 height 18
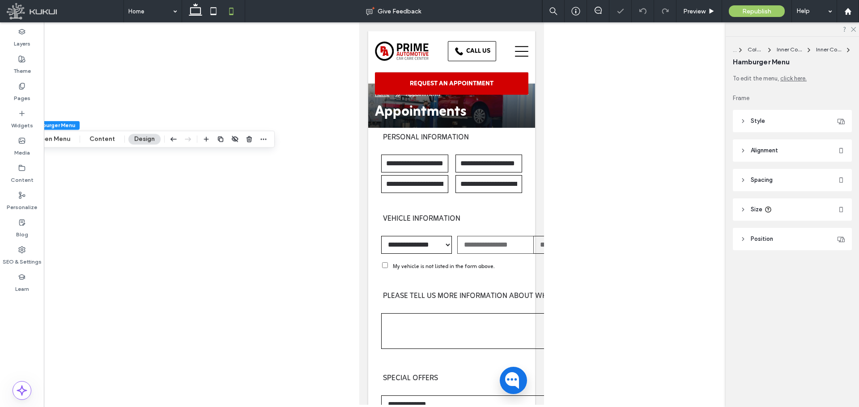
type input "**"
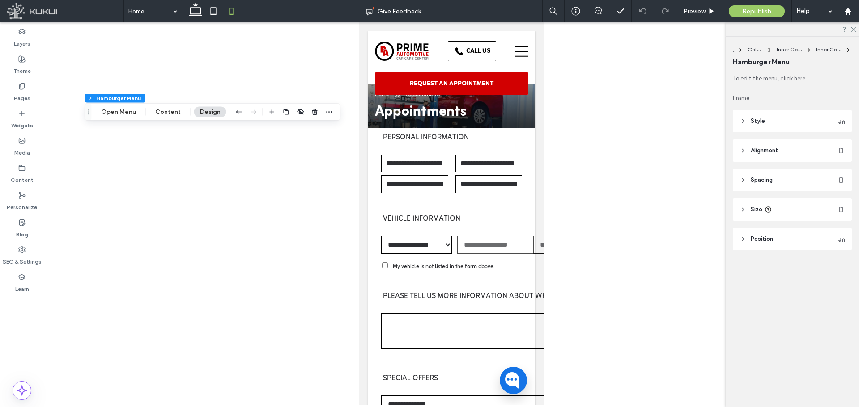
drag, startPoint x: 367, startPoint y: 81, endPoint x: 120, endPoint y: 120, distance: 250.4
click at [92, 115] on icon "Drag" at bounding box center [88, 112] width 7 height 6
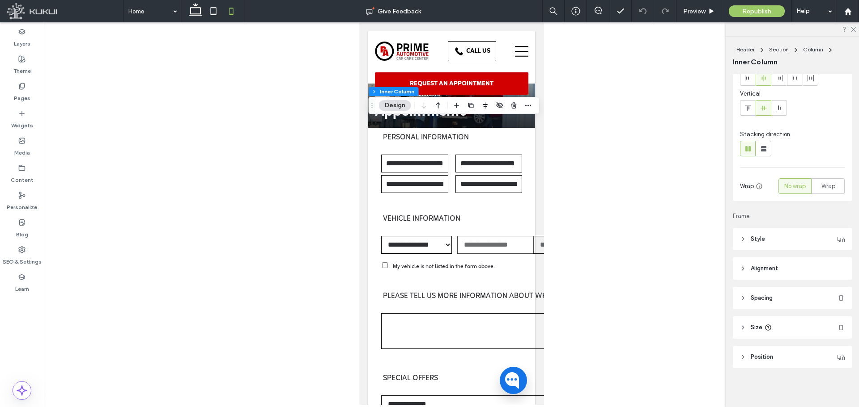
scroll to position [54, 0]
click at [796, 232] on header "Style" at bounding box center [792, 239] width 119 height 22
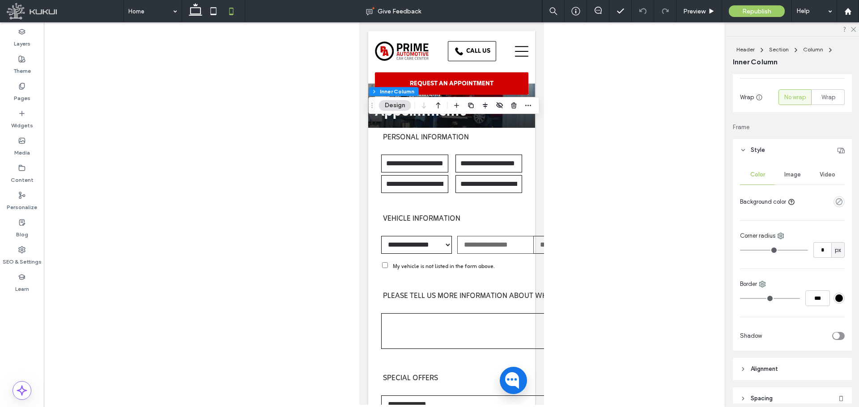
scroll to position [143, 0]
click at [832, 330] on div at bounding box center [804, 335] width 79 height 16
click at [835, 336] on div "toggle" at bounding box center [838, 335] width 13 height 8
click at [835, 362] on div "rgba(0, 0, 0, 0.25)" at bounding box center [839, 362] width 8 height 8
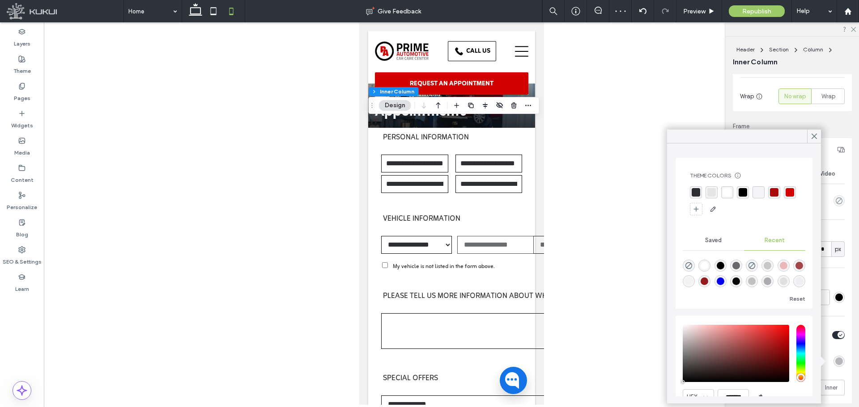
click at [701, 193] on div "rgba(45, 46, 50, 1)" at bounding box center [696, 192] width 12 height 12
click at [814, 136] on use at bounding box center [814, 136] width 4 height 5
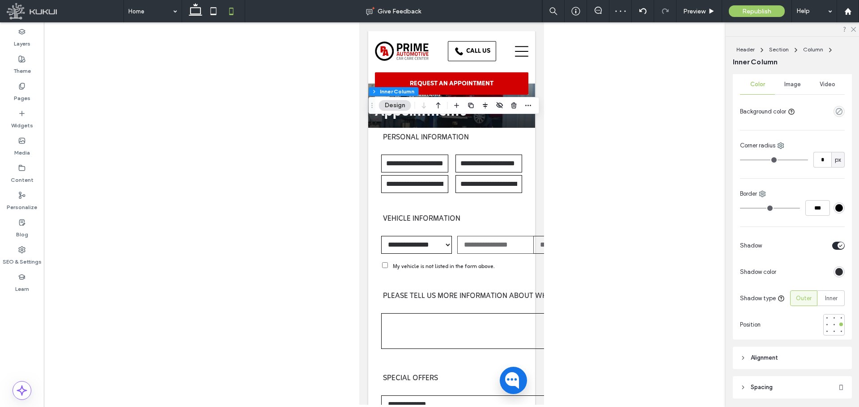
scroll to position [277, 0]
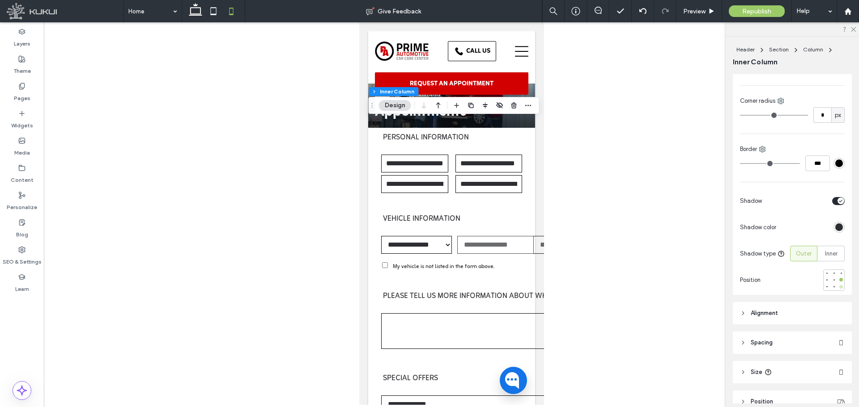
click at [839, 288] on div at bounding box center [841, 287] width 4 height 4
click at [832, 287] on div at bounding box center [834, 287] width 4 height 4
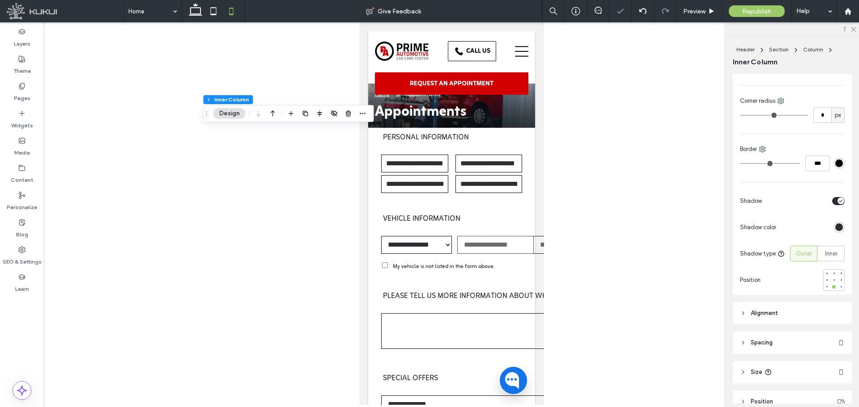
drag, startPoint x: 364, startPoint y: 112, endPoint x: 190, endPoint y: 119, distance: 174.6
click at [203, 119] on div "Drag" at bounding box center [206, 114] width 6 height 16
click at [832, 275] on div at bounding box center [834, 273] width 4 height 4
click at [832, 280] on div at bounding box center [834, 280] width 4 height 4
click at [655, 207] on div at bounding box center [451, 213] width 815 height 383
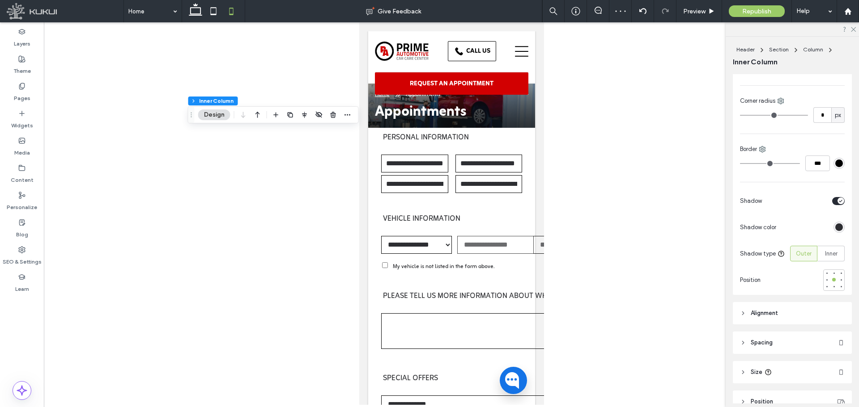
click at [338, 73] on div at bounding box center [451, 213] width 815 height 383
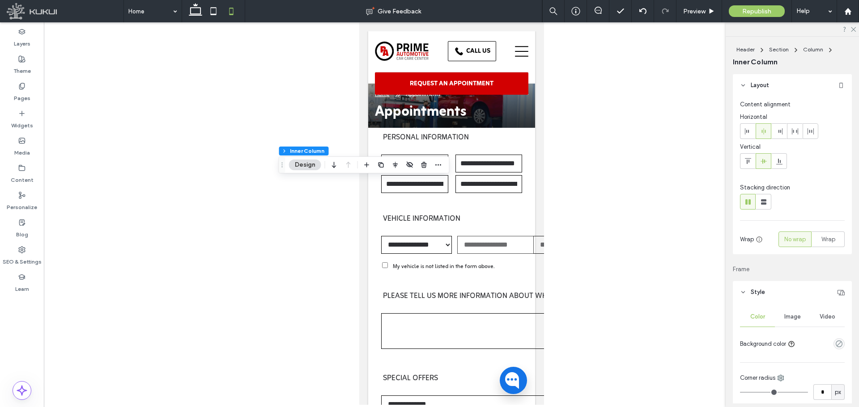
drag, startPoint x: 374, startPoint y: 81, endPoint x: 283, endPoint y: 165, distance: 124.1
click at [283, 165] on icon "Drag" at bounding box center [282, 165] width 7 height 6
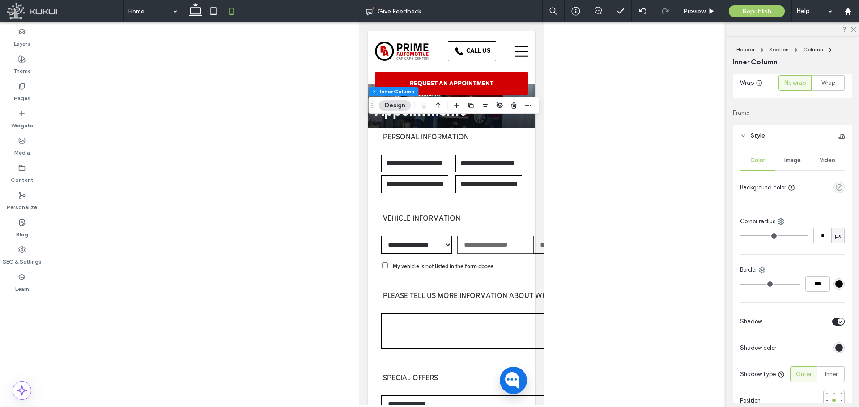
scroll to position [179, 0]
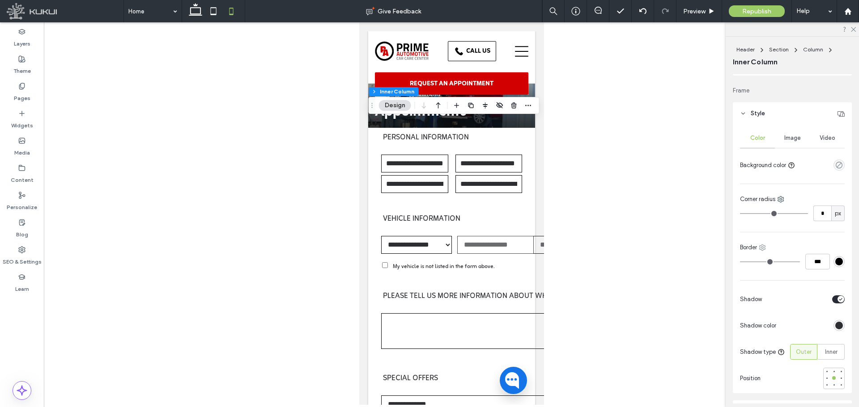
click at [765, 250] on use at bounding box center [762, 248] width 6 height 6
click at [775, 281] on span at bounding box center [772, 285] width 11 height 10
click at [755, 250] on icon at bounding box center [754, 247] width 7 height 7
click at [769, 267] on span at bounding box center [764, 268] width 11 height 10
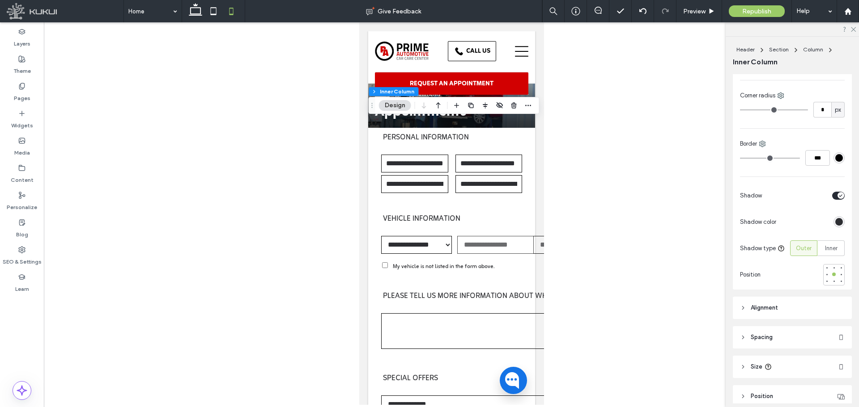
scroll to position [313, 0]
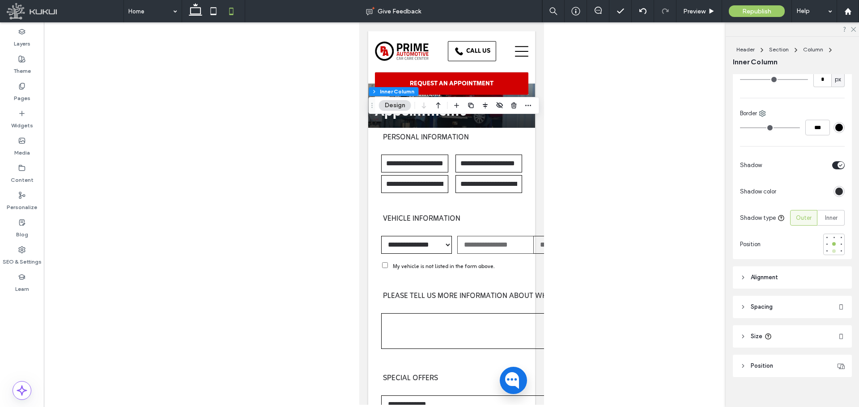
click at [832, 252] on div at bounding box center [834, 252] width 4 height 4
click at [831, 224] on div "Inner" at bounding box center [831, 218] width 16 height 15
click at [809, 222] on label "Outer" at bounding box center [803, 218] width 27 height 16
click at [823, 248] on div at bounding box center [826, 251] width 6 height 6
click at [831, 248] on div at bounding box center [833, 251] width 6 height 6
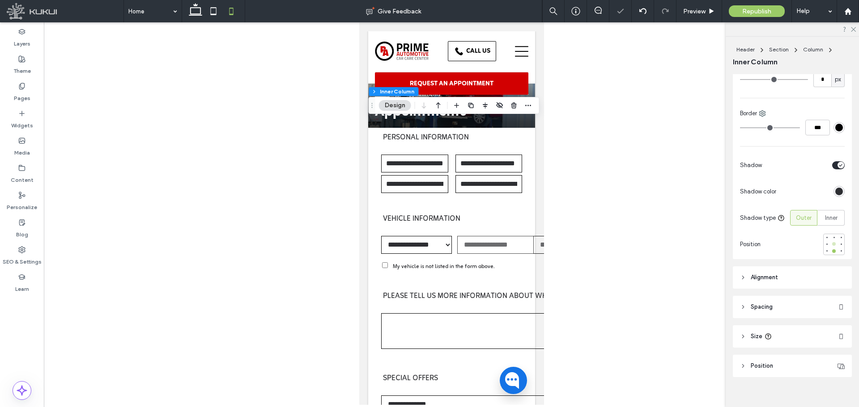
click at [832, 245] on div at bounding box center [834, 244] width 4 height 4
click at [375, 112] on div "Header Section Column Inner Column Design" at bounding box center [454, 105] width 171 height 17
click at [375, 112] on div "Drag" at bounding box center [372, 105] width 6 height 16
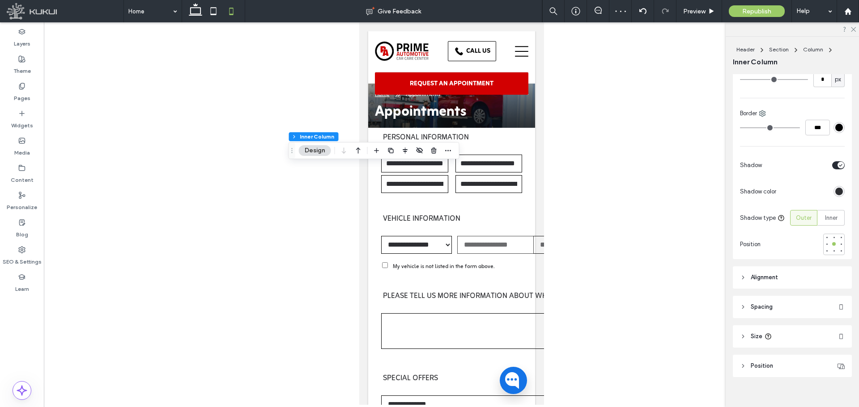
drag, startPoint x: 375, startPoint y: 112, endPoint x: 266, endPoint y: 170, distance: 123.5
click at [289, 159] on div "Drag" at bounding box center [292, 151] width 6 height 16
click at [263, 80] on div at bounding box center [451, 213] width 815 height 383
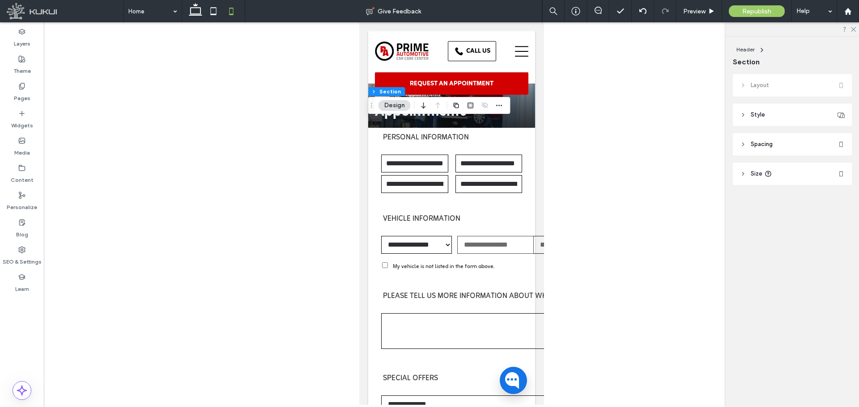
click at [781, 119] on header "Style" at bounding box center [792, 115] width 119 height 22
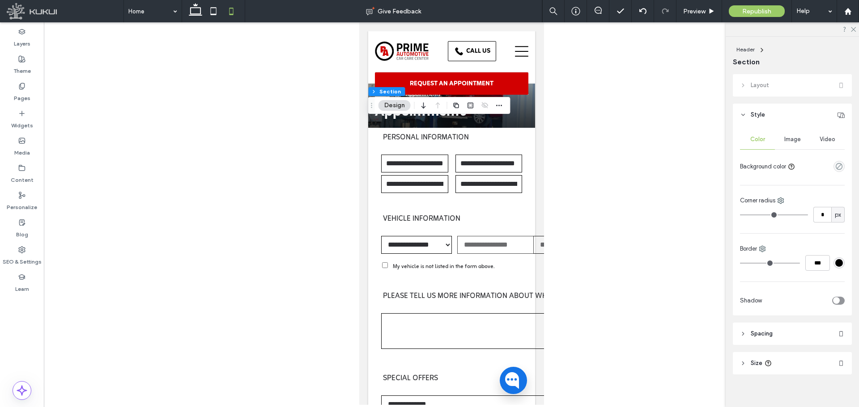
click at [835, 304] on div "toggle" at bounding box center [838, 301] width 13 height 8
click at [835, 325] on div "rgba(0, 0, 0, 0.25)" at bounding box center [839, 327] width 8 height 8
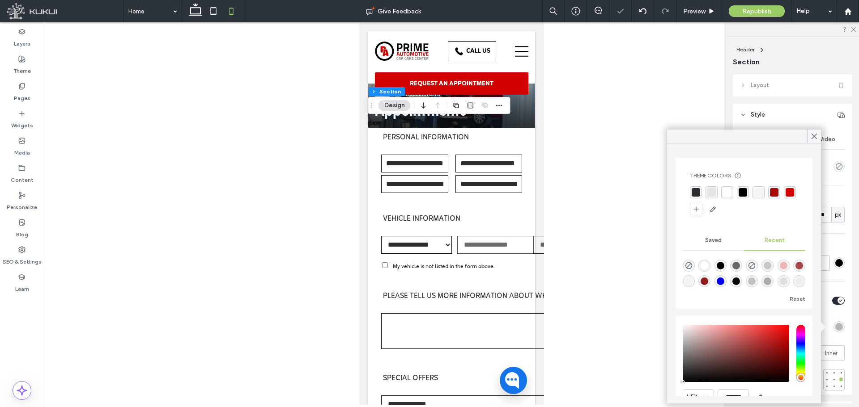
click at [696, 190] on div "rgba(45, 46, 50, 1)" at bounding box center [695, 192] width 8 height 8
click at [811, 136] on icon at bounding box center [814, 136] width 8 height 8
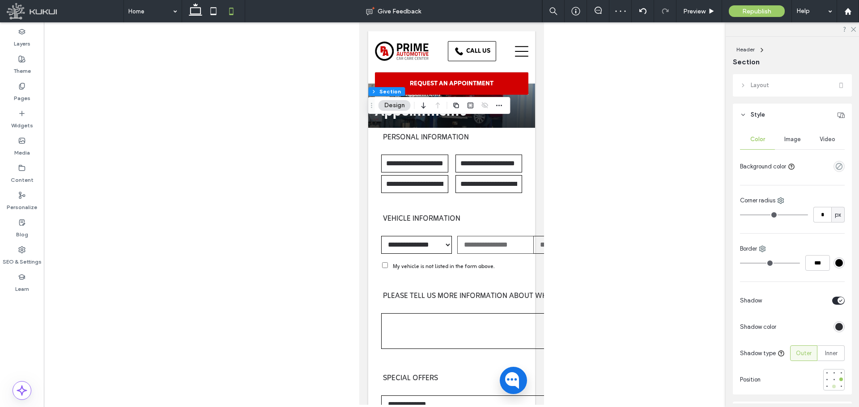
click at [830, 384] on div at bounding box center [833, 387] width 6 height 6
click at [832, 379] on div at bounding box center [834, 380] width 4 height 4
click at [830, 375] on div at bounding box center [833, 373] width 6 height 6
click at [830, 389] on div at bounding box center [833, 387] width 6 height 6
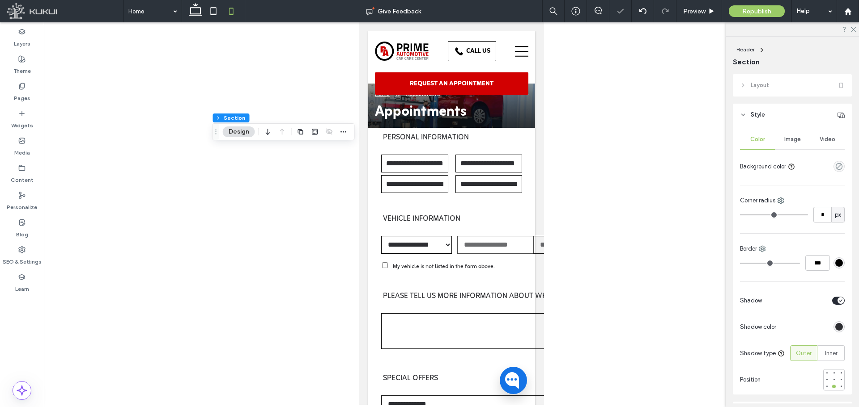
drag, startPoint x: 285, startPoint y: 125, endPoint x: 248, endPoint y: 150, distance: 44.5
click at [213, 138] on div "Drag" at bounding box center [216, 132] width 6 height 16
click at [835, 326] on div "rgba(45, 46, 50, 1)" at bounding box center [839, 327] width 8 height 8
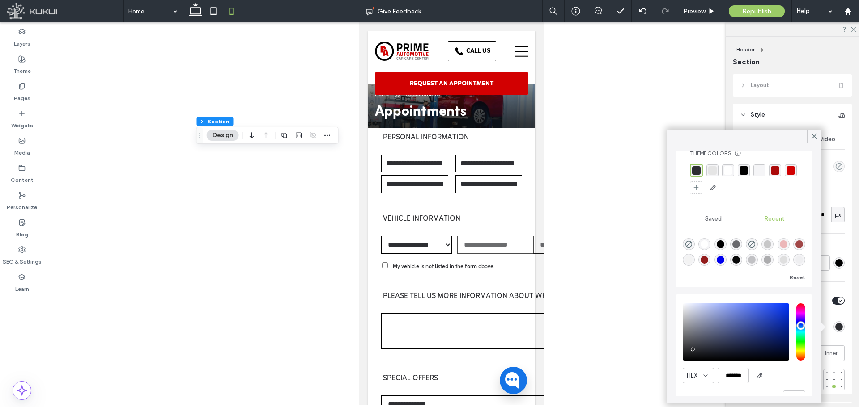
scroll to position [43, 0]
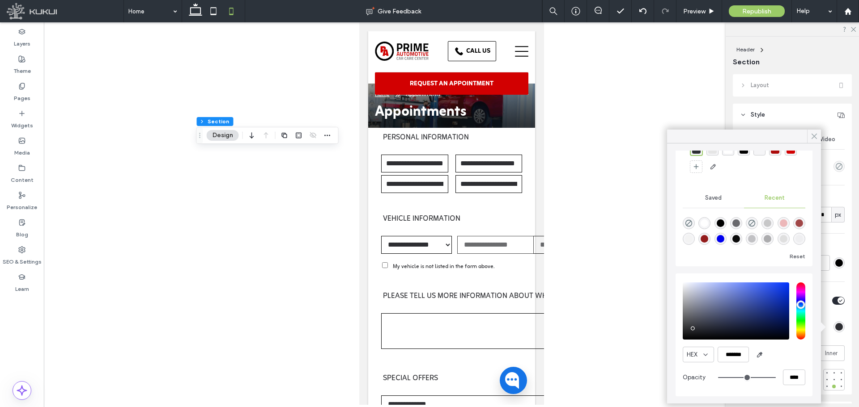
click at [810, 132] on icon at bounding box center [814, 136] width 8 height 8
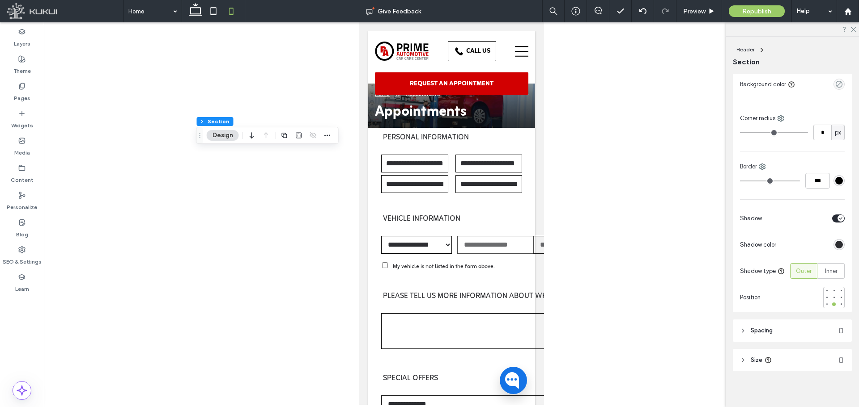
scroll to position [86, 0]
click at [297, 55] on div at bounding box center [451, 213] width 815 height 383
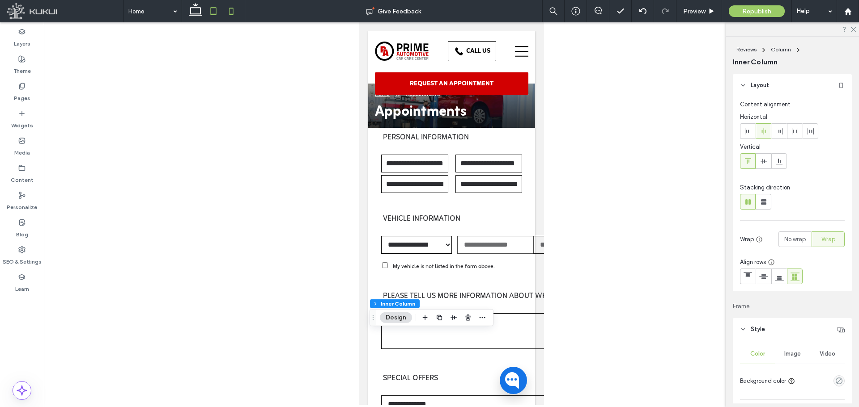
click at [212, 12] on icon at bounding box center [213, 11] width 18 height 18
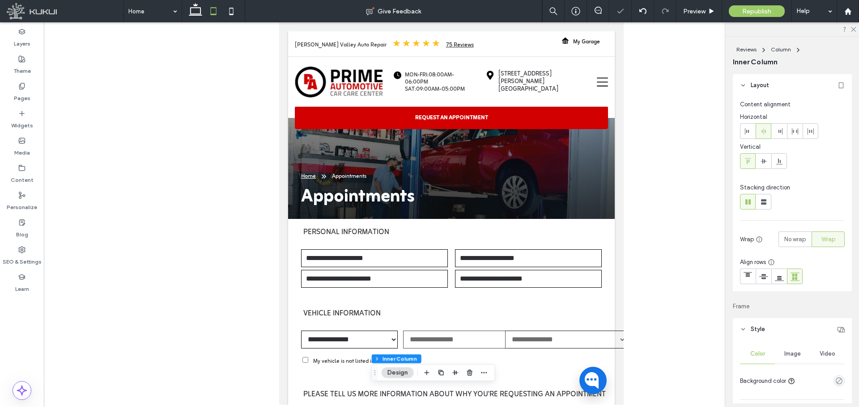
type input "**"
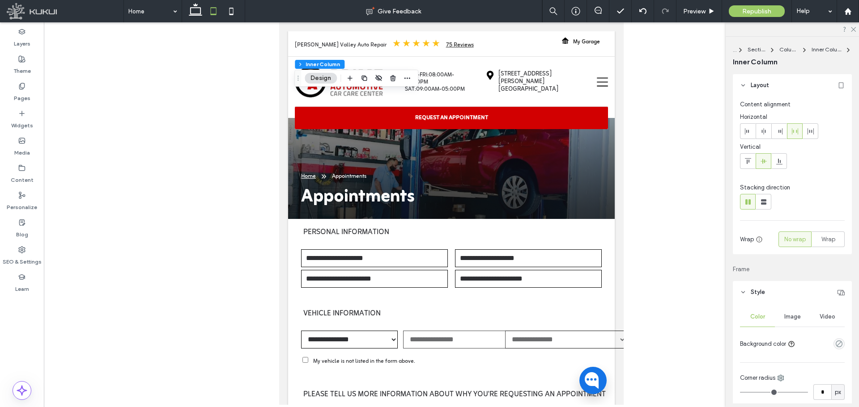
click at [659, 246] on div at bounding box center [451, 213] width 815 height 383
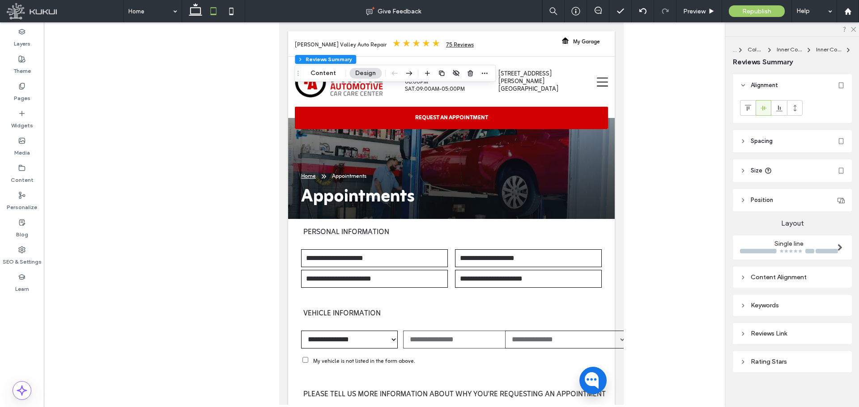
click at [790, 141] on header "Spacing" at bounding box center [792, 141] width 119 height 22
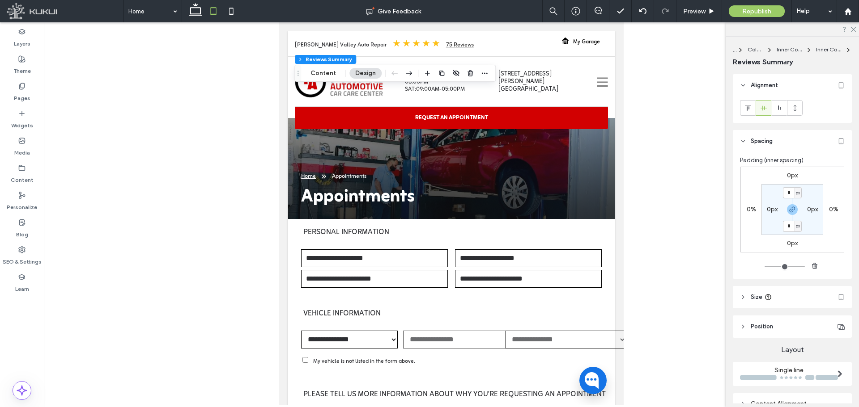
click at [789, 178] on label "0px" at bounding box center [792, 176] width 11 height 8
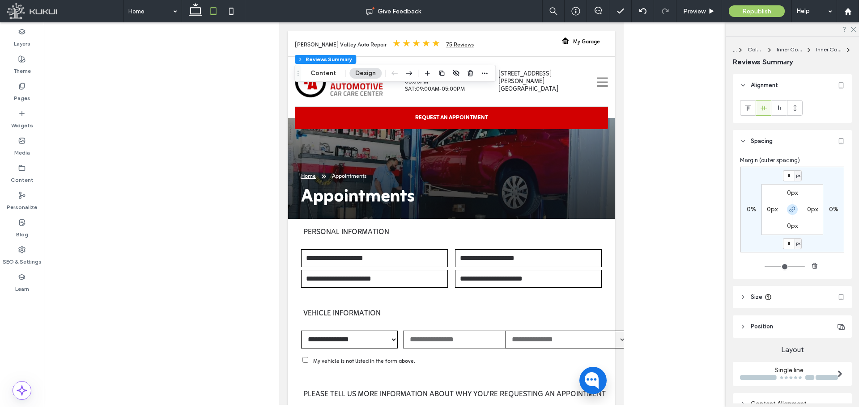
click at [791, 204] on span "button" at bounding box center [792, 209] width 11 height 11
click at [791, 176] on input "*" at bounding box center [789, 175] width 12 height 11
type input "***"
type input "*"
type input "***"
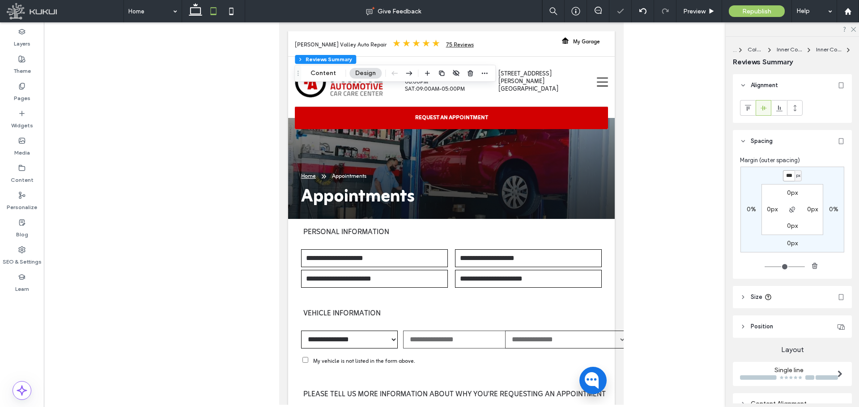
type input "*"
type input "***"
type input "*"
type input "***"
type input "*"
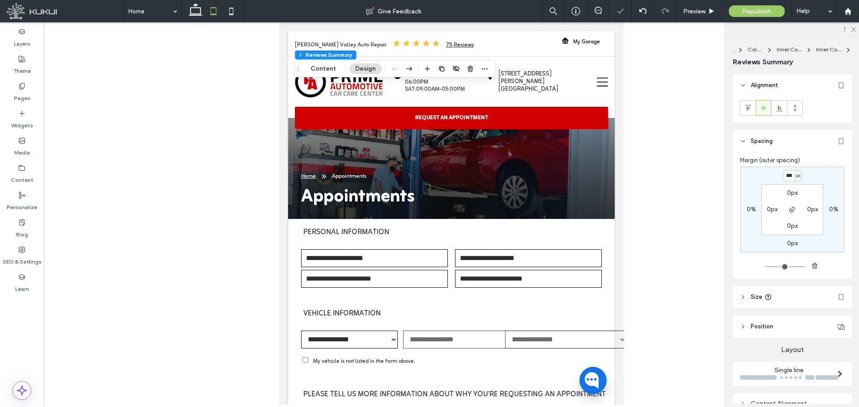
click at [814, 182] on div "*** px 0% 0px 0% 0px 0px 0px 0px" at bounding box center [792, 210] width 104 height 86
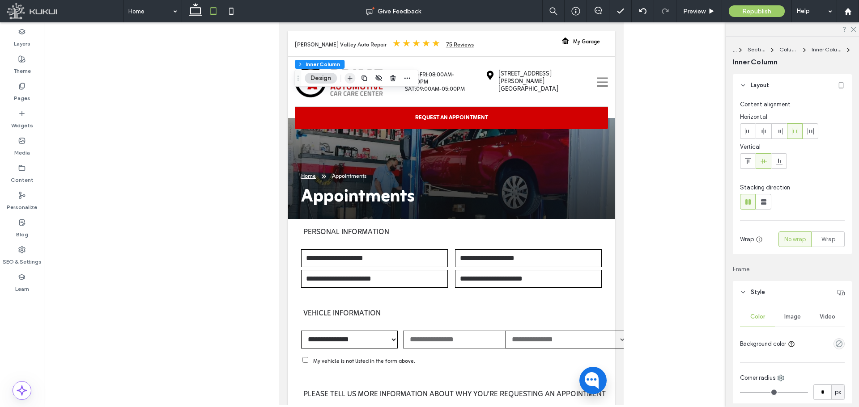
click at [345, 77] on span "button" at bounding box center [349, 78] width 11 height 11
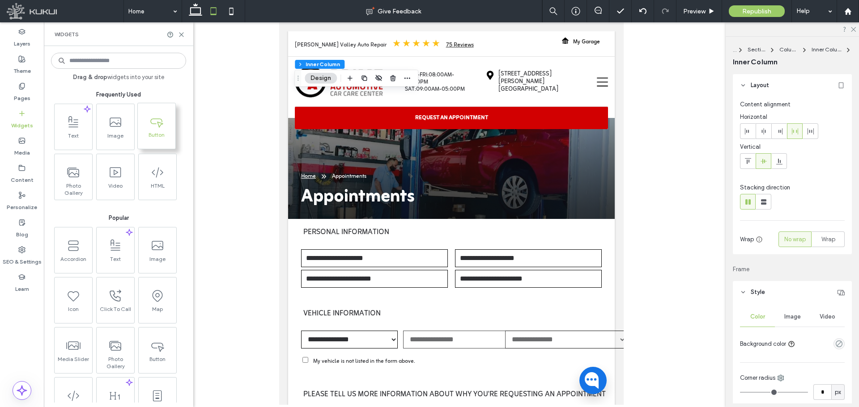
click at [157, 121] on icon at bounding box center [156, 121] width 14 height 14
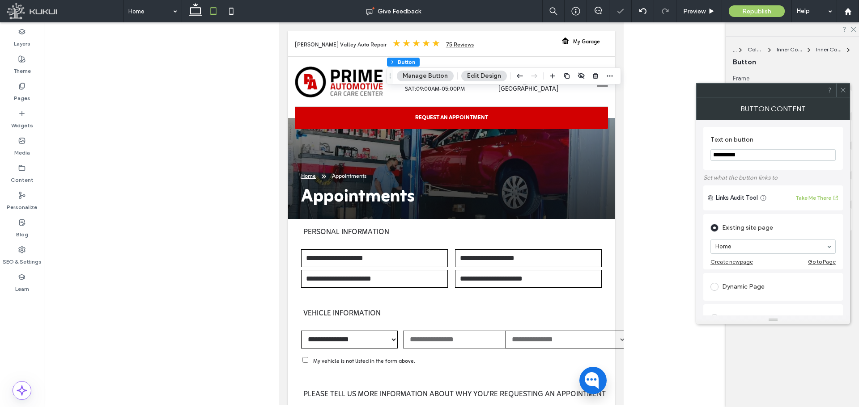
type input "**"
click at [514, 76] on icon "button" at bounding box center [519, 76] width 11 height 16
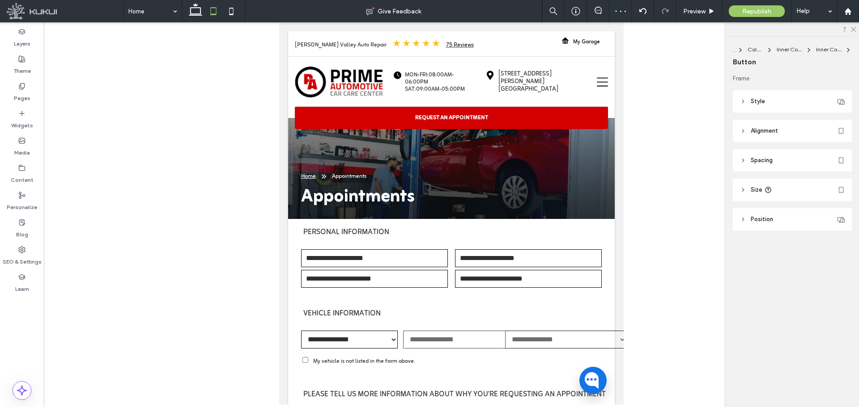
type input "***"
click at [424, 72] on button "Manage Button" at bounding box center [425, 76] width 57 height 11
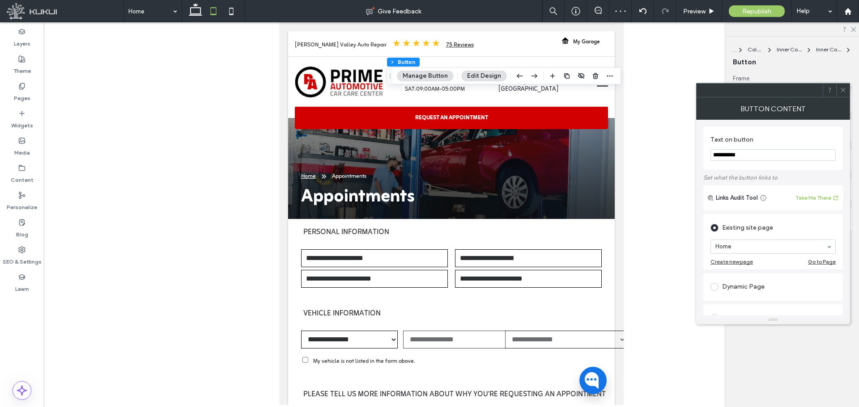
click at [750, 154] on input "**********" at bounding box center [772, 155] width 125 height 12
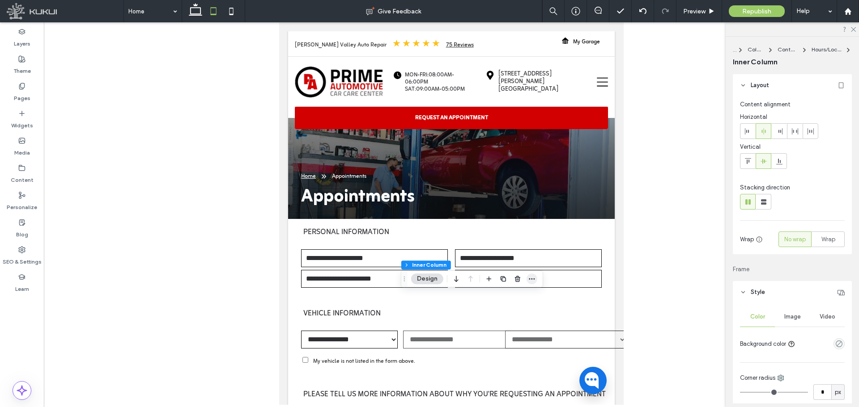
click at [530, 278] on icon "button" at bounding box center [531, 278] width 7 height 7
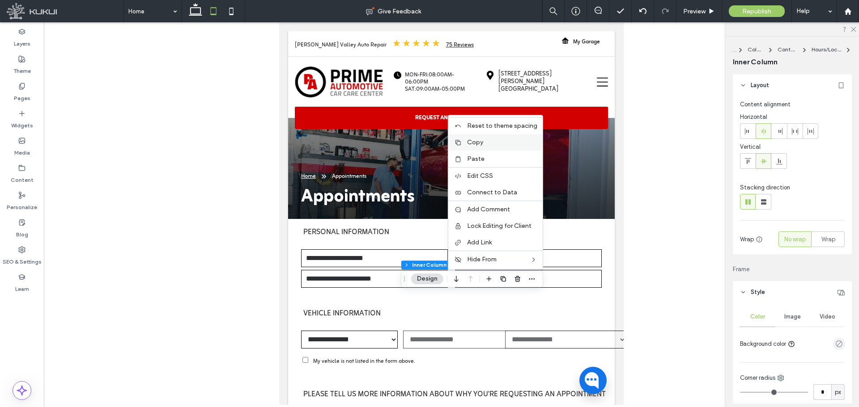
click at [491, 147] on div "Copy" at bounding box center [495, 142] width 94 height 17
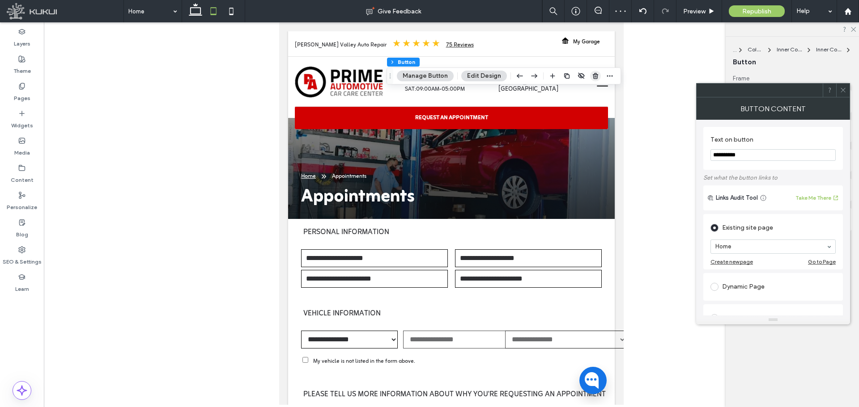
click at [593, 73] on icon "button" at bounding box center [595, 75] width 7 height 7
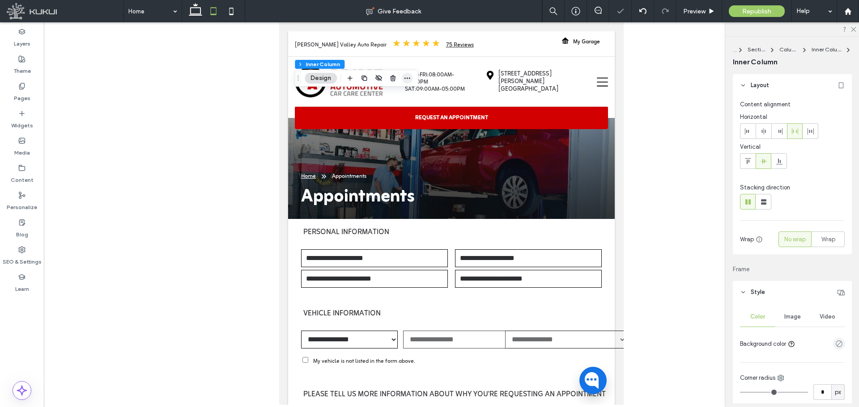
click at [409, 80] on icon "button" at bounding box center [406, 78] width 7 height 7
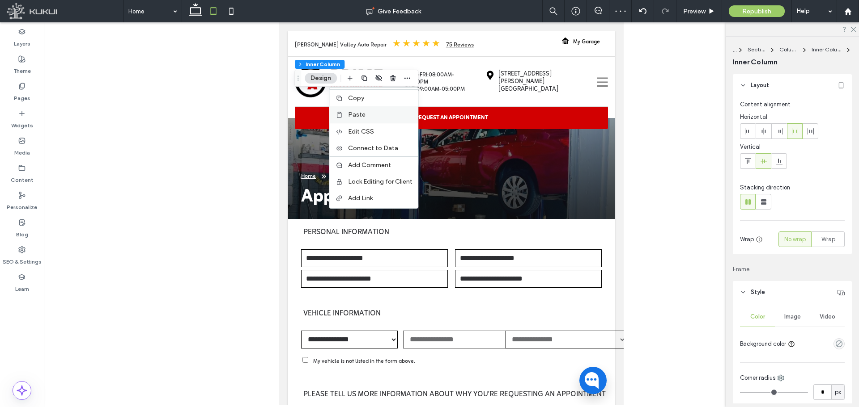
click at [371, 119] on div "Paste" at bounding box center [373, 114] width 89 height 17
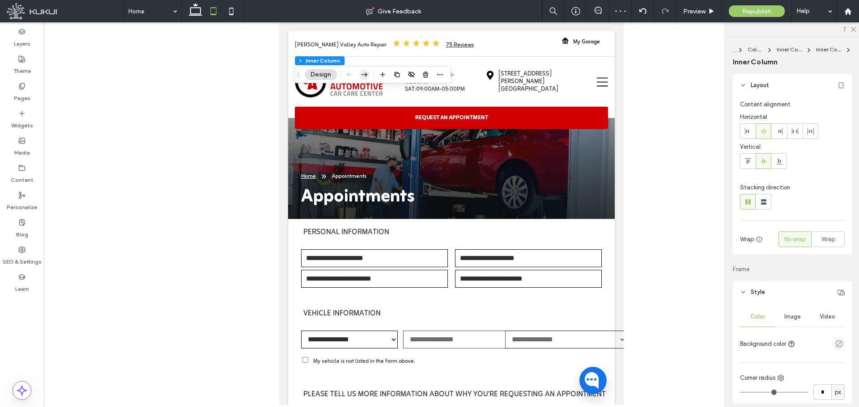
click at [366, 72] on icon "button" at bounding box center [364, 75] width 11 height 16
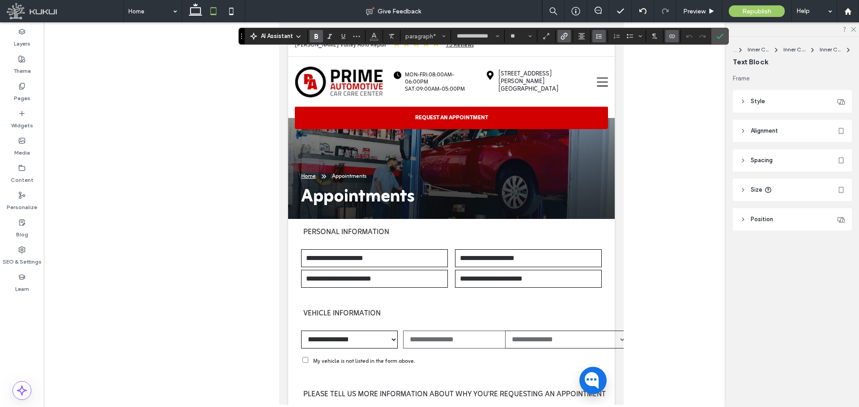
click at [597, 39] on icon "Line Height" at bounding box center [598, 36] width 7 height 7
click at [603, 64] on div "Single" at bounding box center [613, 63] width 22 height 7
click at [724, 33] on label "Confirm" at bounding box center [719, 36] width 13 height 16
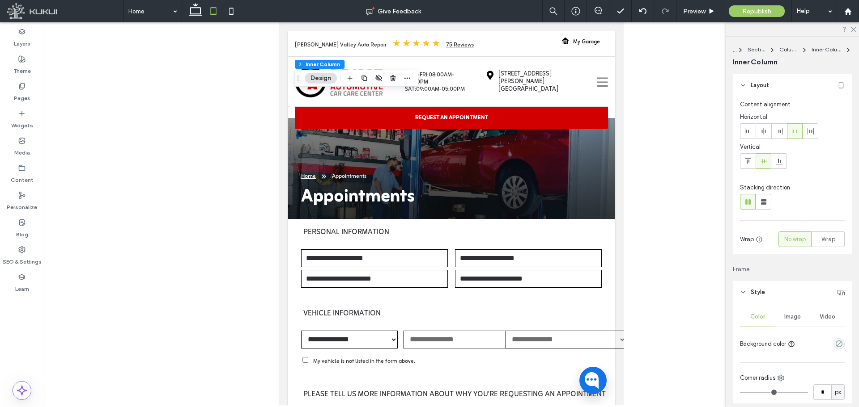
click at [625, 67] on div at bounding box center [451, 213] width 815 height 383
click at [624, 68] on div at bounding box center [451, 213] width 815 height 383
click at [238, 83] on div at bounding box center [451, 213] width 815 height 383
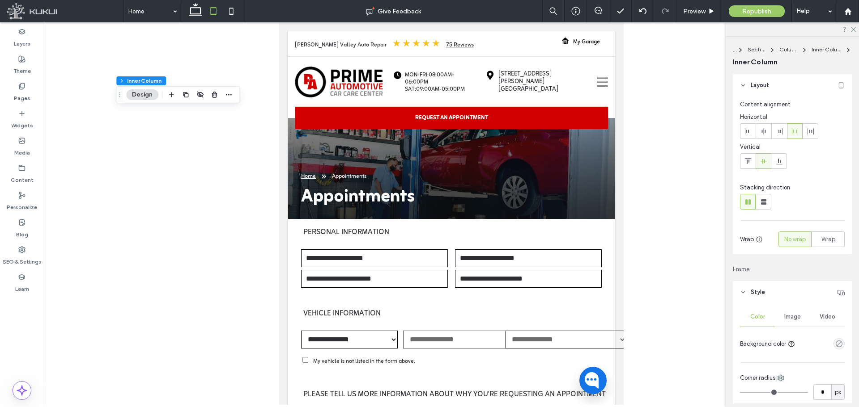
drag, startPoint x: 299, startPoint y: 81, endPoint x: 121, endPoint y: 98, distance: 179.2
click at [121, 98] on div "Drag" at bounding box center [119, 95] width 6 height 16
click at [260, 53] on div at bounding box center [451, 213] width 815 height 383
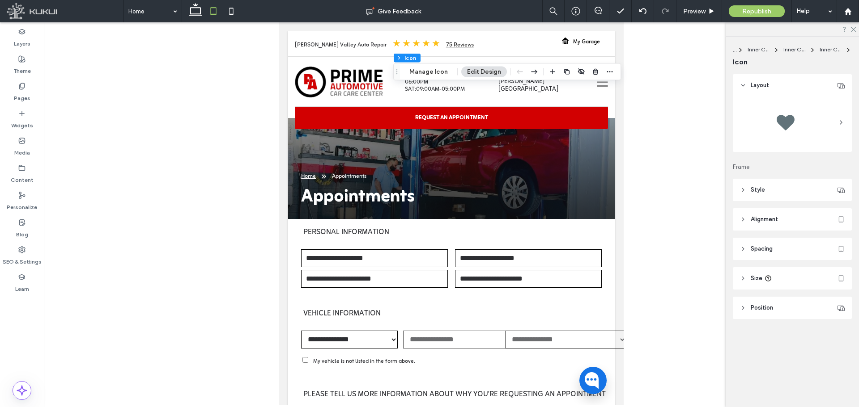
click at [763, 195] on header "Style" at bounding box center [792, 190] width 119 height 22
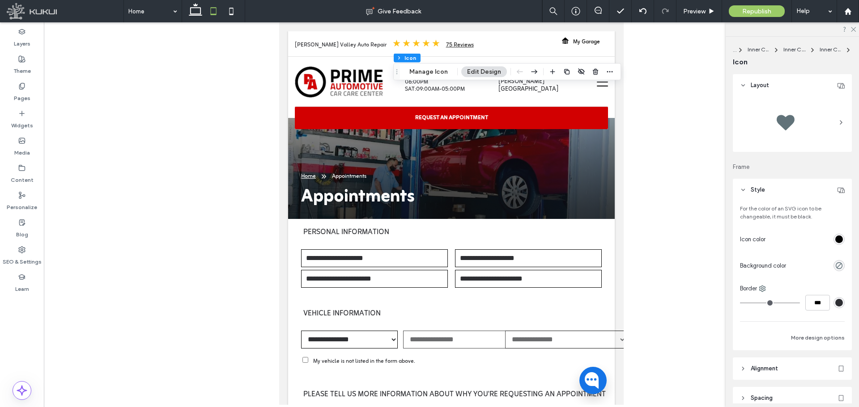
click at [765, 195] on header "Style" at bounding box center [792, 190] width 119 height 22
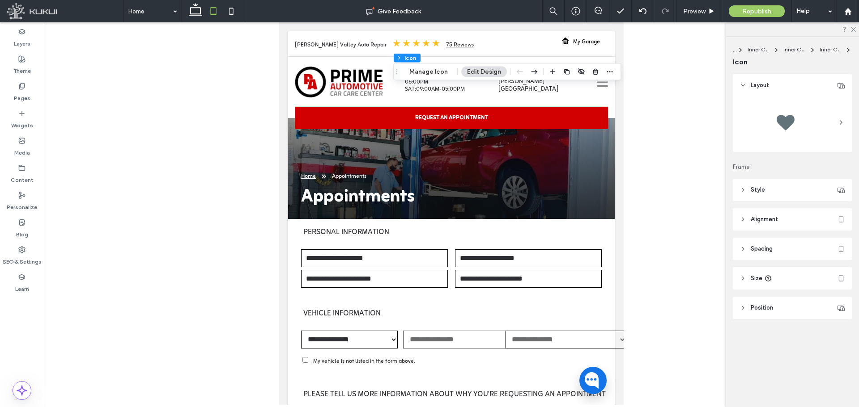
click at [771, 225] on header "Alignment" at bounding box center [792, 219] width 119 height 22
click at [771, 224] on span "Alignment" at bounding box center [763, 219] width 27 height 9
click at [771, 226] on header "Alignment" at bounding box center [792, 219] width 119 height 22
click at [749, 242] on icon at bounding box center [747, 242] width 7 height 7
click at [757, 242] on div at bounding box center [763, 242] width 15 height 15
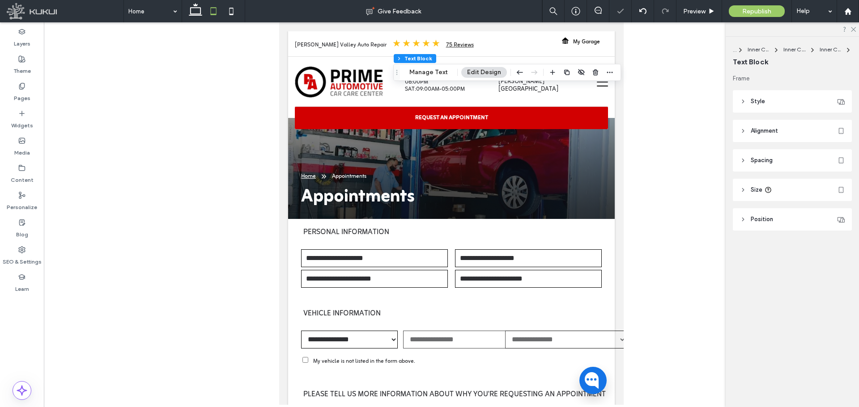
click at [758, 133] on span "Alignment" at bounding box center [763, 131] width 27 height 9
click at [757, 135] on span "Alignment" at bounding box center [763, 131] width 27 height 9
click at [757, 155] on header "Spacing" at bounding box center [792, 160] width 119 height 22
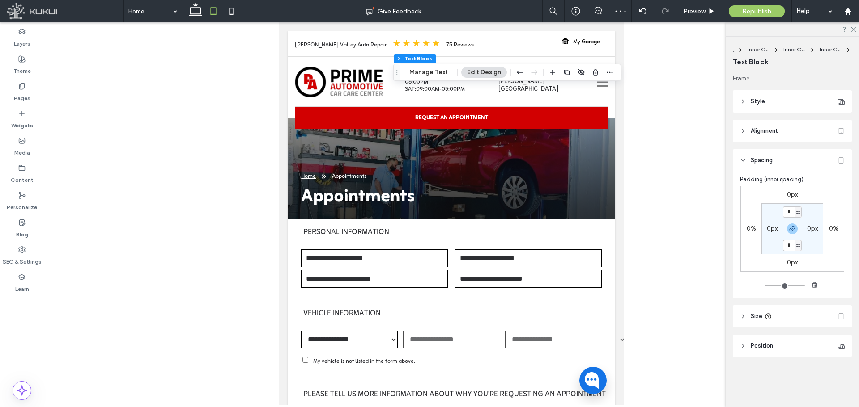
click at [757, 159] on span "Spacing" at bounding box center [761, 160] width 22 height 9
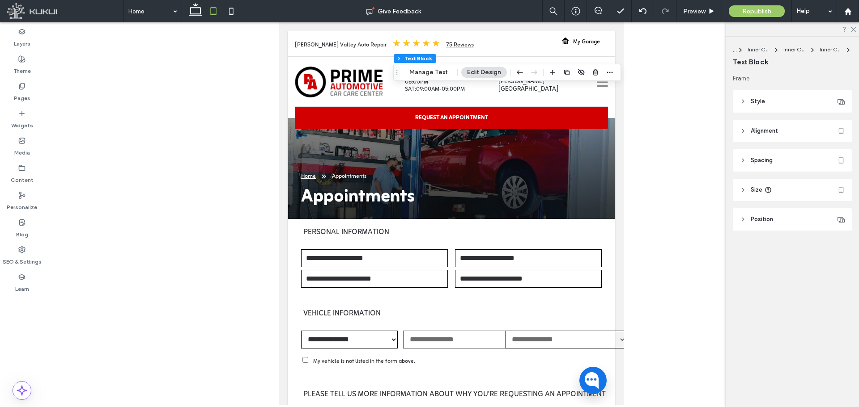
click at [753, 189] on span "Size" at bounding box center [756, 190] width 12 height 9
click at [754, 193] on span "Size" at bounding box center [756, 190] width 12 height 9
click at [753, 97] on span "Style" at bounding box center [757, 101] width 14 height 9
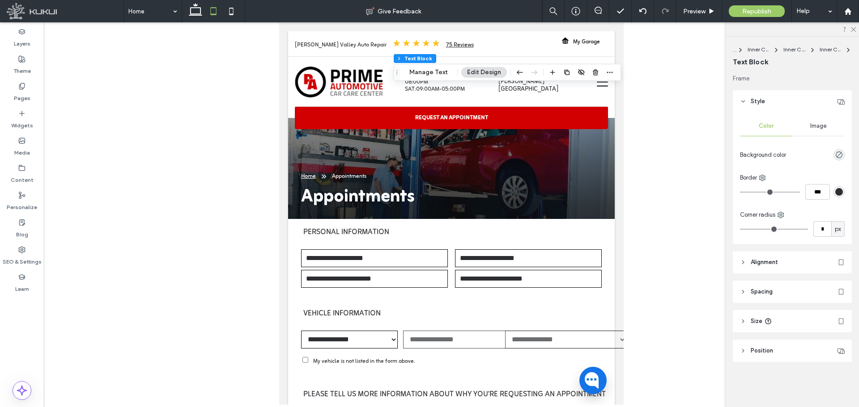
click at [753, 100] on span "Style" at bounding box center [757, 101] width 14 height 9
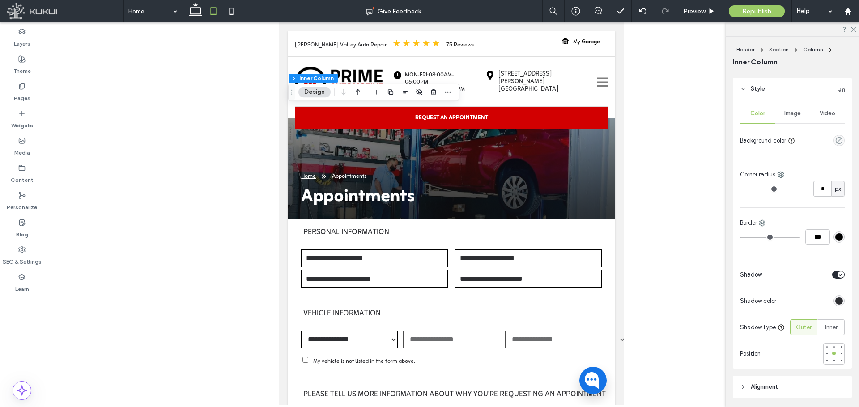
scroll to position [224, 0]
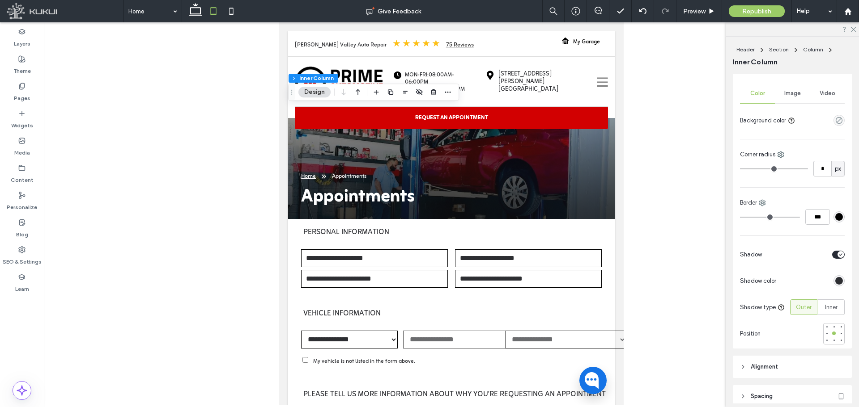
click at [832, 252] on div "toggle" at bounding box center [838, 255] width 13 height 8
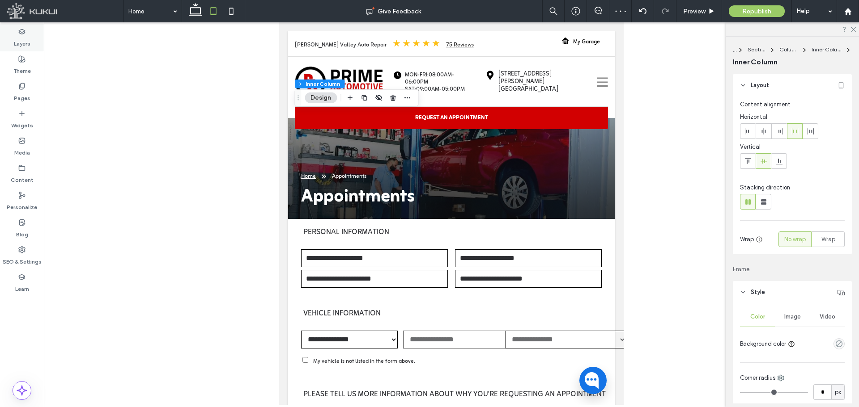
click at [28, 34] on div "Layers" at bounding box center [22, 37] width 44 height 27
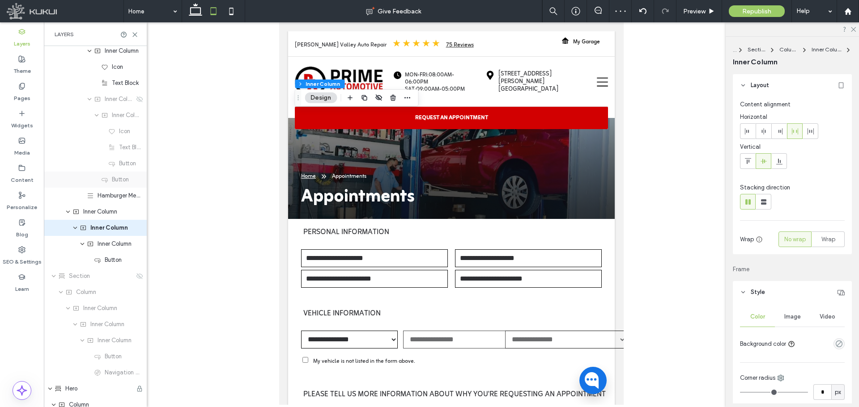
scroll to position [278, 0]
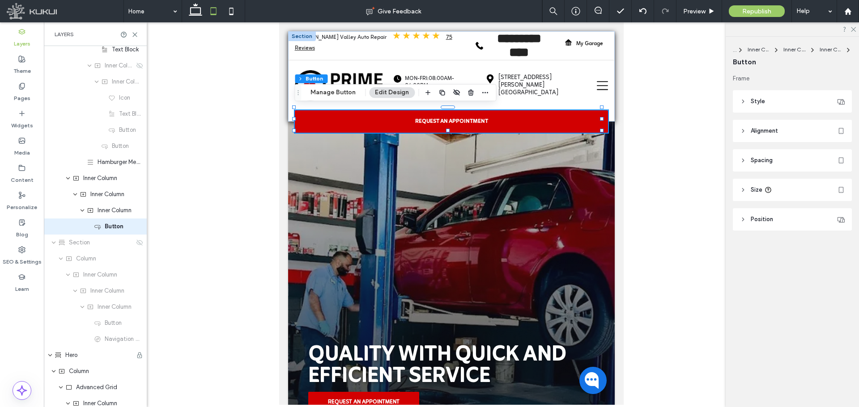
click at [784, 102] on header "Style" at bounding box center [792, 101] width 119 height 22
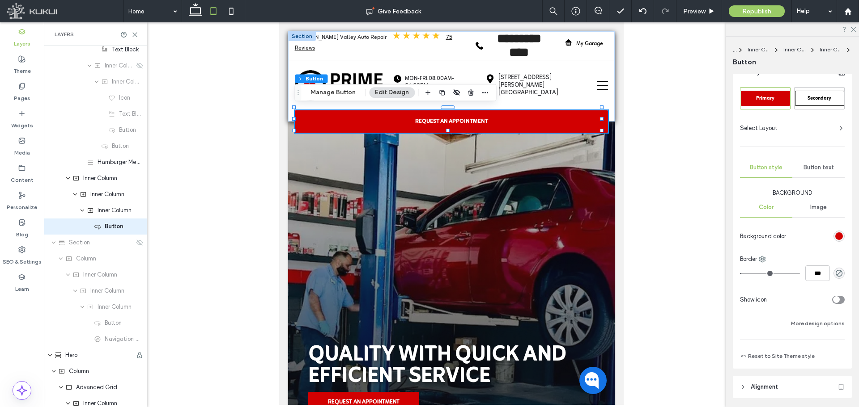
scroll to position [89, 0]
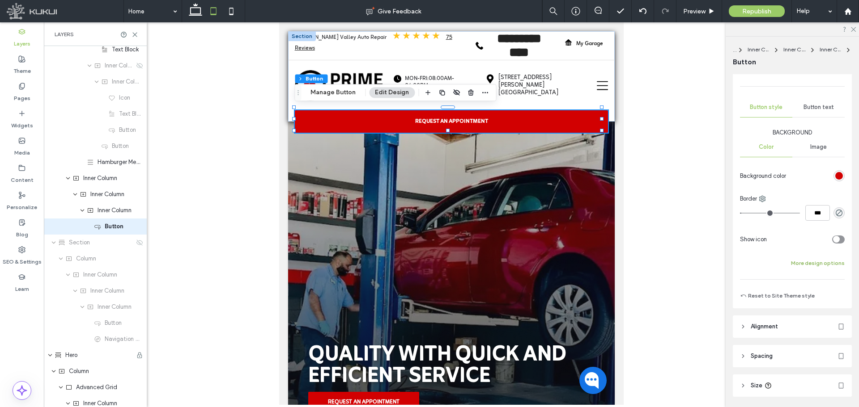
click at [800, 263] on button "More design options" at bounding box center [818, 263] width 54 height 11
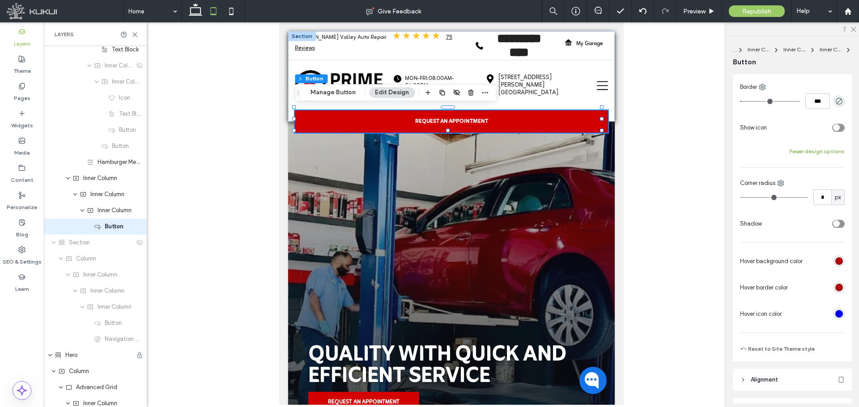
scroll to position [224, 0]
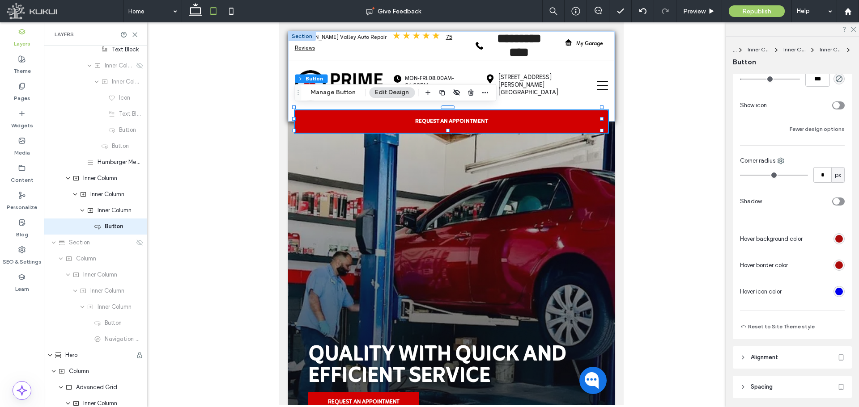
click at [833, 203] on div "toggle" at bounding box center [836, 201] width 7 height 7
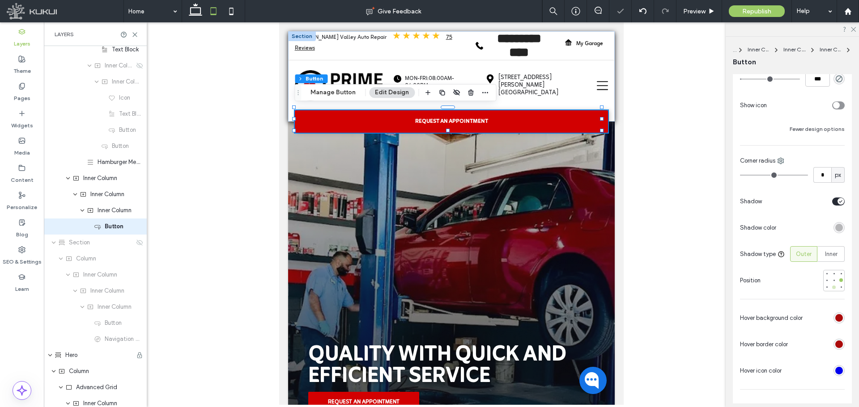
click at [832, 288] on div at bounding box center [834, 288] width 4 height 4
click at [835, 232] on div "rgba(0, 0, 0, 0.25)" at bounding box center [838, 227] width 11 height 11
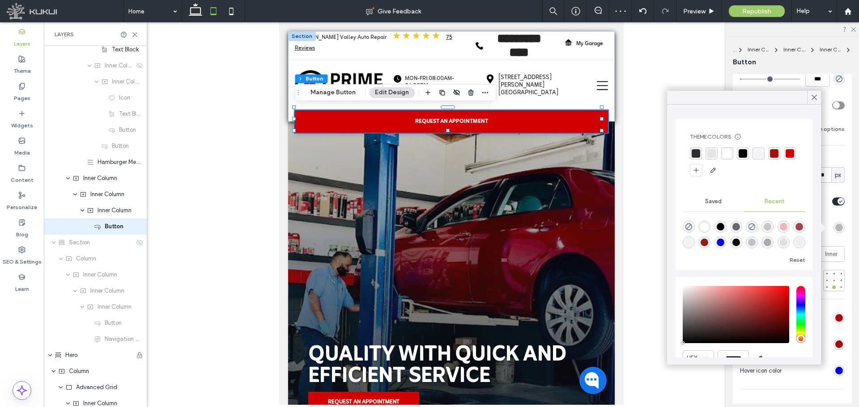
click at [701, 156] on div "rgba(45, 46, 50, 1)" at bounding box center [696, 154] width 12 height 12
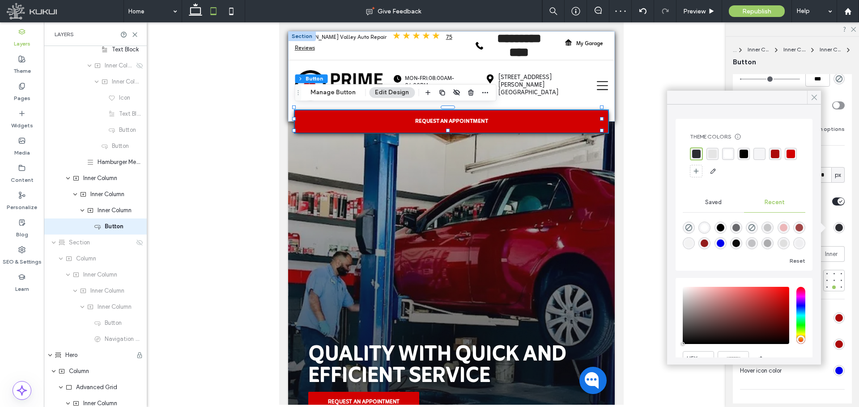
click at [815, 93] on icon at bounding box center [814, 97] width 8 height 8
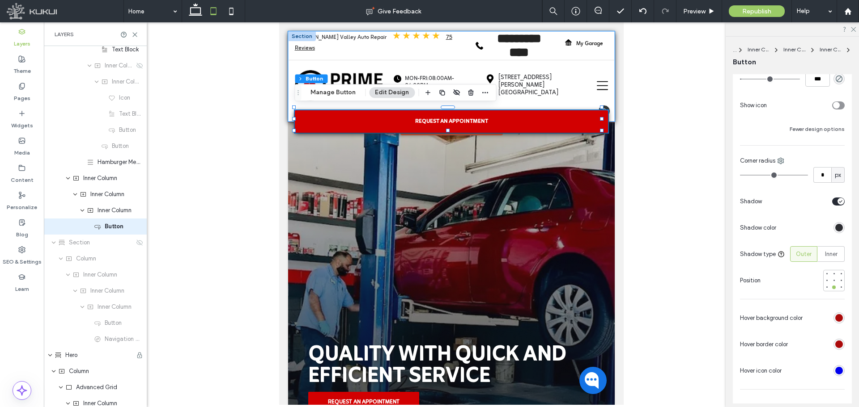
click at [563, 59] on div "**********" at bounding box center [451, 76] width 326 height 90
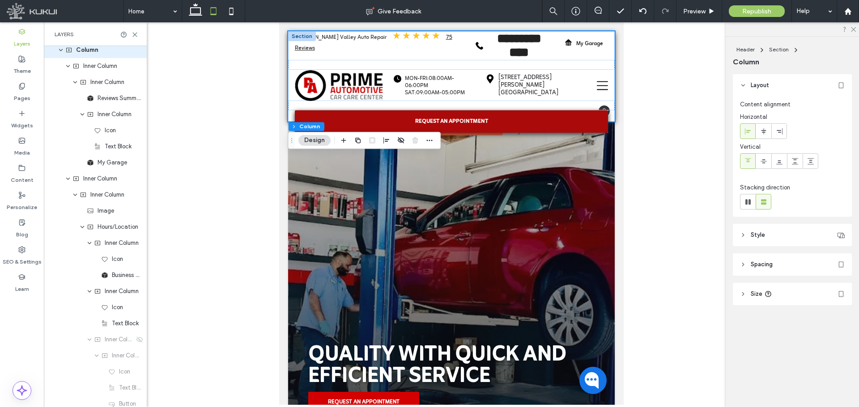
scroll to position [0, 0]
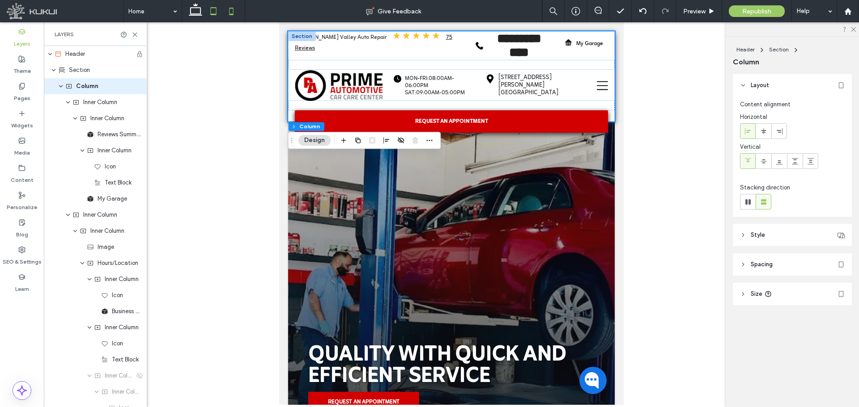
click at [230, 11] on icon at bounding box center [231, 11] width 18 height 18
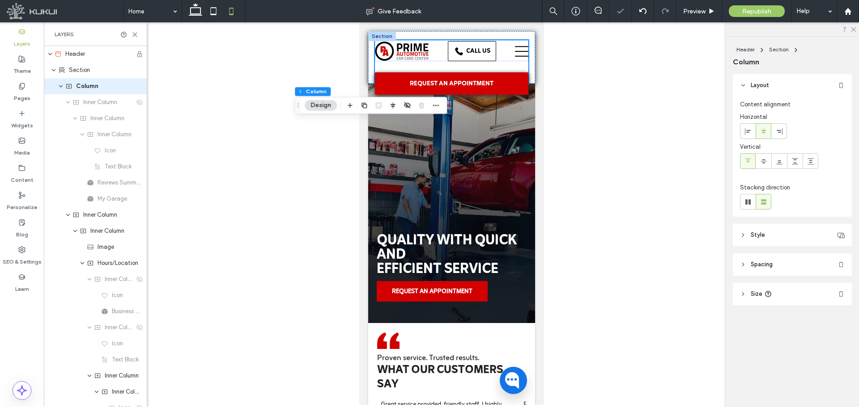
type input "**"
type input "****"
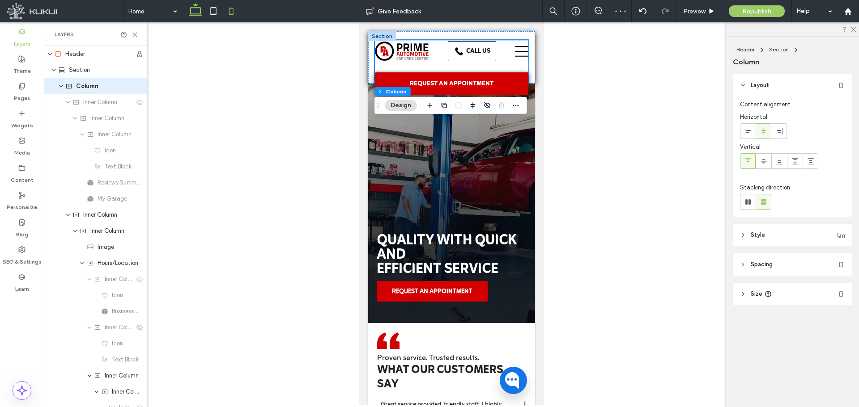
click at [197, 13] on icon at bounding box center [195, 11] width 18 height 18
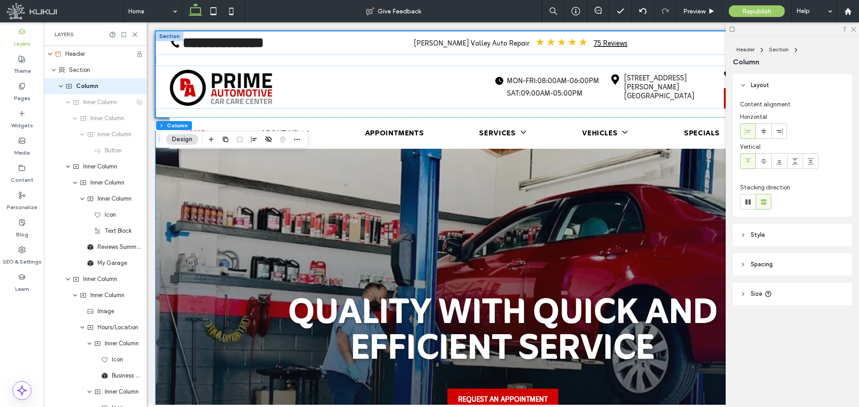
click at [591, 214] on img at bounding box center [503, 317] width 694 height 372
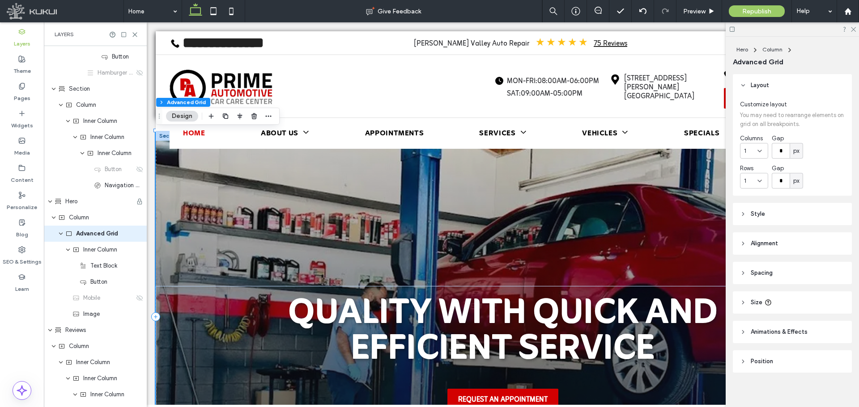
scroll to position [471, 0]
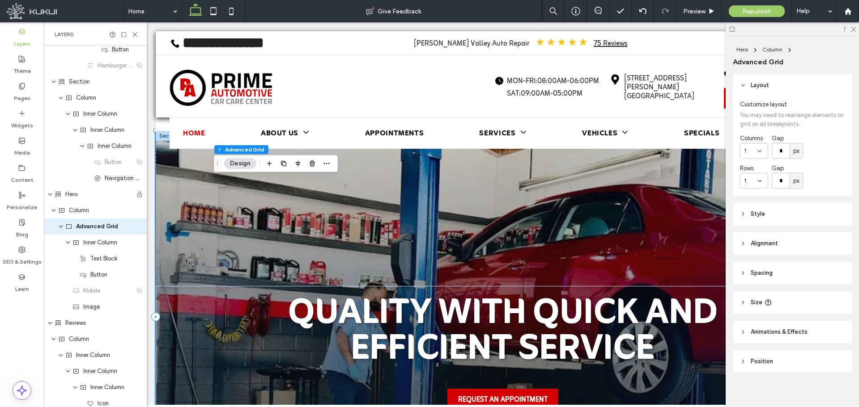
drag, startPoint x: 164, startPoint y: 116, endPoint x: 299, endPoint y: 197, distance: 157.1
click at [225, 167] on span "Drag" at bounding box center [217, 164] width 16 height 6
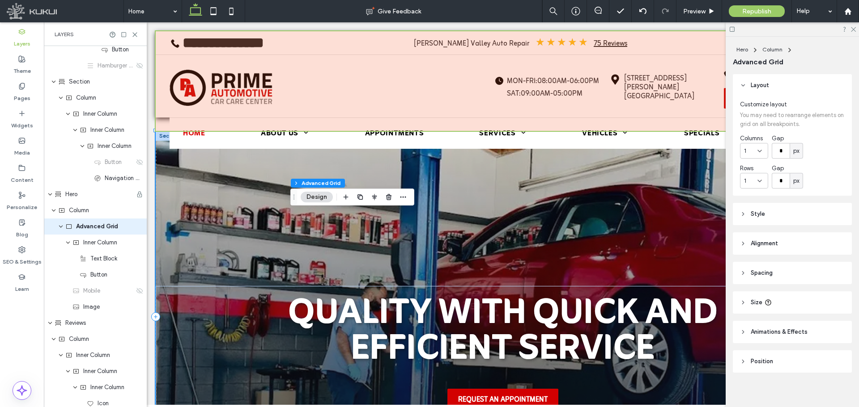
click at [169, 109] on div at bounding box center [503, 81] width 694 height 100
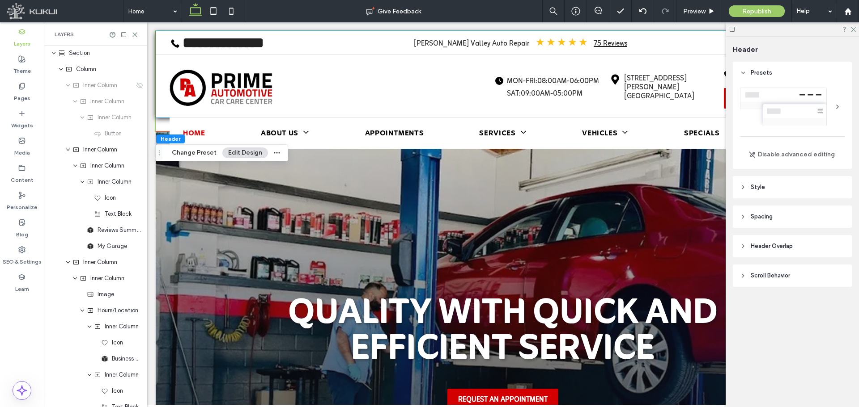
scroll to position [0, 0]
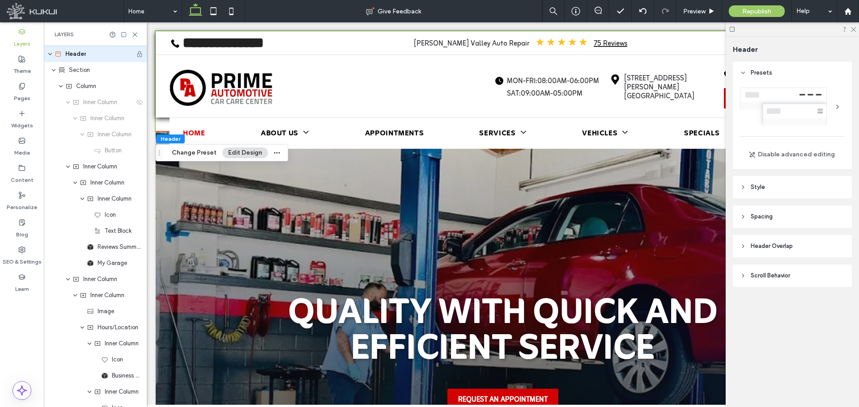
click at [756, 188] on span "Style" at bounding box center [757, 187] width 14 height 9
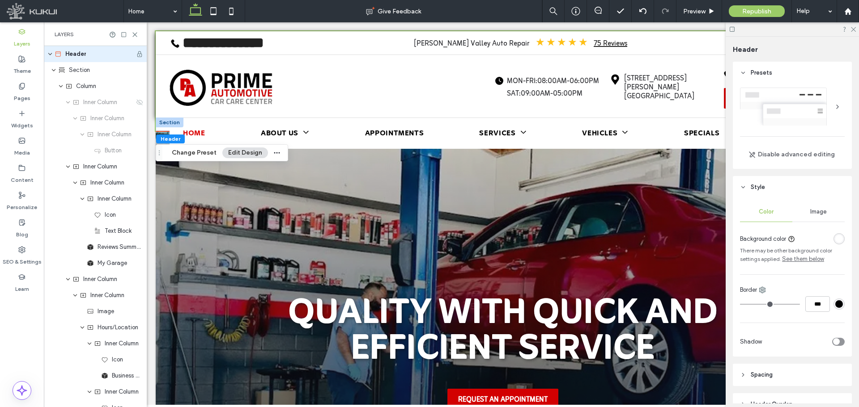
click at [166, 126] on div at bounding box center [170, 123] width 28 height 10
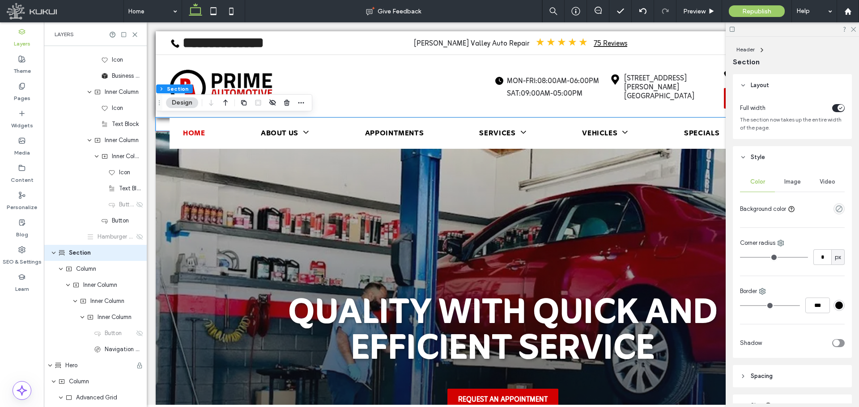
scroll to position [326, 0]
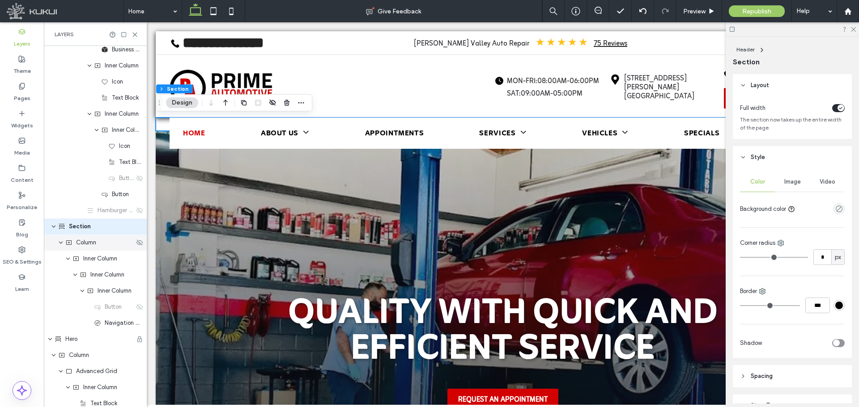
click at [112, 242] on div "Column" at bounding box center [99, 242] width 69 height 9
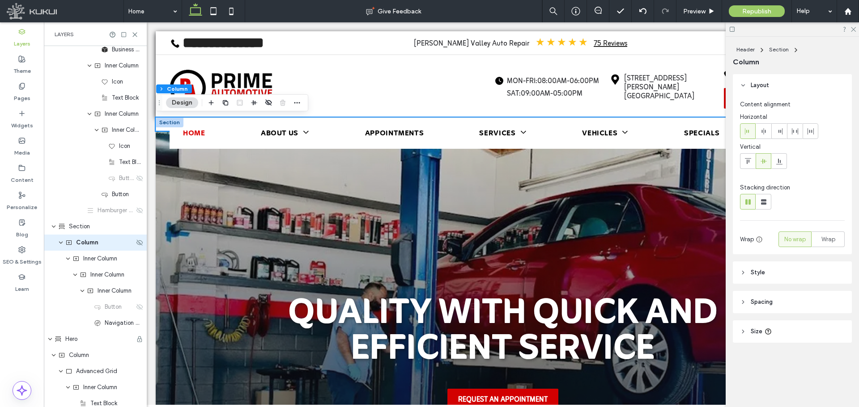
scroll to position [343, 0]
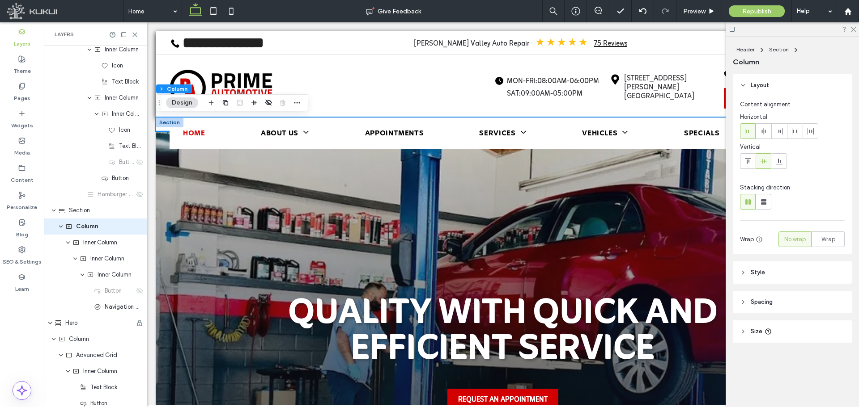
click at [751, 265] on header "Style" at bounding box center [792, 273] width 119 height 22
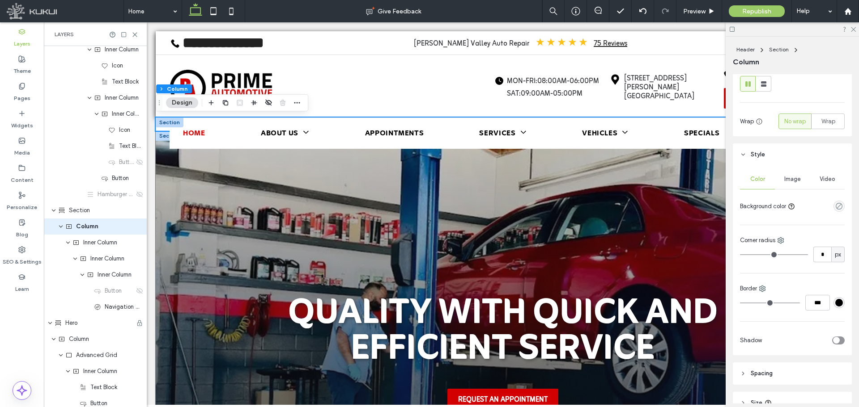
scroll to position [134, 0]
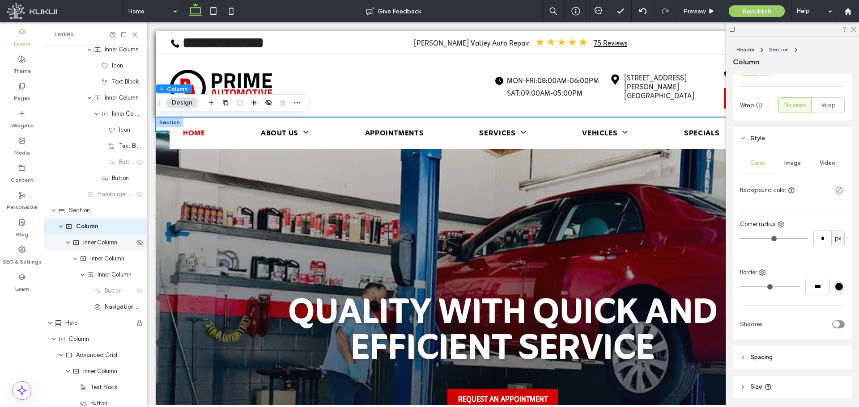
click at [117, 246] on span "Inner Column" at bounding box center [100, 242] width 34 height 9
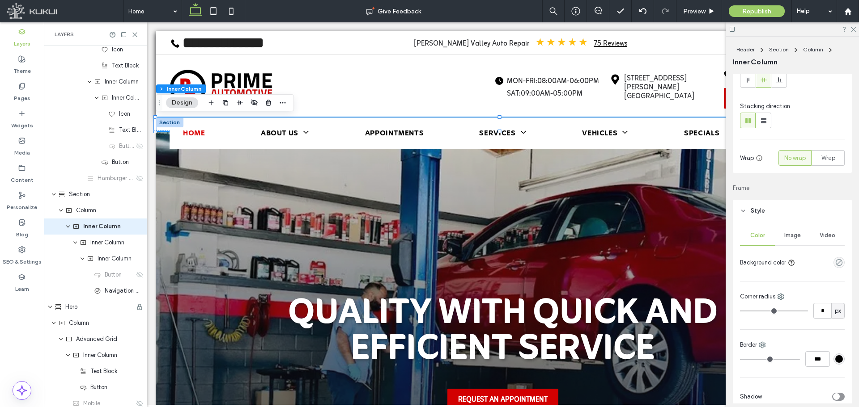
scroll to position [224, 0]
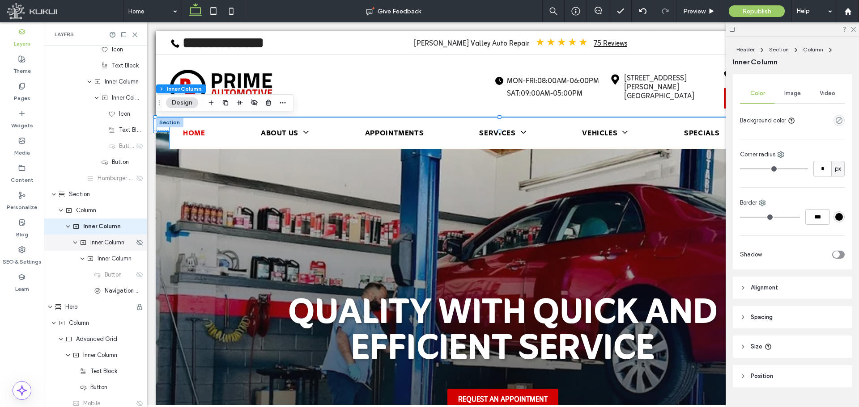
click at [95, 249] on div "Inner Column" at bounding box center [95, 243] width 103 height 16
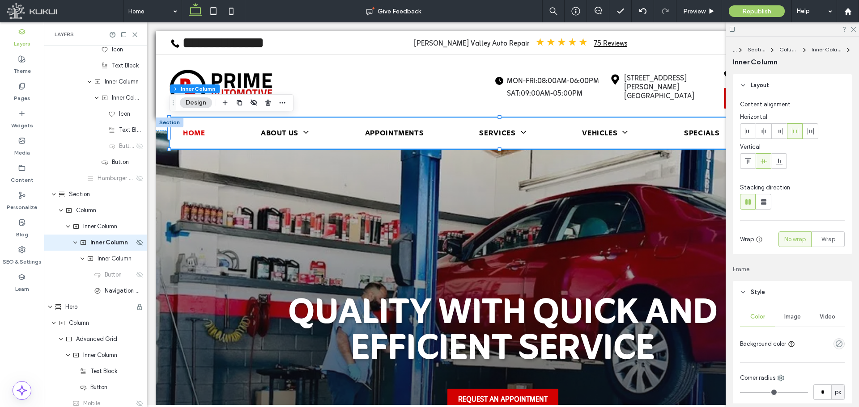
scroll to position [375, 0]
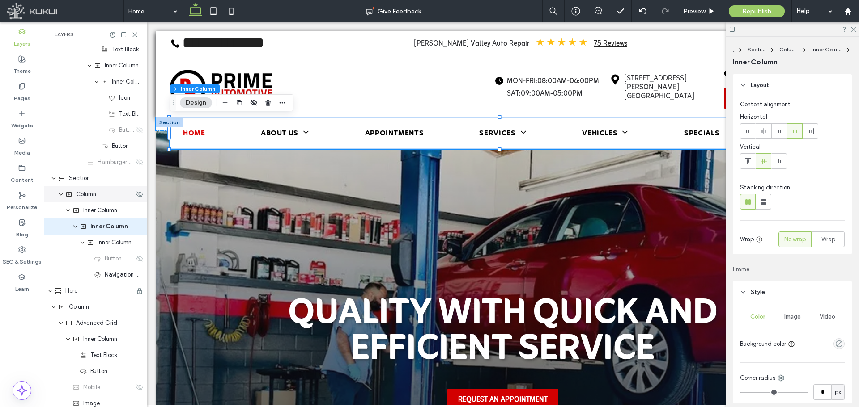
click at [90, 187] on div "Column" at bounding box center [95, 194] width 103 height 16
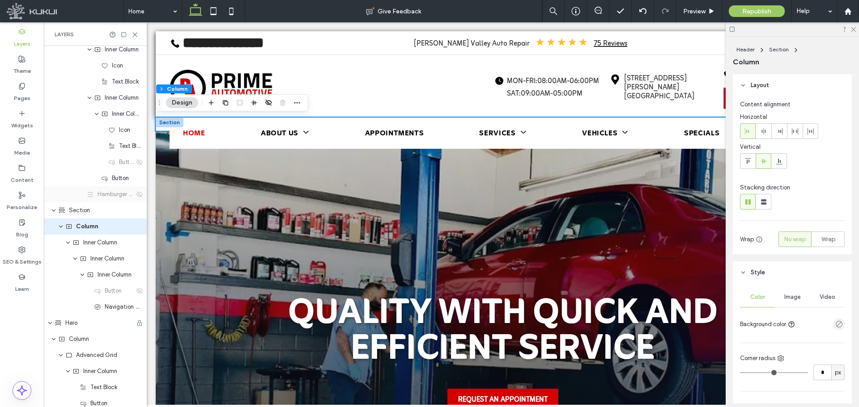
click at [93, 183] on div "Button" at bounding box center [95, 178] width 103 height 16
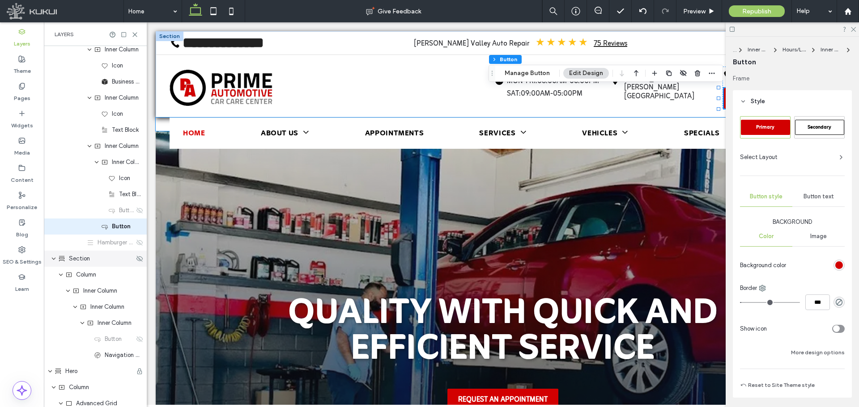
click at [78, 257] on span "Section" at bounding box center [79, 258] width 21 height 9
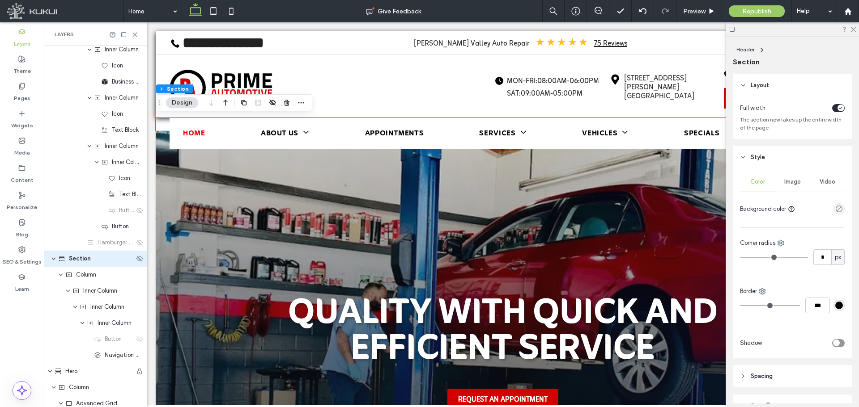
scroll to position [326, 0]
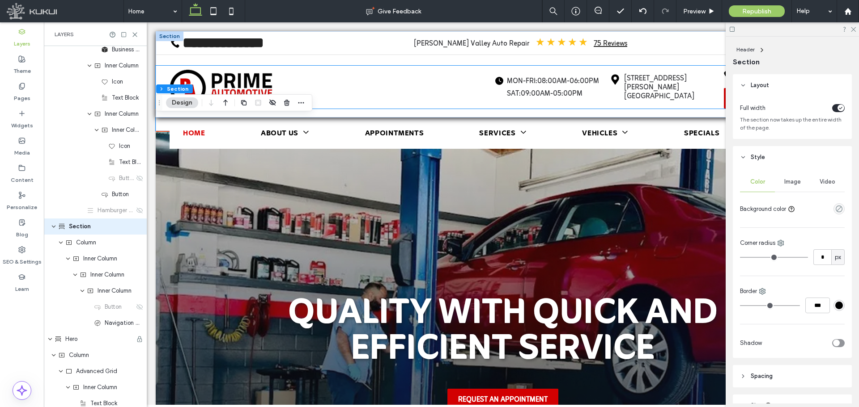
click at [332, 88] on div "clock Loading ... Missing business hours data / Error occurred while getting th…" at bounding box center [502, 87] width 666 height 43
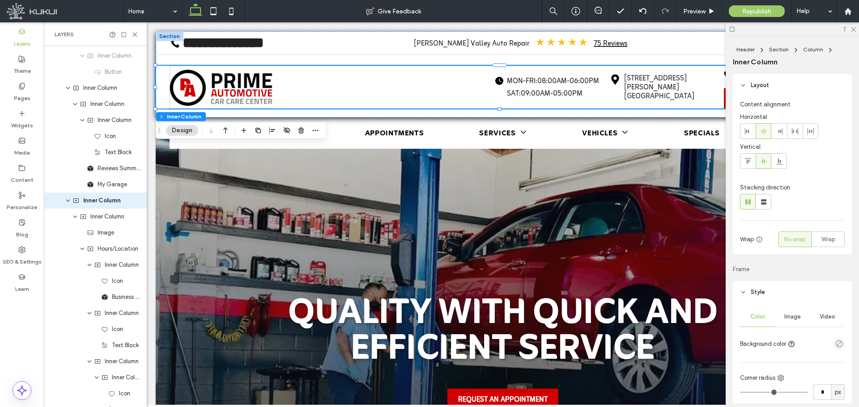
scroll to position [53, 0]
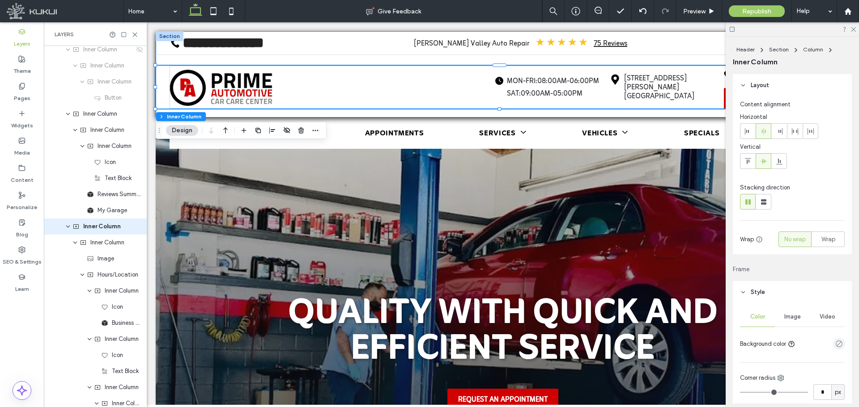
click at [194, 56] on div "**********" at bounding box center [503, 74] width 694 height 86
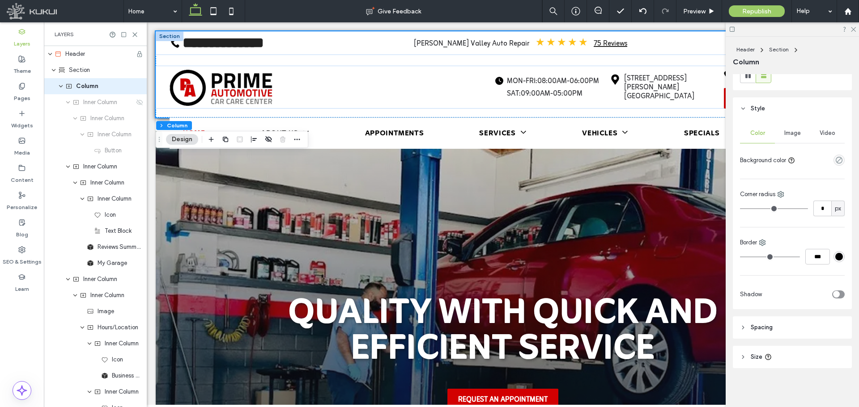
scroll to position [127, 0]
click at [79, 65] on div "Section" at bounding box center [95, 70] width 103 height 16
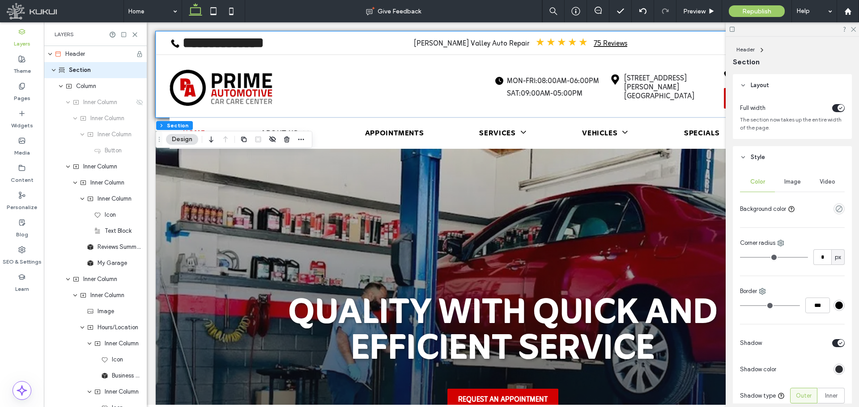
click at [837, 342] on div "toggle" at bounding box center [840, 343] width 7 height 7
click at [237, 7] on icon at bounding box center [231, 11] width 18 height 18
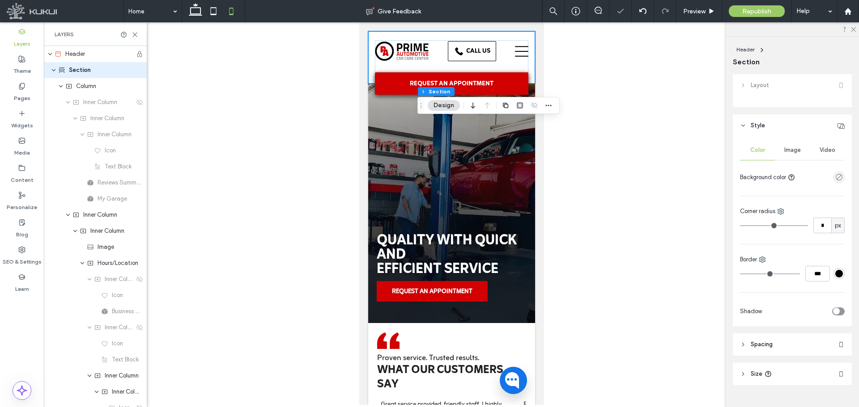
type input "**"
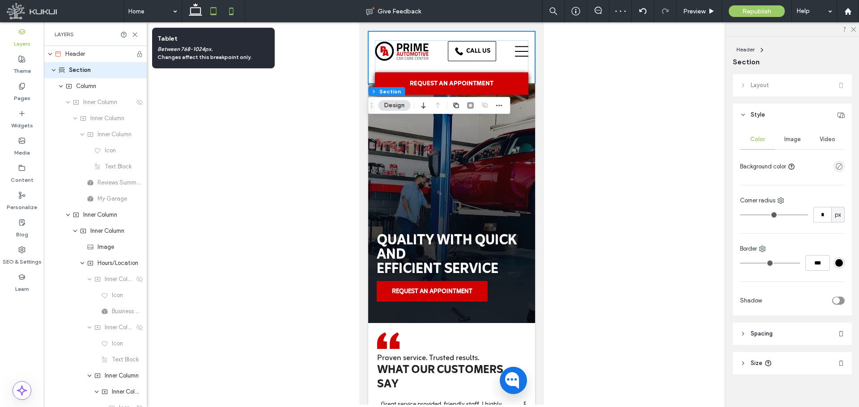
click at [209, 10] on icon at bounding box center [213, 11] width 18 height 18
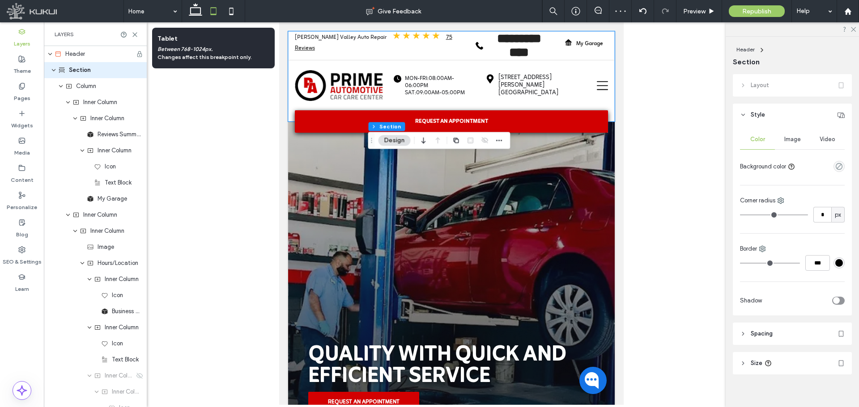
type input "*"
